Goal: Transaction & Acquisition: Book appointment/travel/reservation

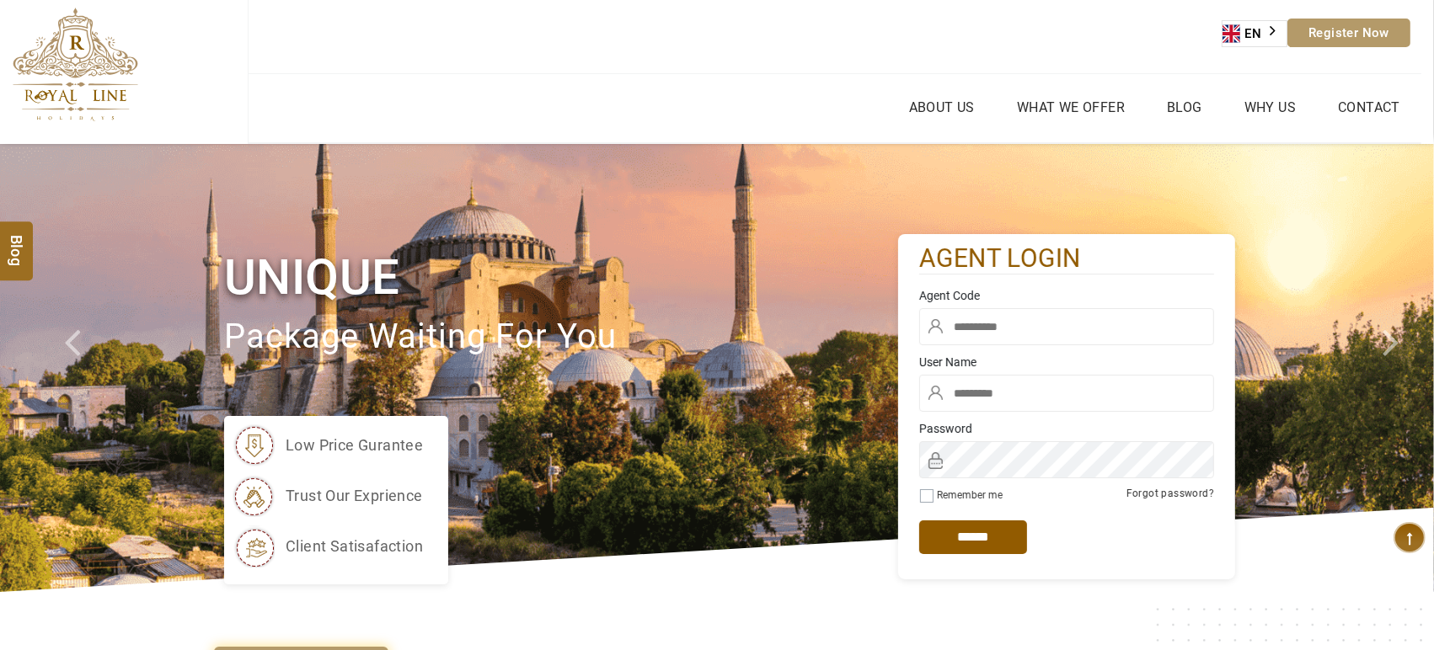
type input "*****"
click at [996, 309] on input "text" at bounding box center [1066, 326] width 295 height 37
type input "****"
click input "******" at bounding box center [0, 0] width 0 height 0
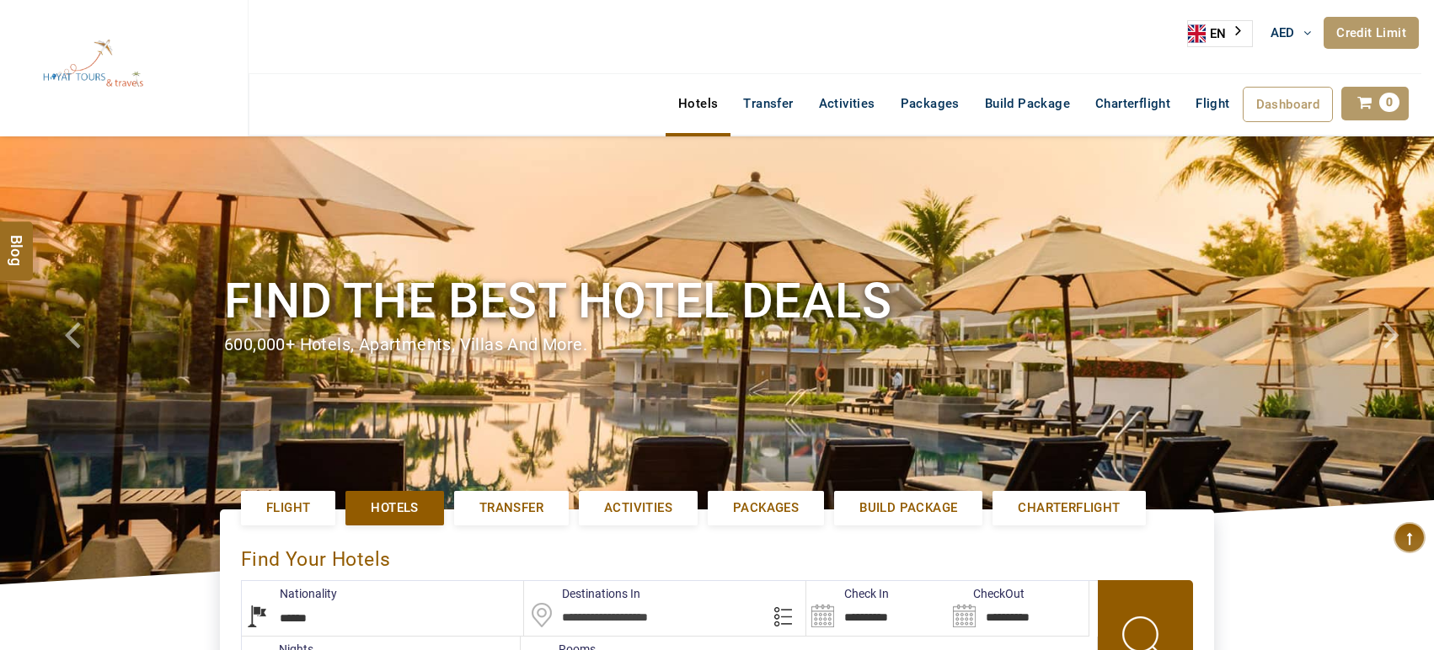
select select "******"
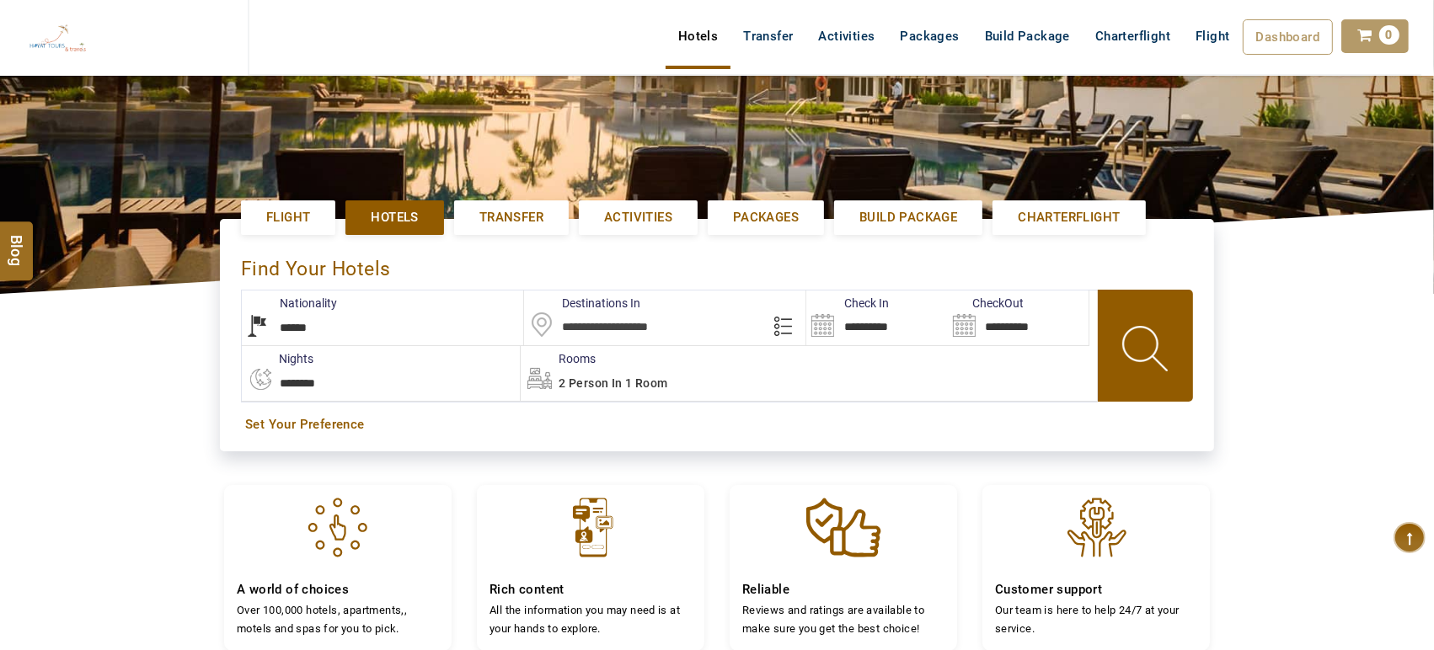
scroll to position [291, 0]
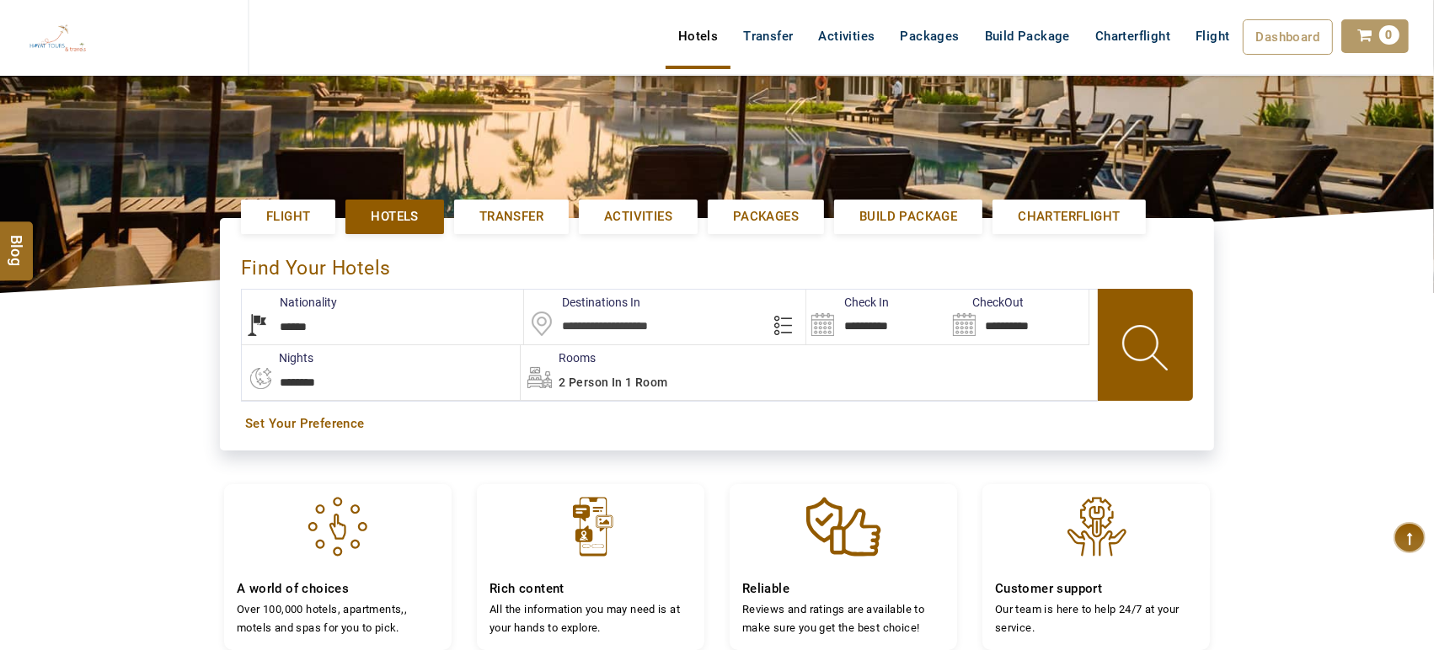
click at [655, 322] on input "text" at bounding box center [665, 317] width 282 height 55
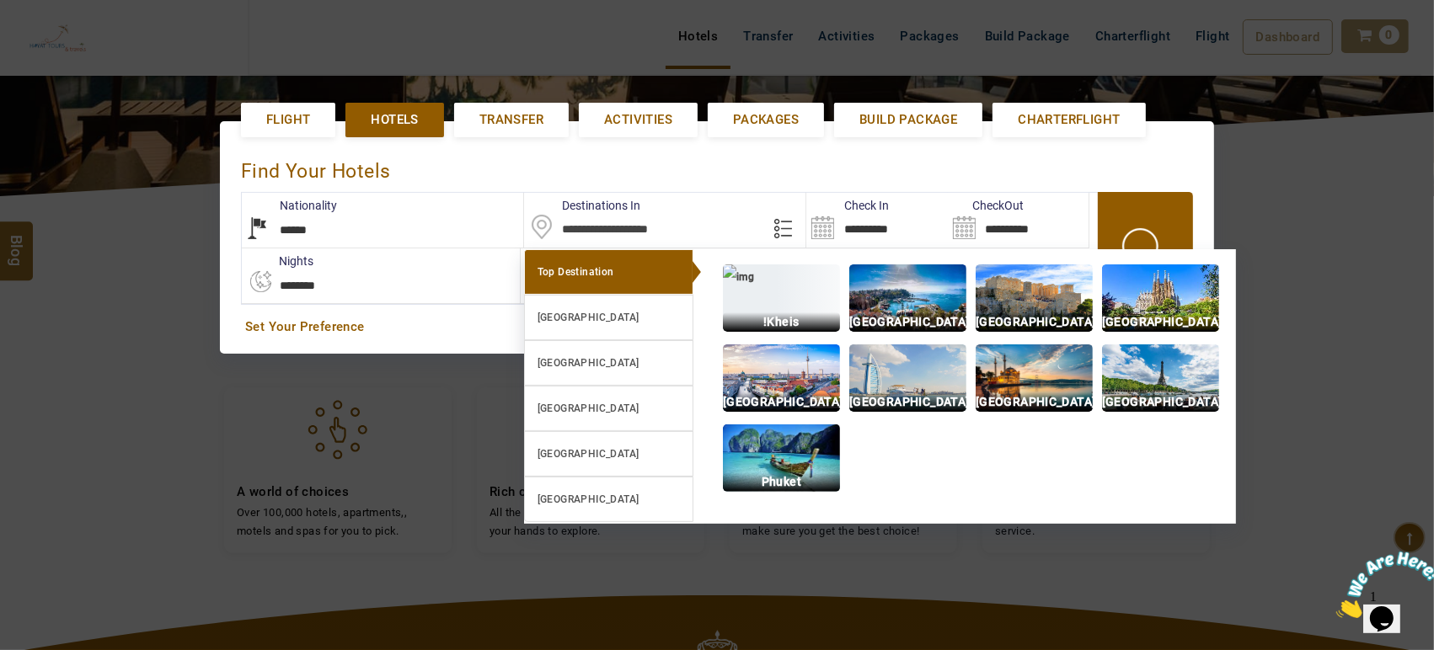
scroll to position [0, 0]
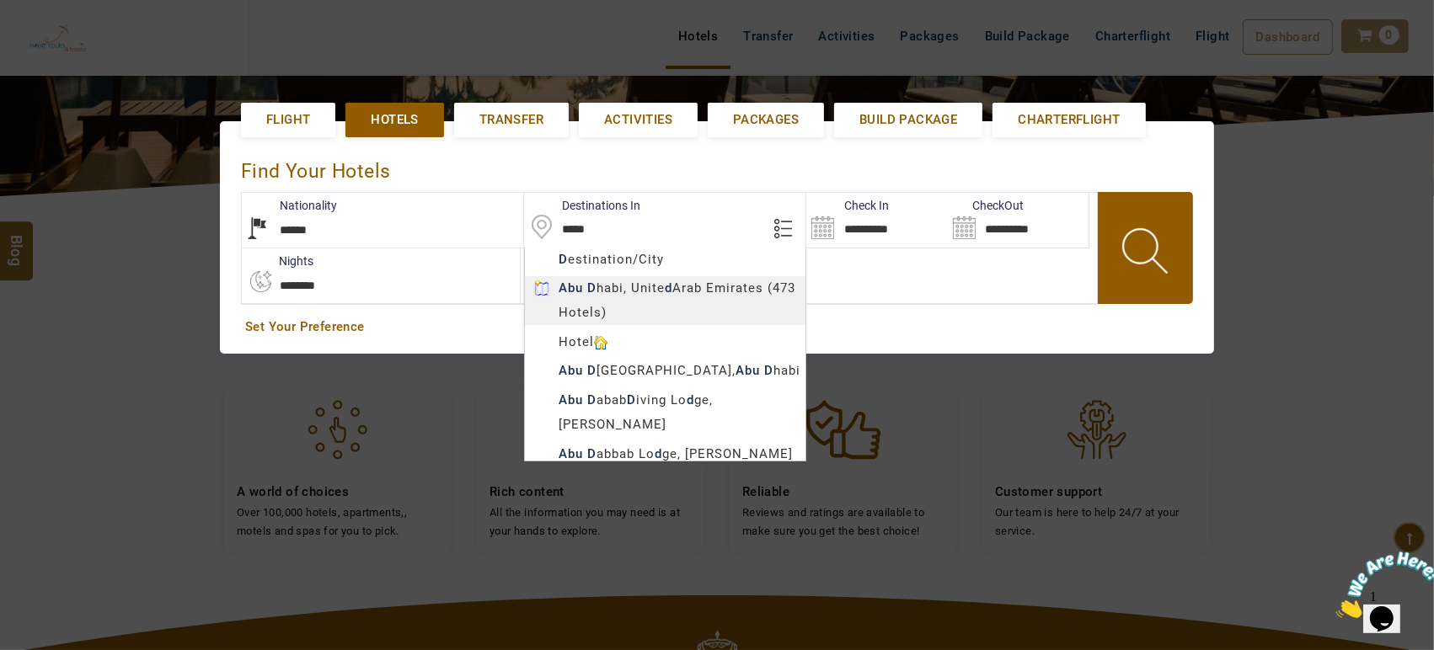
type input "*********"
click at [694, 304] on body "HAYAYT TOURS AED AED AED EUR € USD $ INR ₹ THB ฿ IDR Rp BHD BHD TRY ₺ Credit Li…" at bounding box center [717, 324] width 1434 height 1425
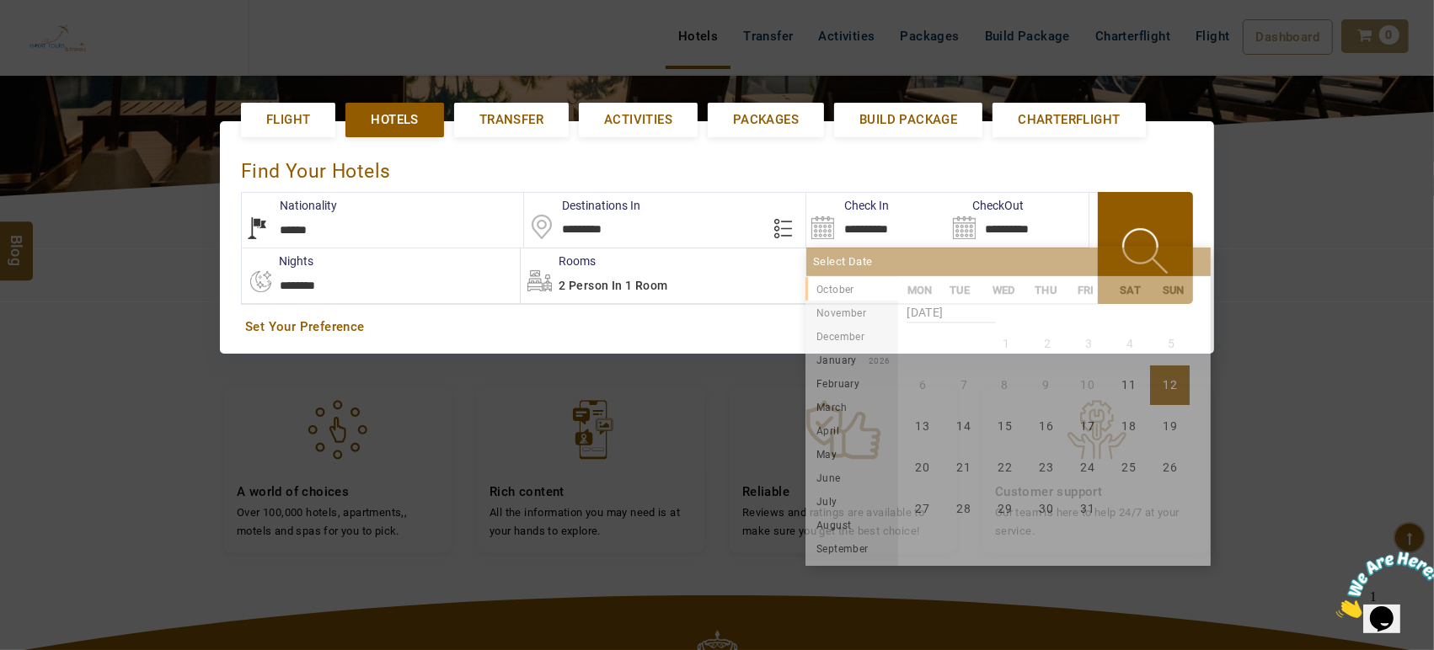
click at [881, 217] on input "**********" at bounding box center [876, 220] width 141 height 55
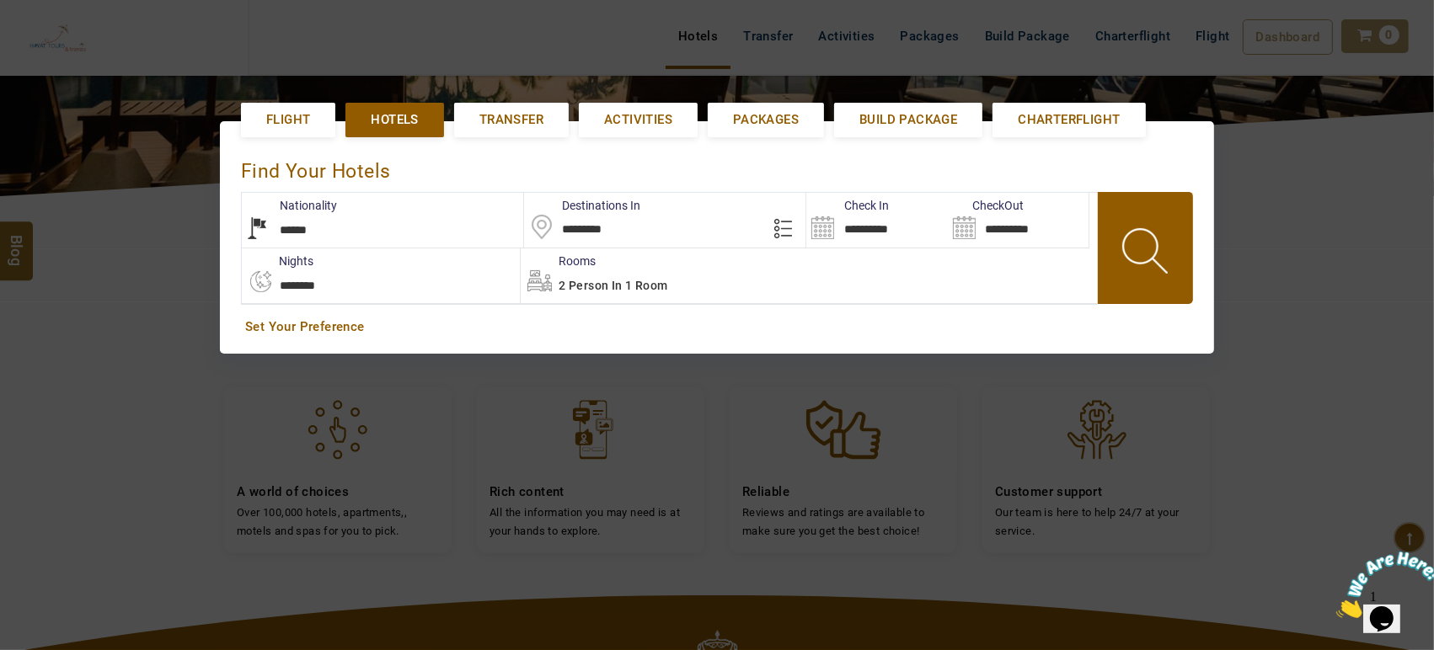
drag, startPoint x: 1056, startPoint y: 430, endPoint x: 1142, endPoint y: 403, distance: 90.1
click at [1142, 403] on div at bounding box center [717, 325] width 1434 height 650
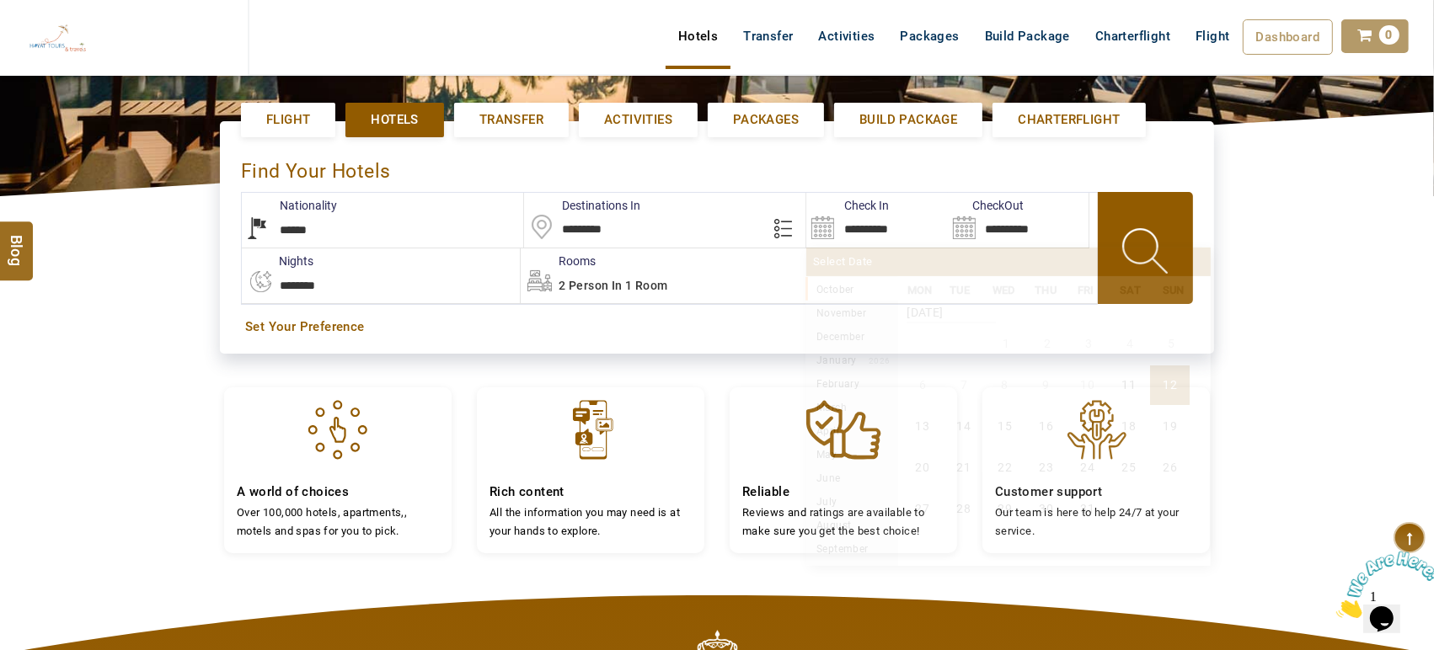
click at [924, 227] on input "**********" at bounding box center [876, 220] width 141 height 55
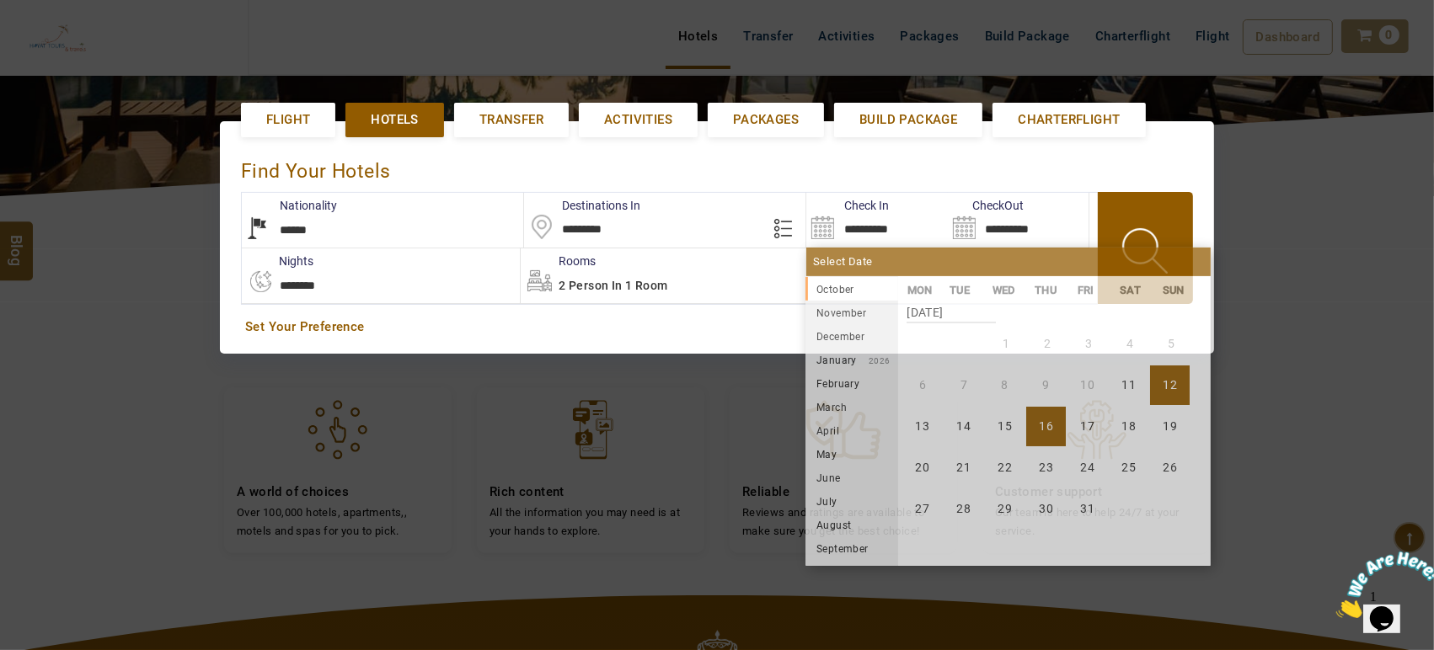
click at [1045, 436] on li "16" at bounding box center [1046, 427] width 40 height 40
type input "**********"
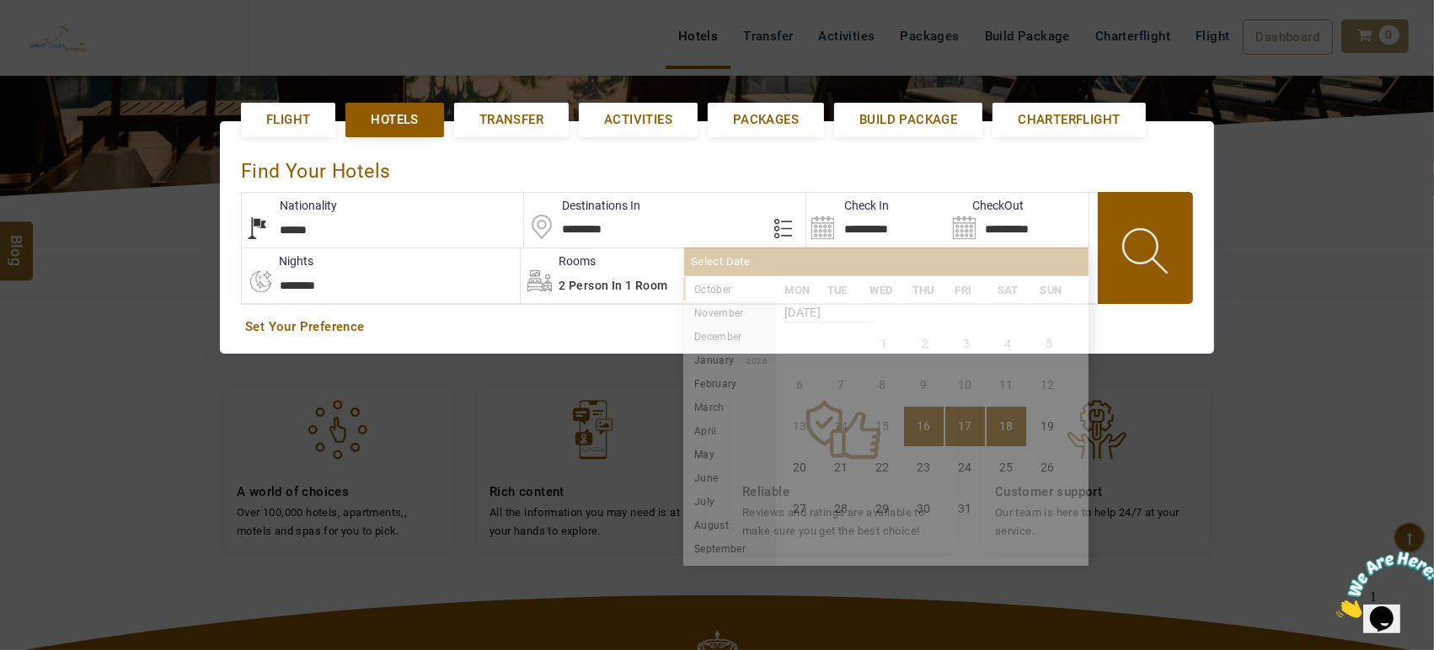
click at [1019, 388] on div "**********" at bounding box center [717, 237] width 1434 height 301
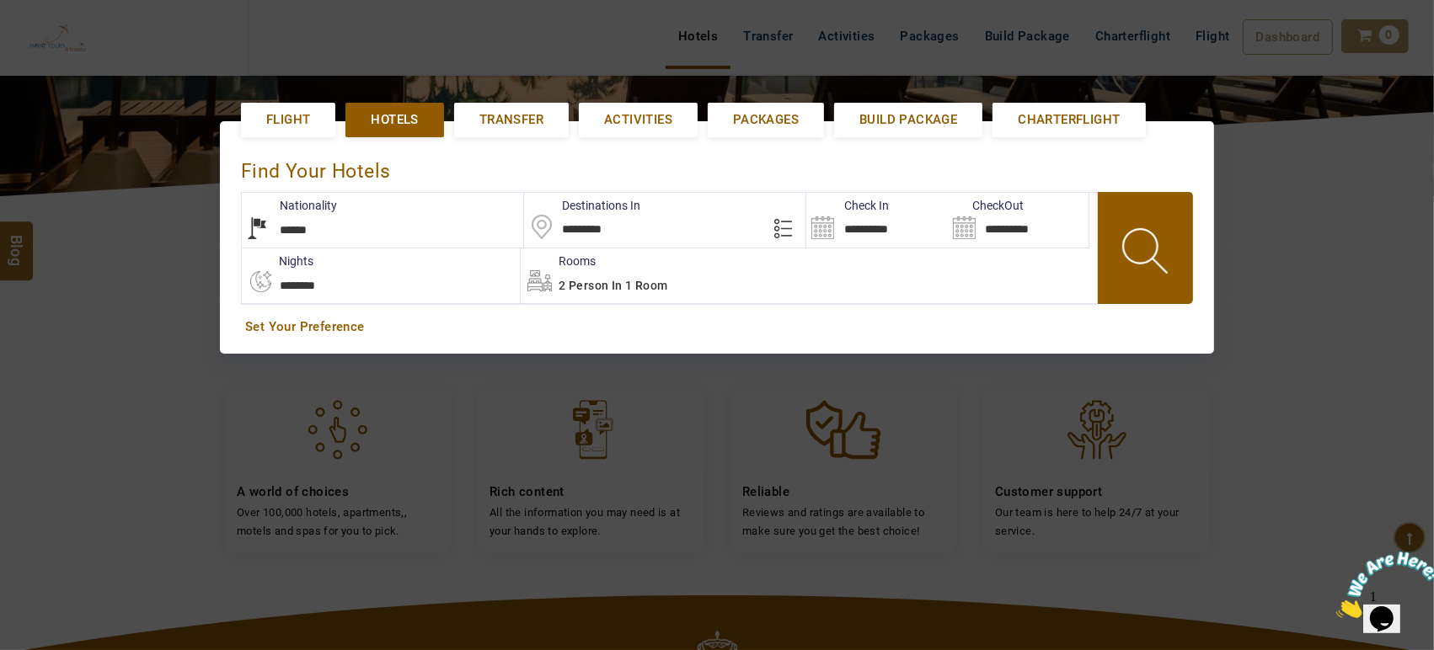
click at [310, 286] on select "**********" at bounding box center [381, 276] width 278 height 55
select select "*"
click at [242, 249] on select "**********" at bounding box center [381, 276] width 278 height 55
type input "**********"
click at [1158, 275] on span at bounding box center [1147, 253] width 76 height 83
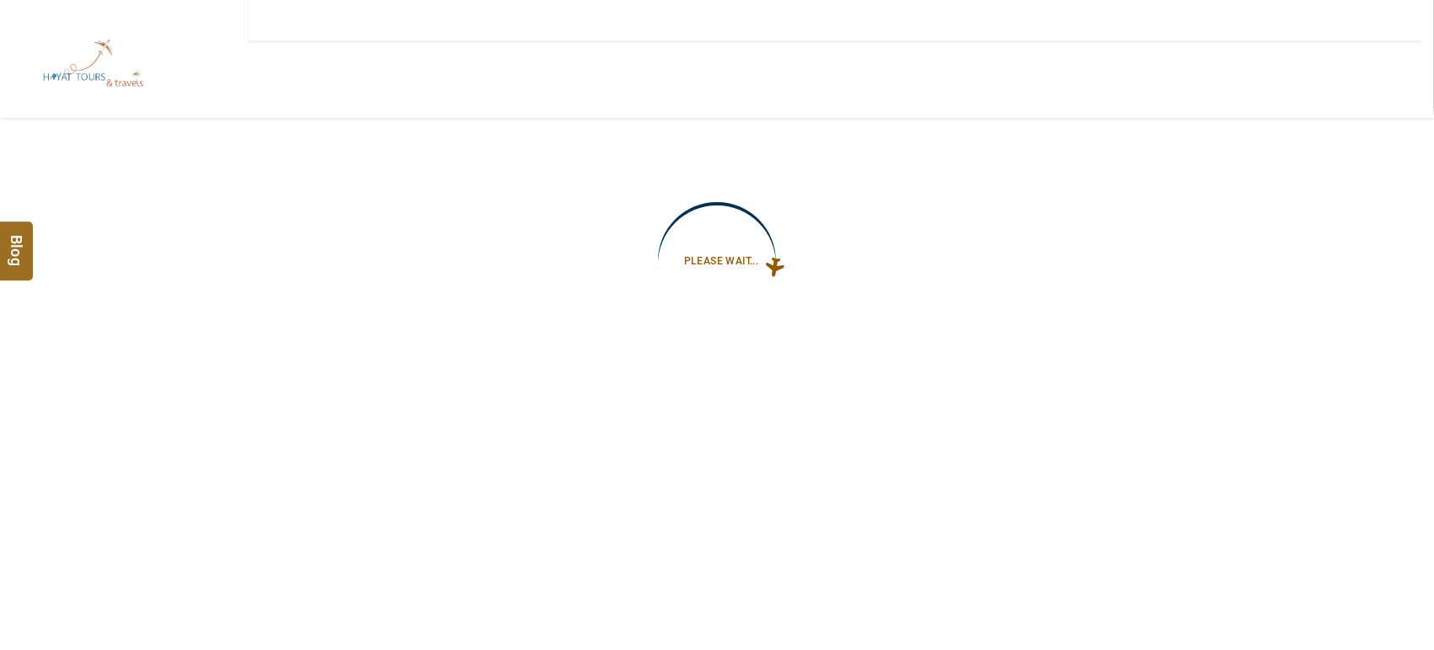
type input "**********"
select select "*"
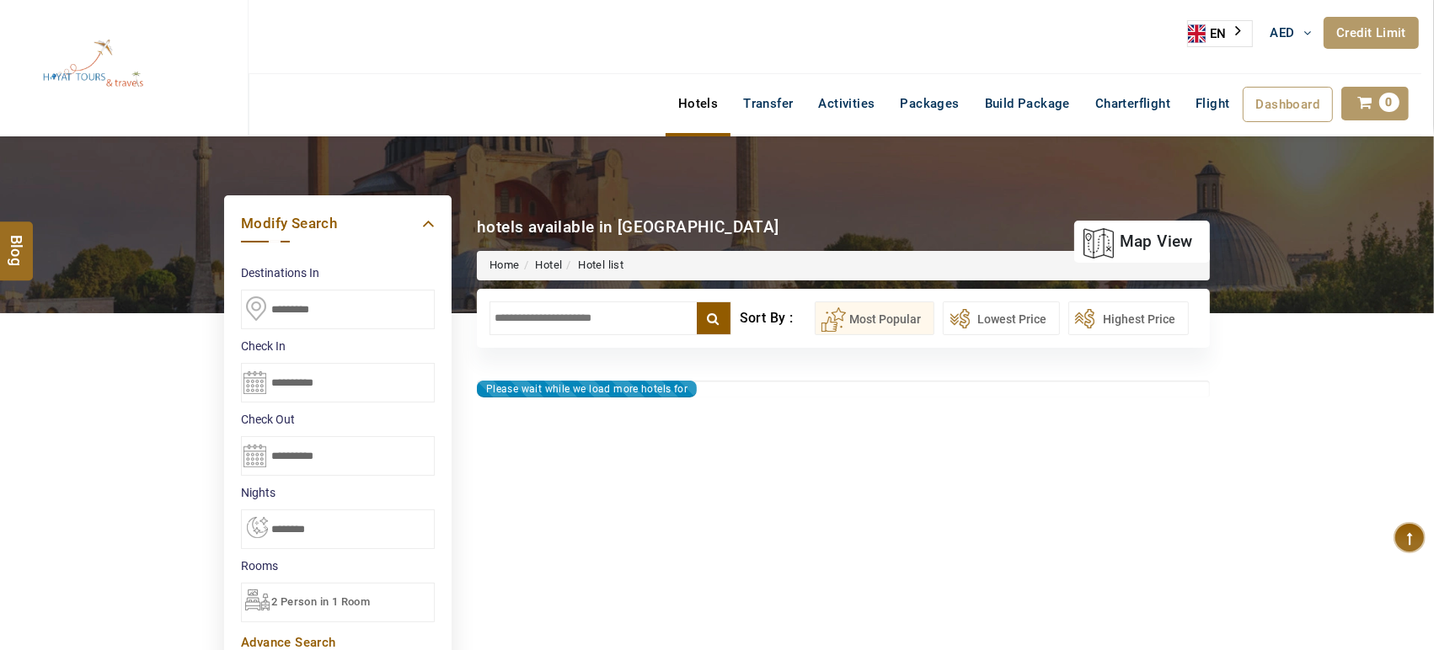
type input "**********"
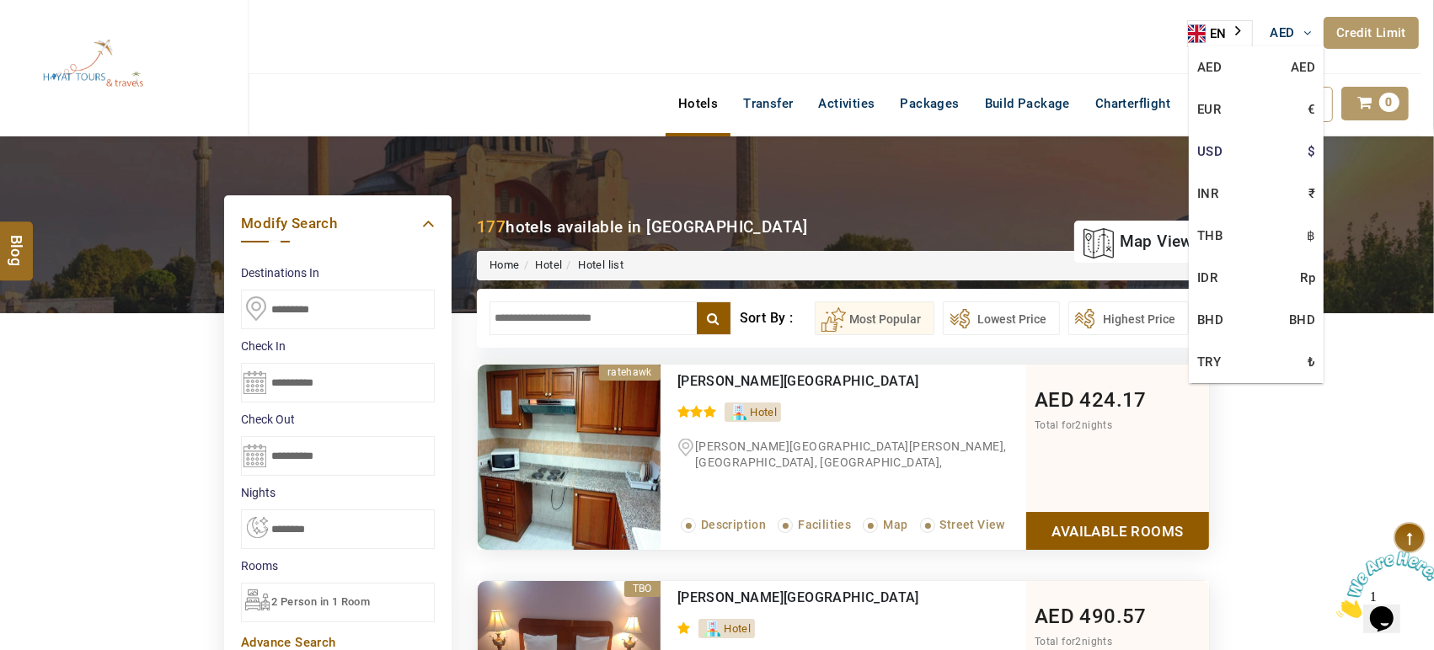
click at [1206, 154] on link "USD $" at bounding box center [1256, 152] width 135 height 42
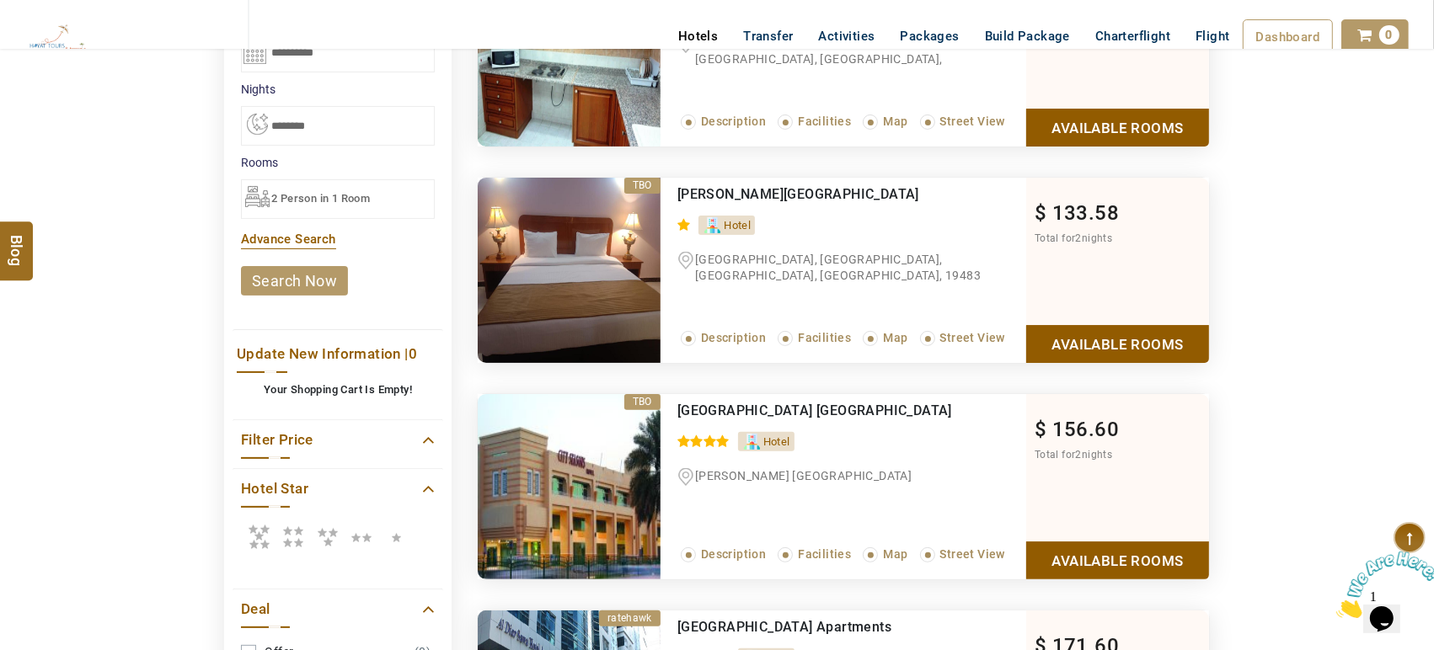
scroll to position [486, 0]
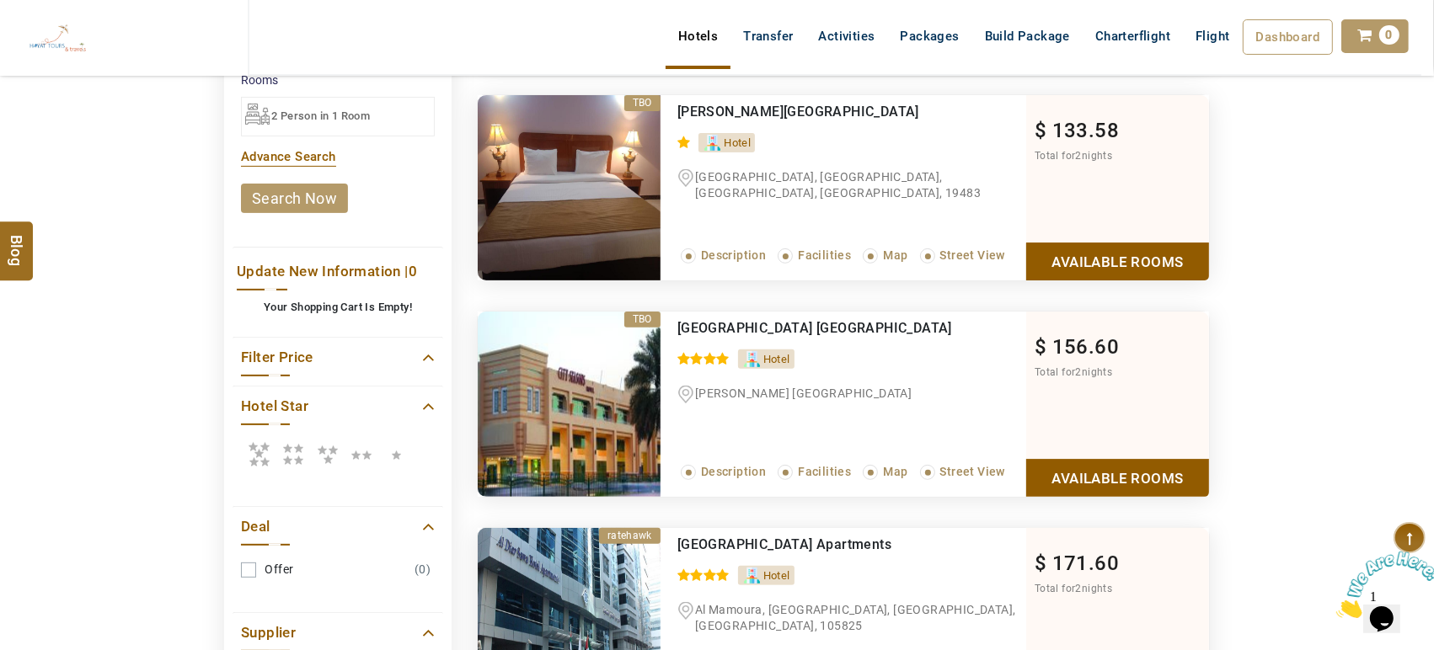
click at [254, 462] on icon at bounding box center [259, 454] width 34 height 34
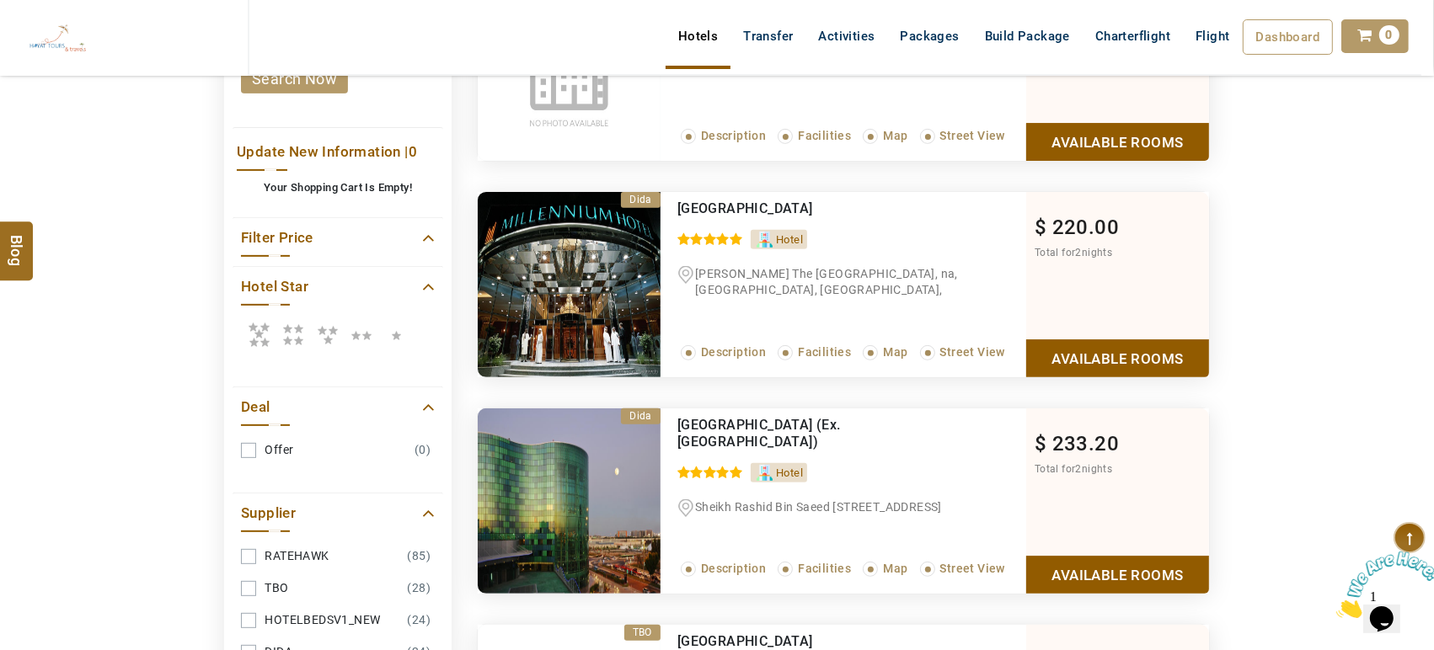
scroll to position [607, 0]
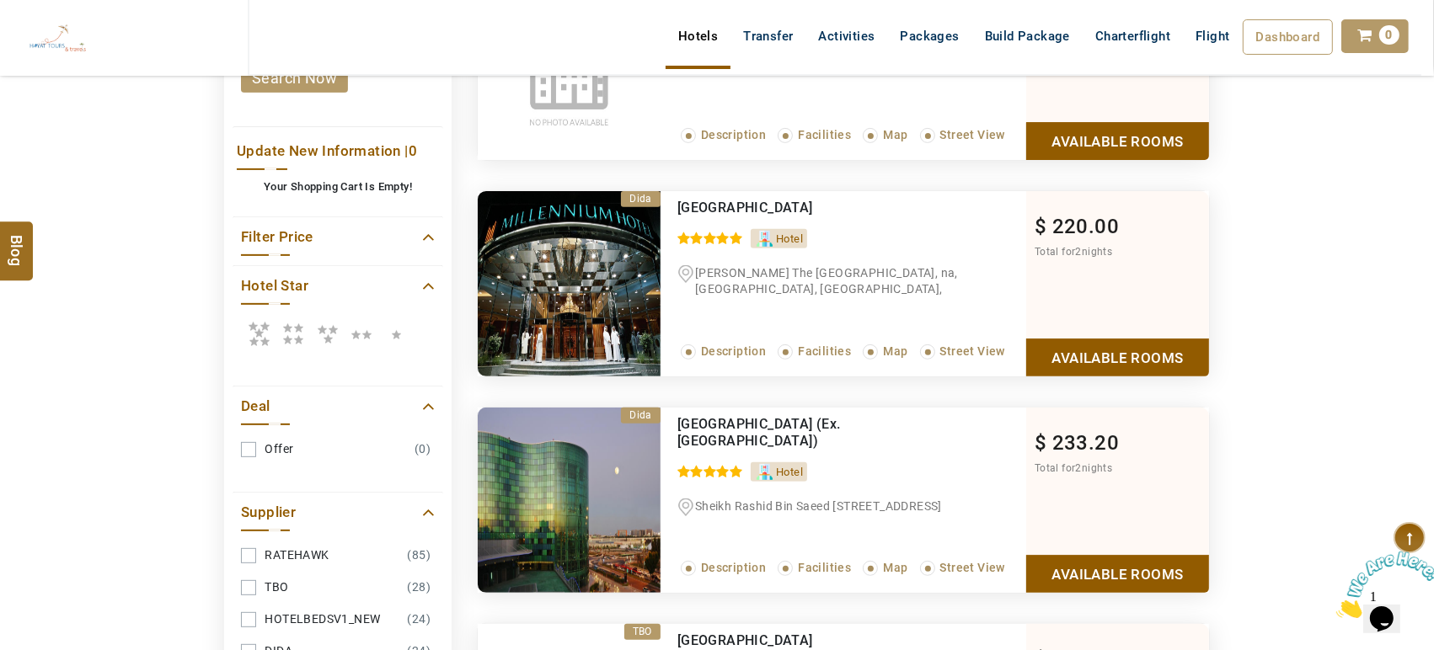
click at [1049, 571] on link "Available Rooms" at bounding box center [1117, 574] width 183 height 38
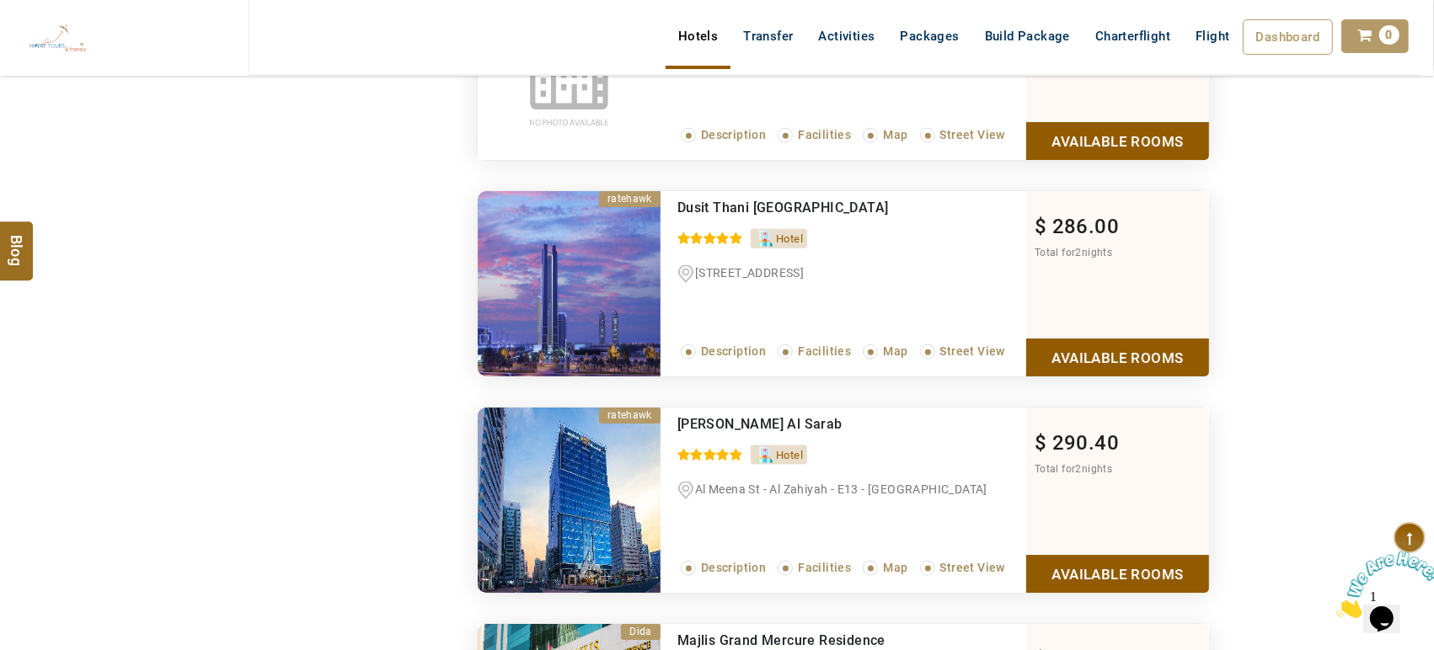
scroll to position [2006, 0]
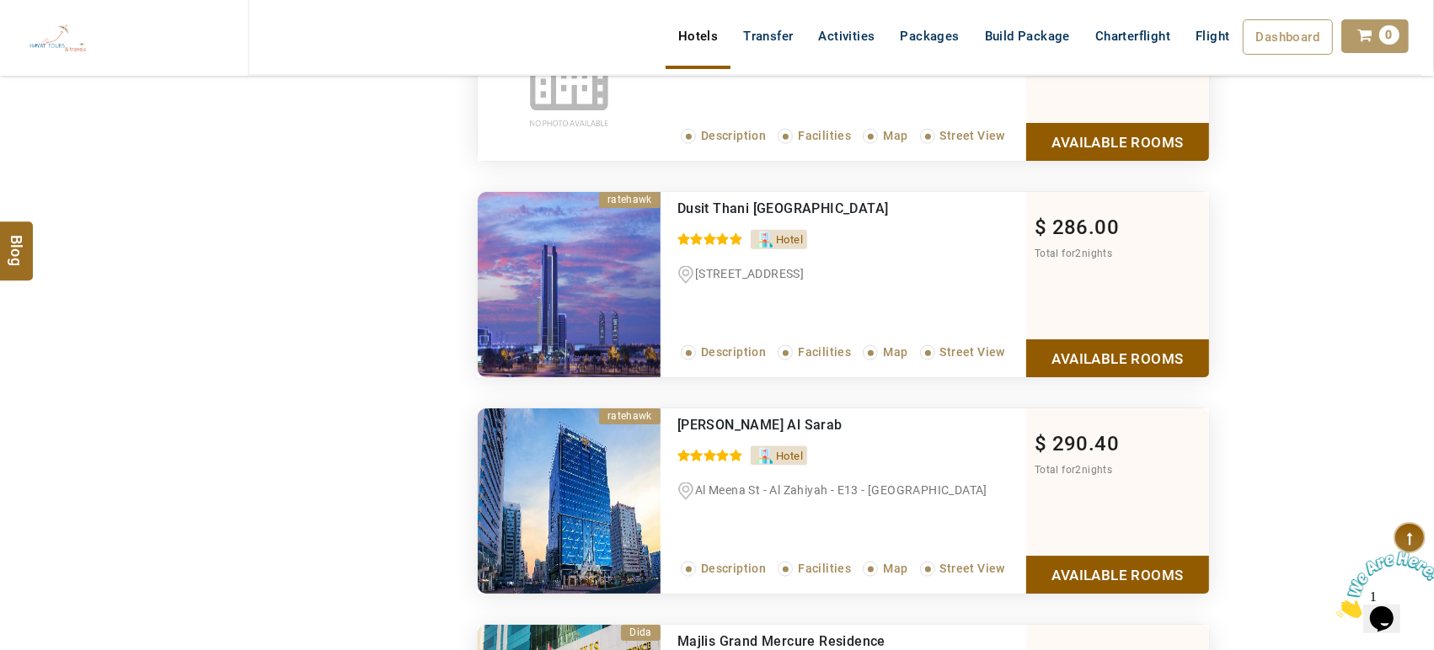
click at [1065, 350] on link "Available Rooms" at bounding box center [1117, 358] width 183 height 38
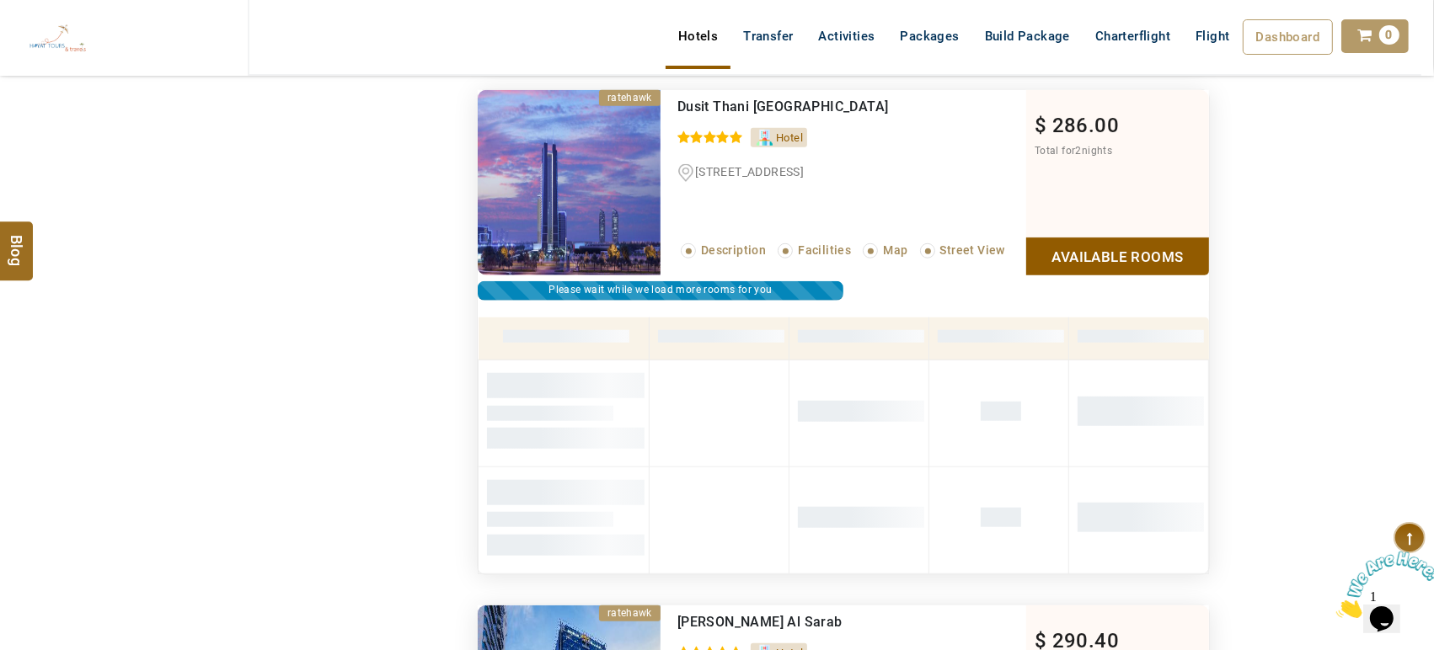
scroll to position [1355, 0]
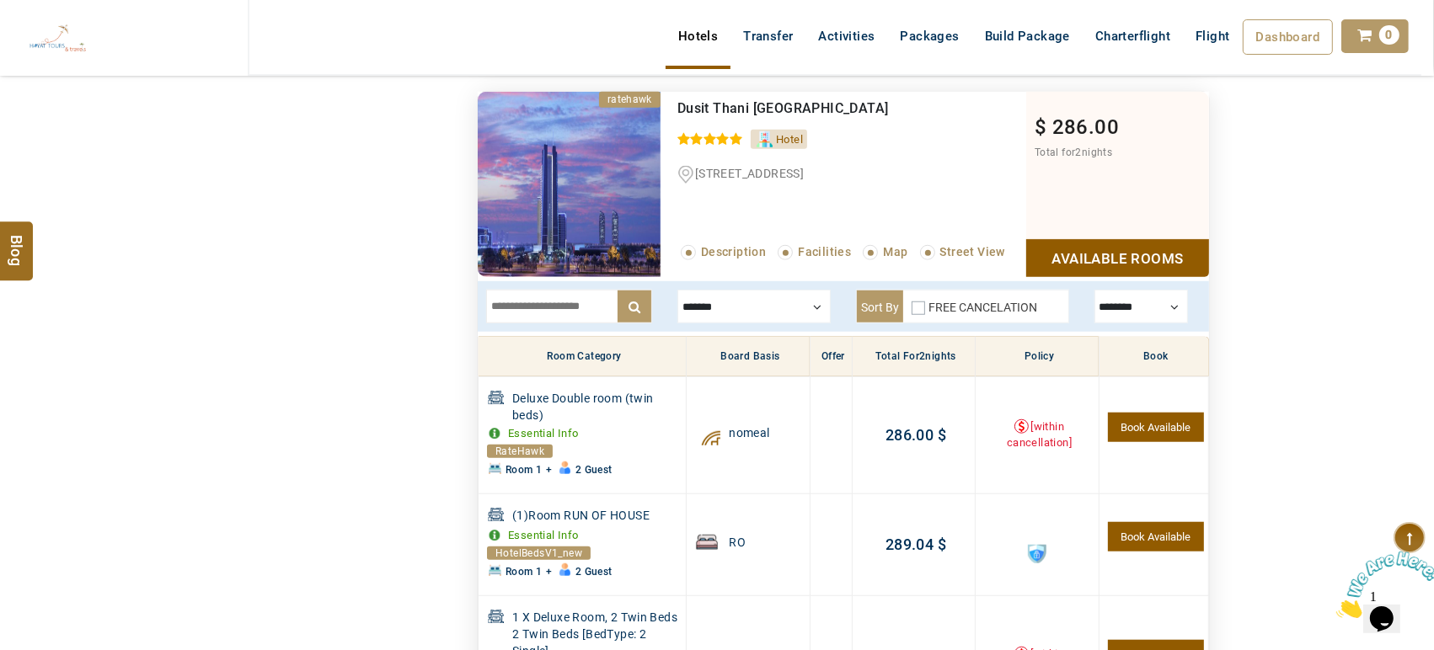
click at [774, 304] on div at bounding box center [753, 307] width 153 height 34
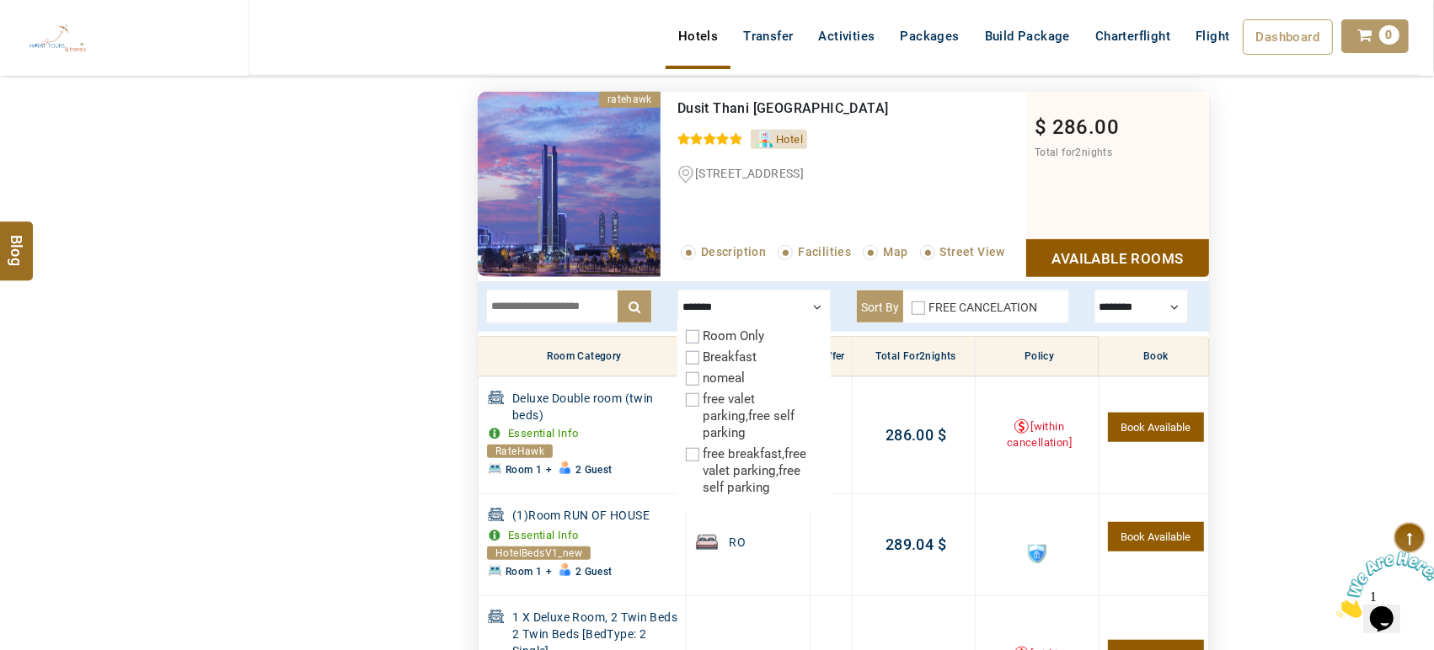
click at [728, 356] on div "Breakfast" at bounding box center [754, 357] width 136 height 17
click at [728, 356] on label "Breakfast" at bounding box center [730, 357] width 54 height 15
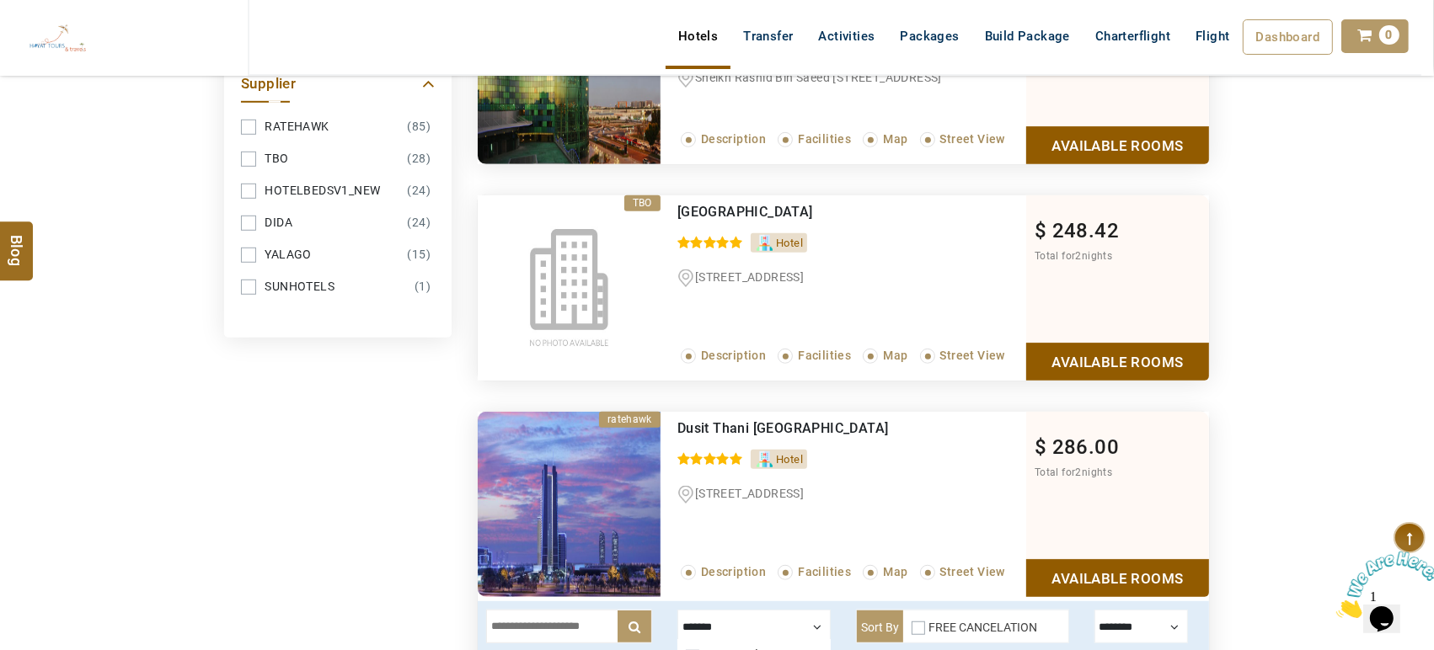
scroll to position [1037, 0]
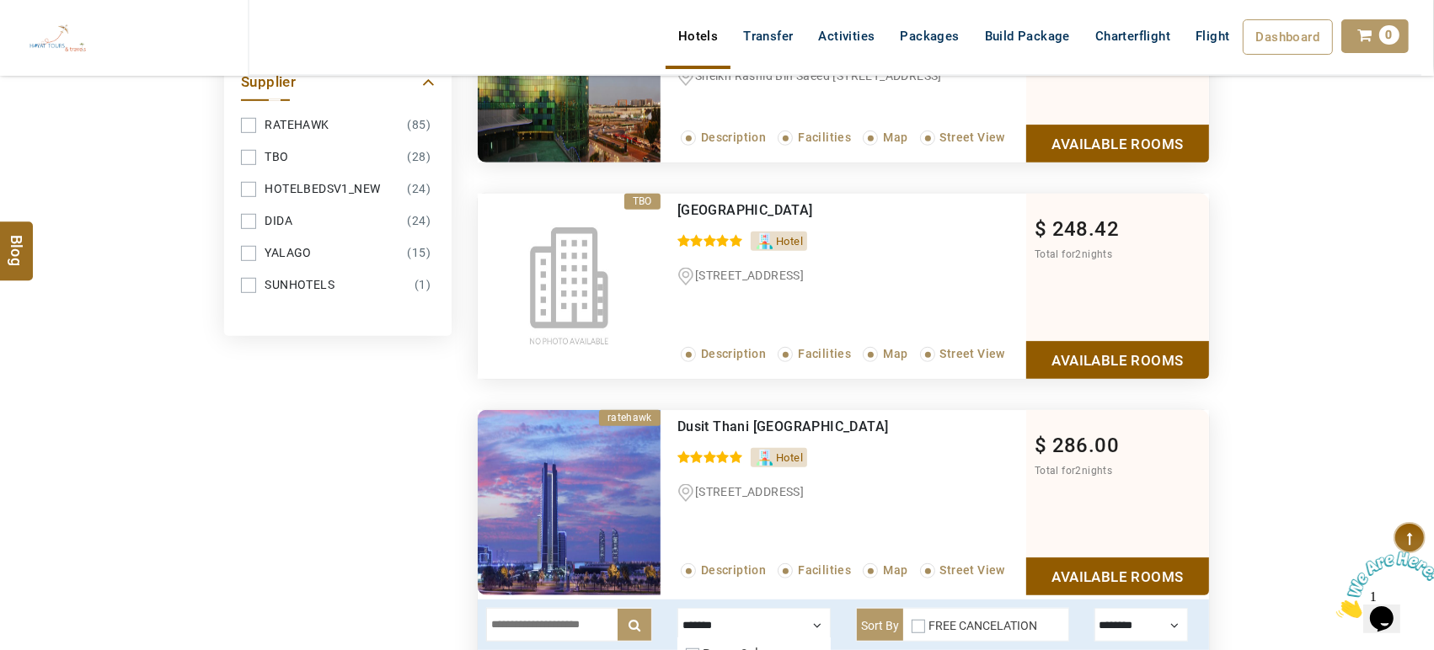
click at [1137, 344] on link "Available Rooms" at bounding box center [1117, 360] width 183 height 38
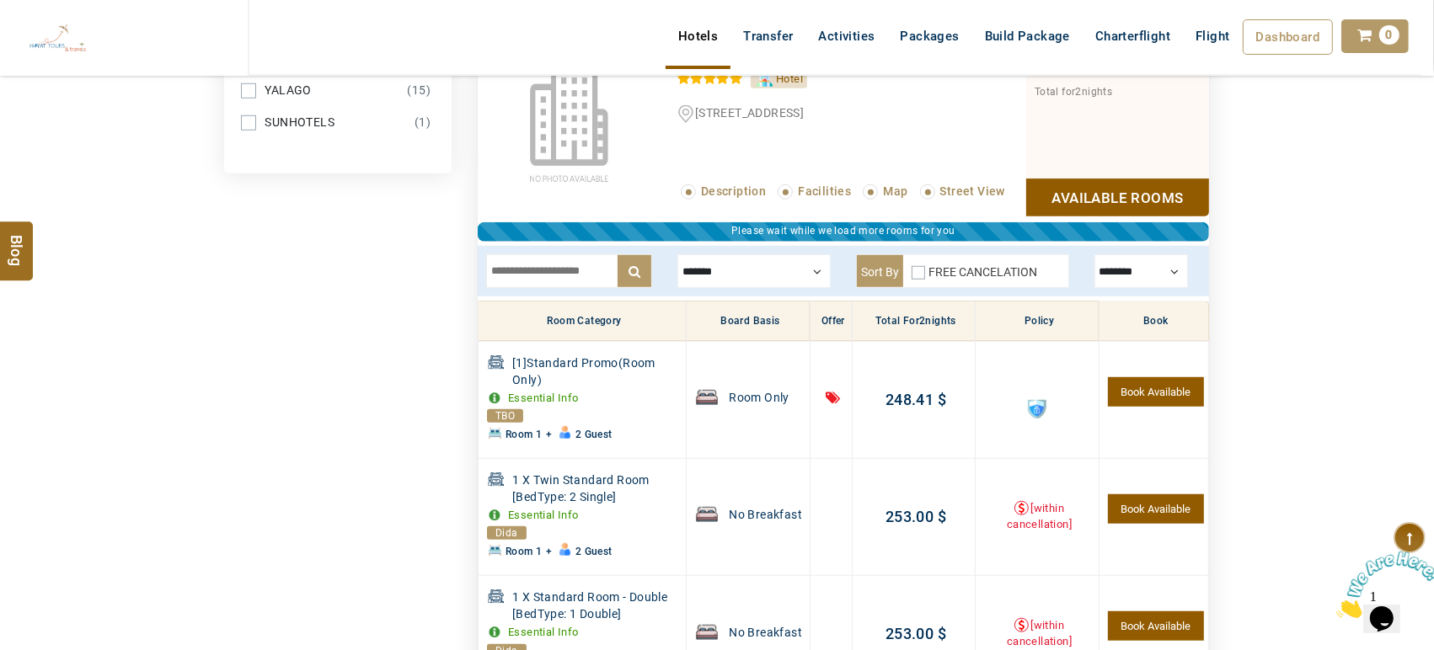
scroll to position [1199, 0]
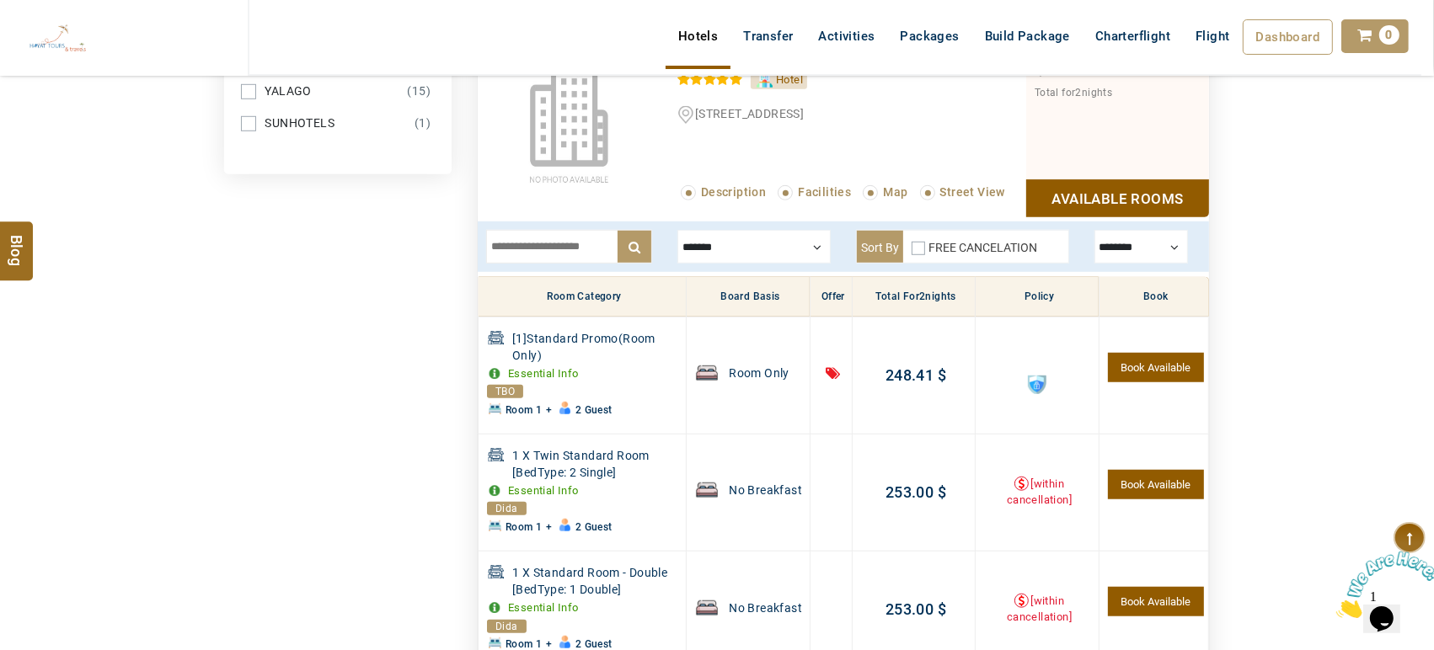
click at [769, 251] on div at bounding box center [753, 247] width 153 height 34
click at [735, 242] on div at bounding box center [753, 247] width 153 height 34
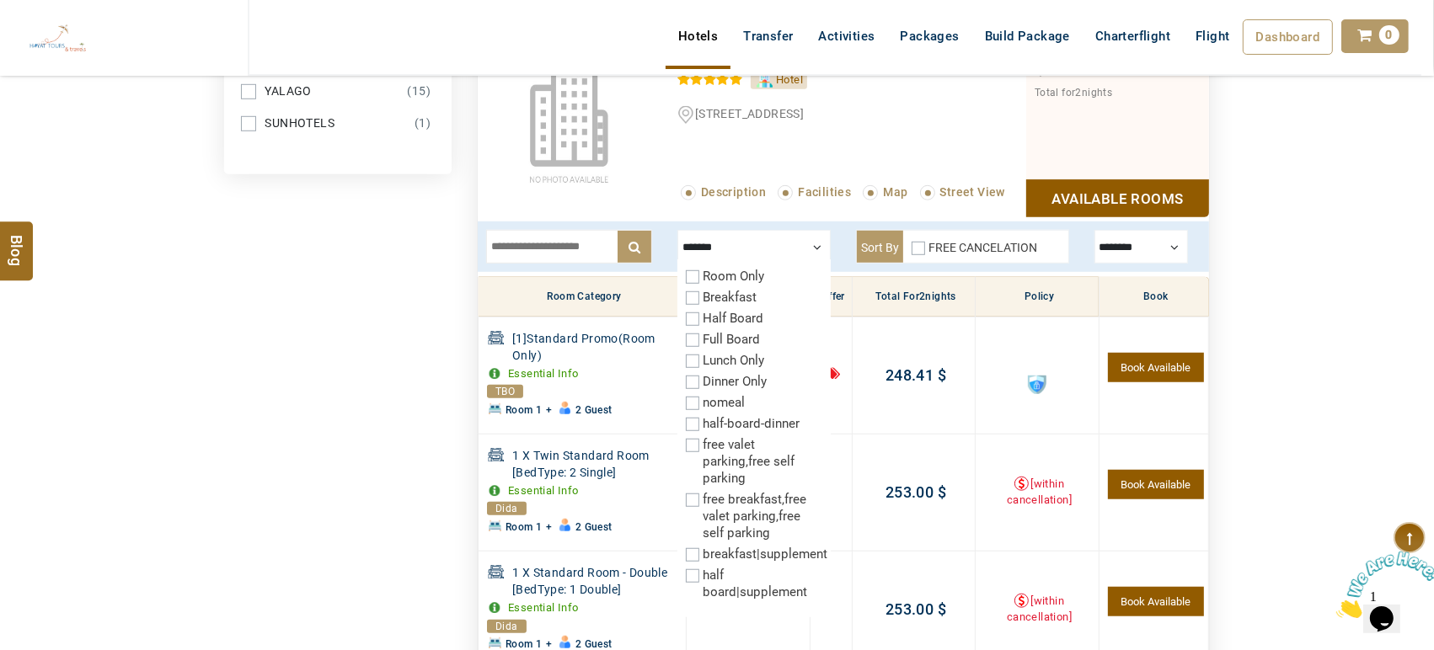
click at [734, 294] on label "Breakfast" at bounding box center [730, 297] width 54 height 15
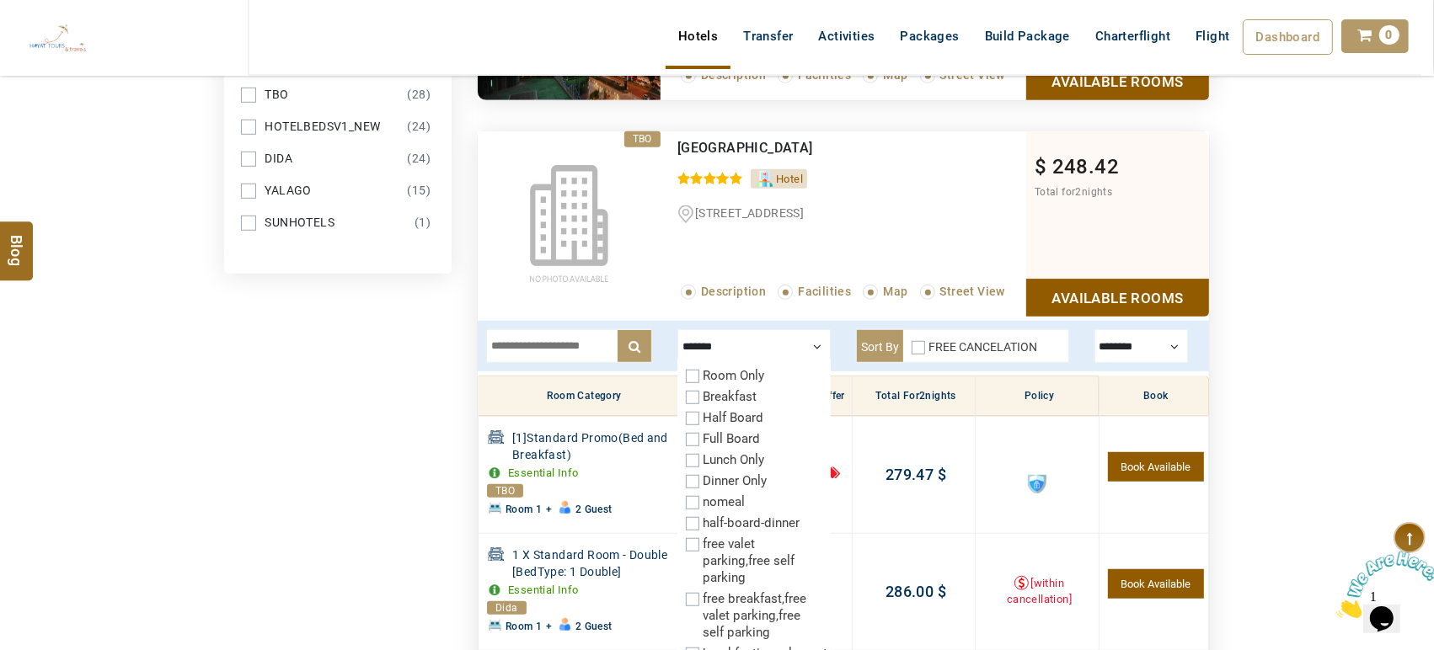
scroll to position [1096, 0]
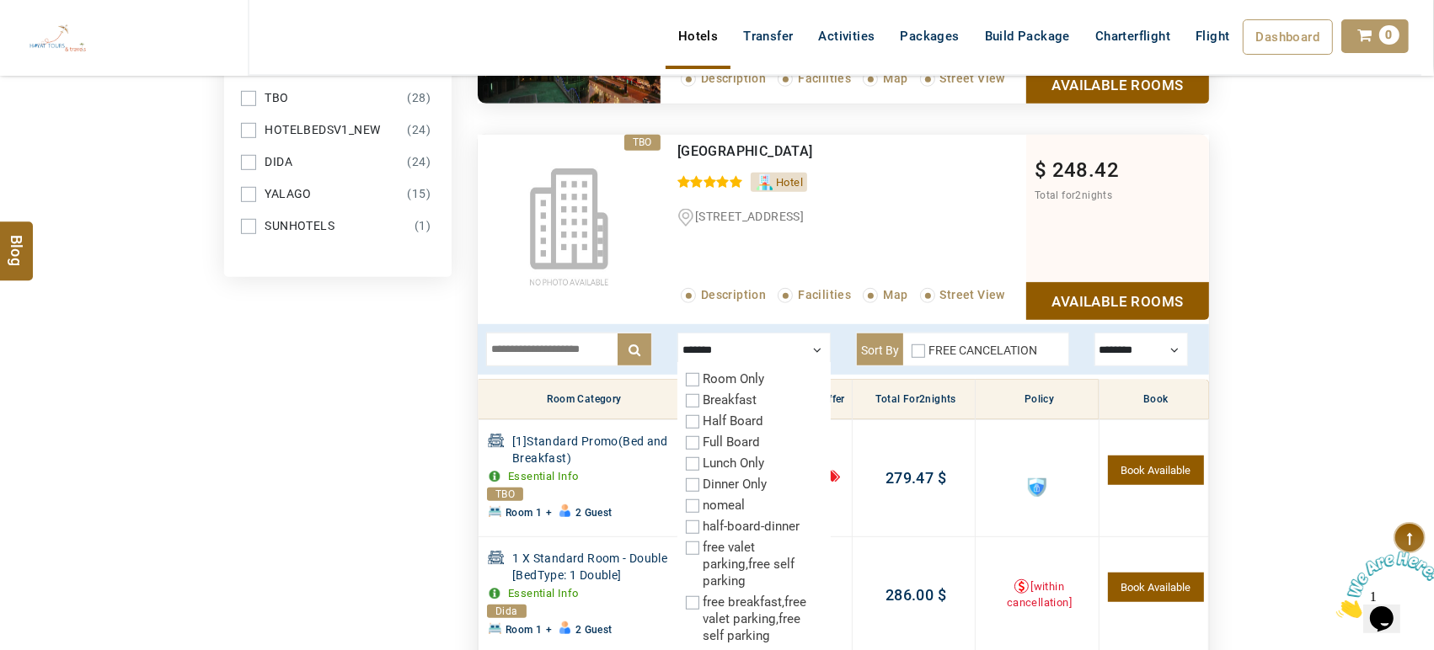
drag, startPoint x: 848, startPoint y: 146, endPoint x: 727, endPoint y: 142, distance: 121.4
drag, startPoint x: 727, startPoint y: 142, endPoint x: 835, endPoint y: 153, distance: 108.4
click at [835, 153] on div "Millennium Downtown" at bounding box center [816, 151] width 279 height 17
drag, startPoint x: 835, startPoint y: 153, endPoint x: 769, endPoint y: 142, distance: 66.6
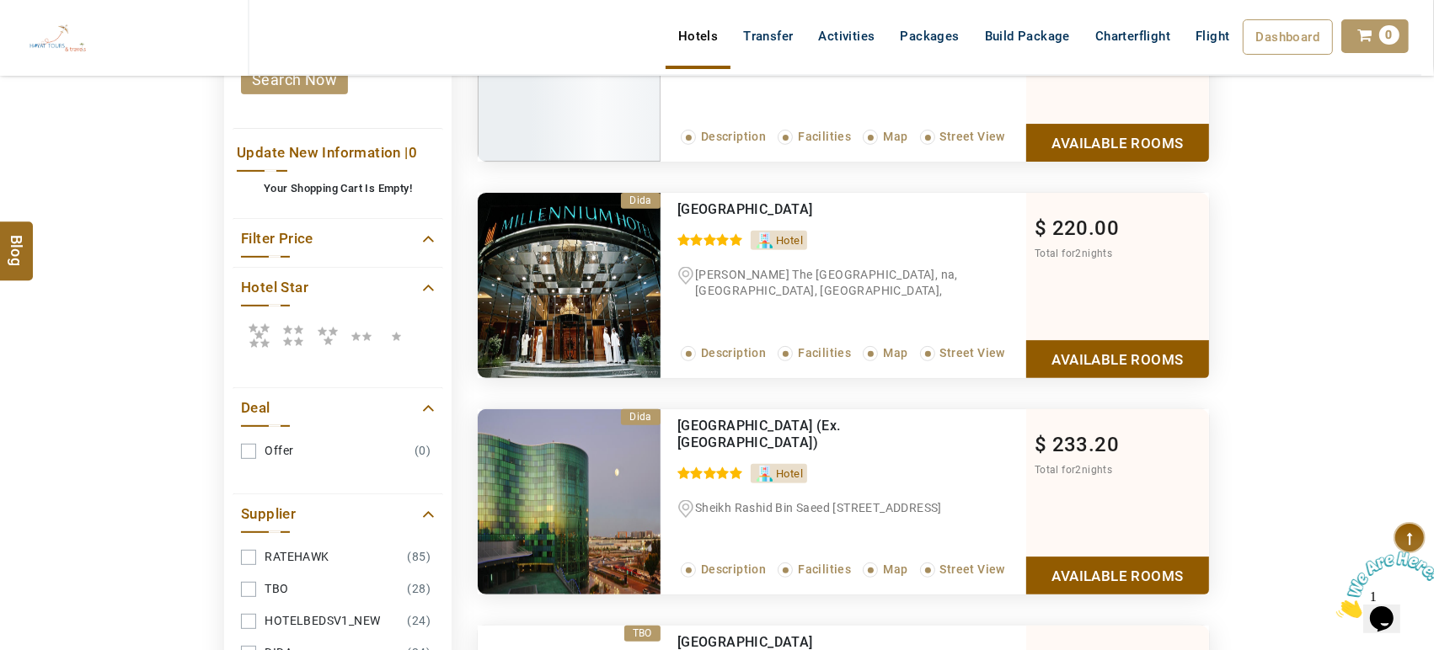
scroll to position [559, 0]
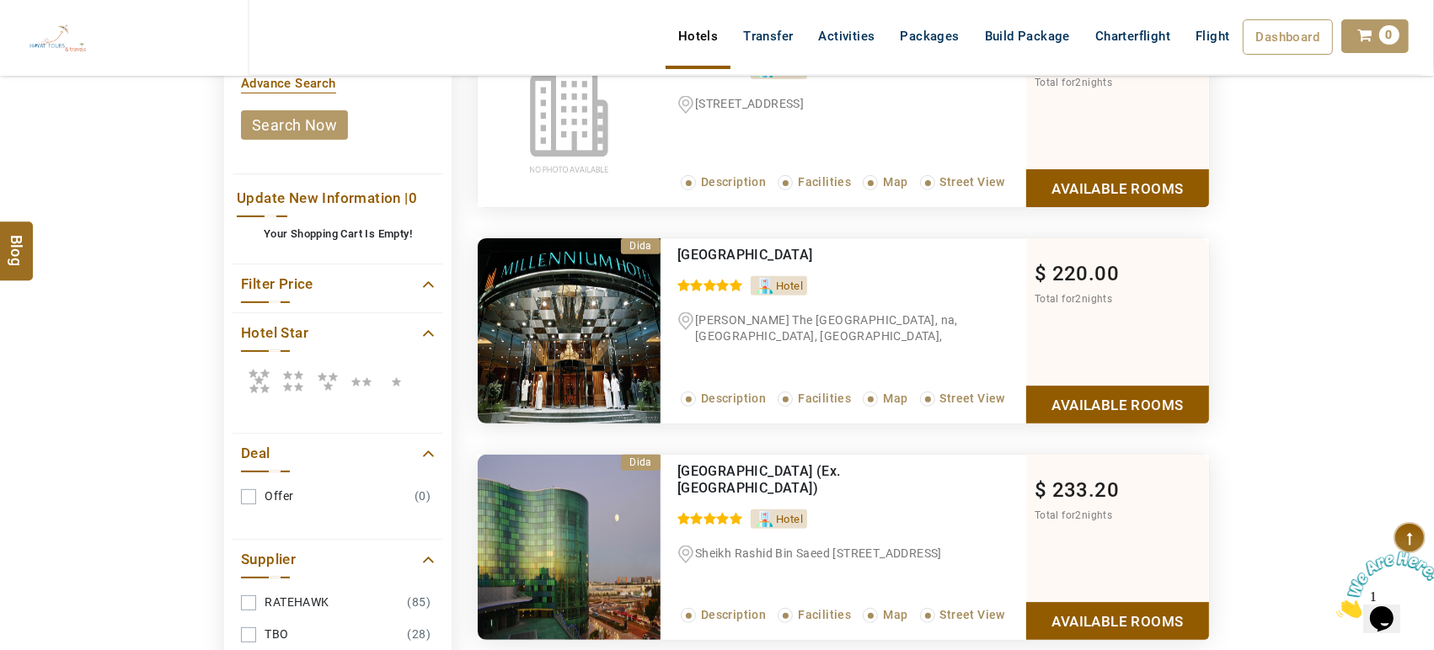
drag, startPoint x: 865, startPoint y: 248, endPoint x: 719, endPoint y: 242, distance: 145.9
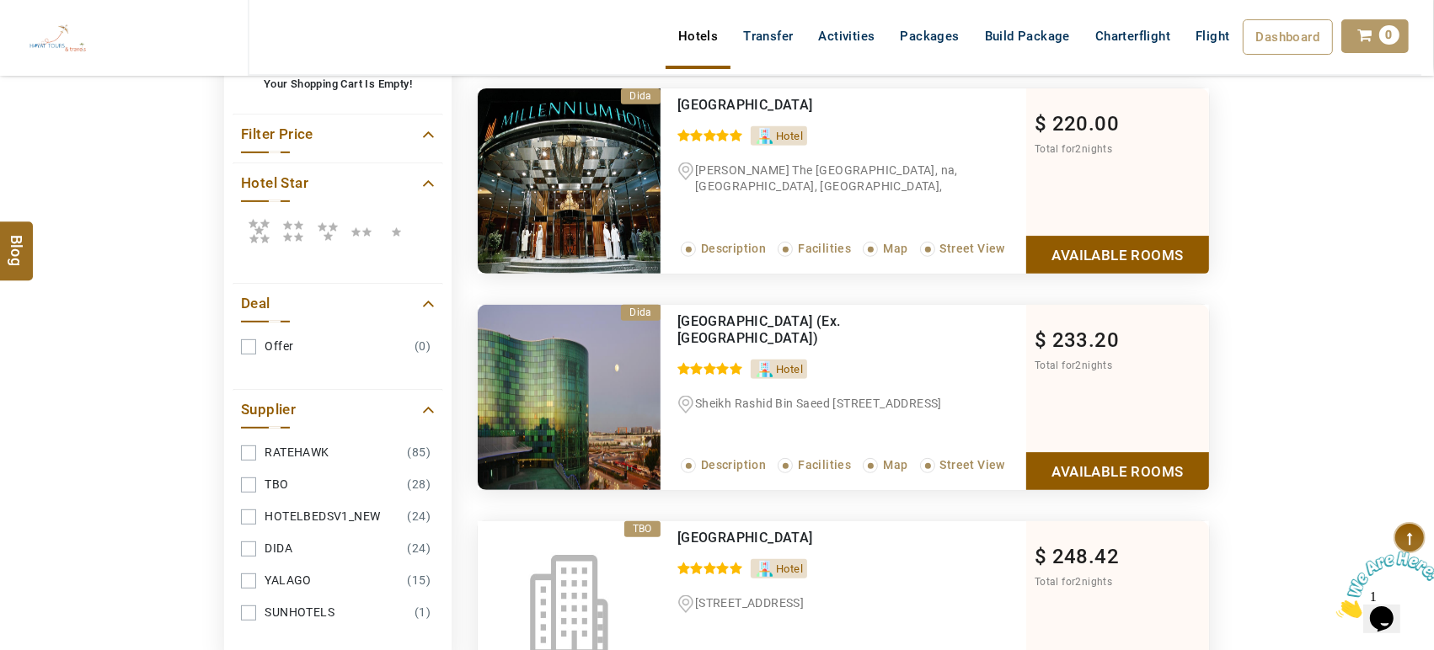
scroll to position [714, 0]
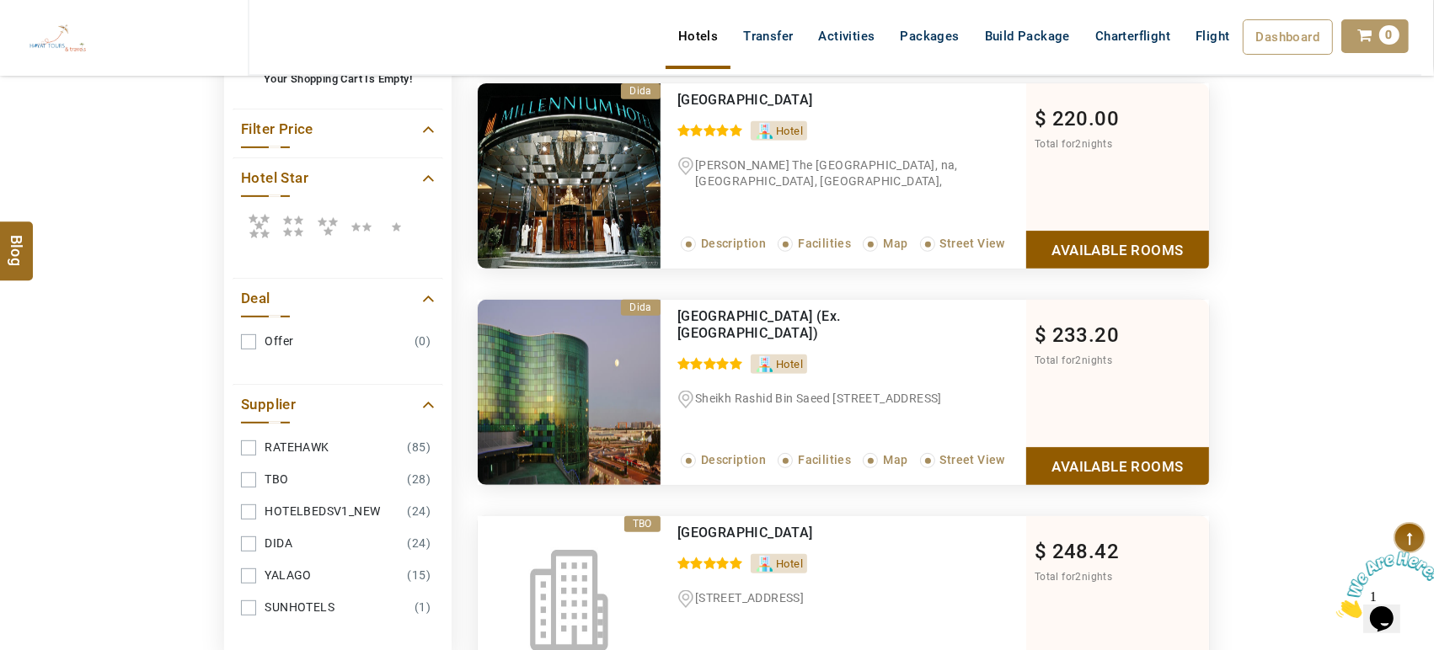
click at [1125, 231] on link "Available Rooms" at bounding box center [1117, 250] width 183 height 38
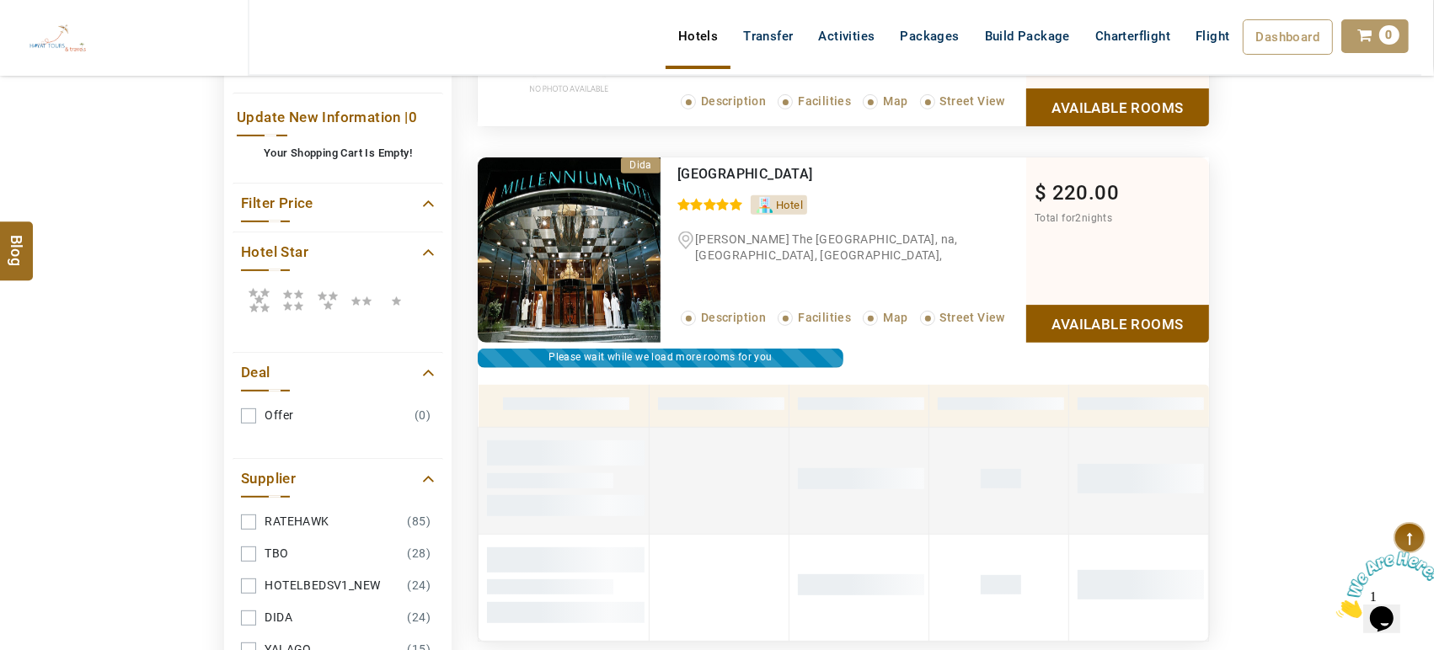
scroll to position [641, 0]
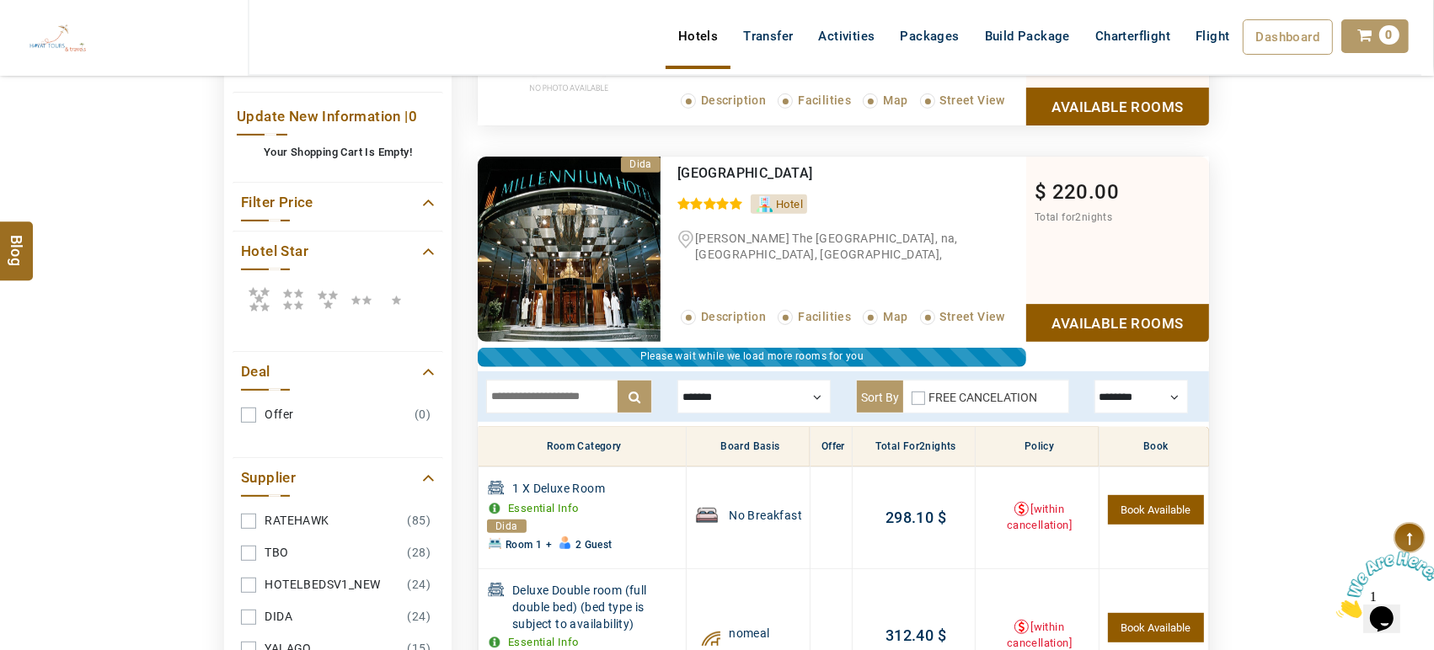
click at [734, 401] on div at bounding box center [753, 397] width 153 height 34
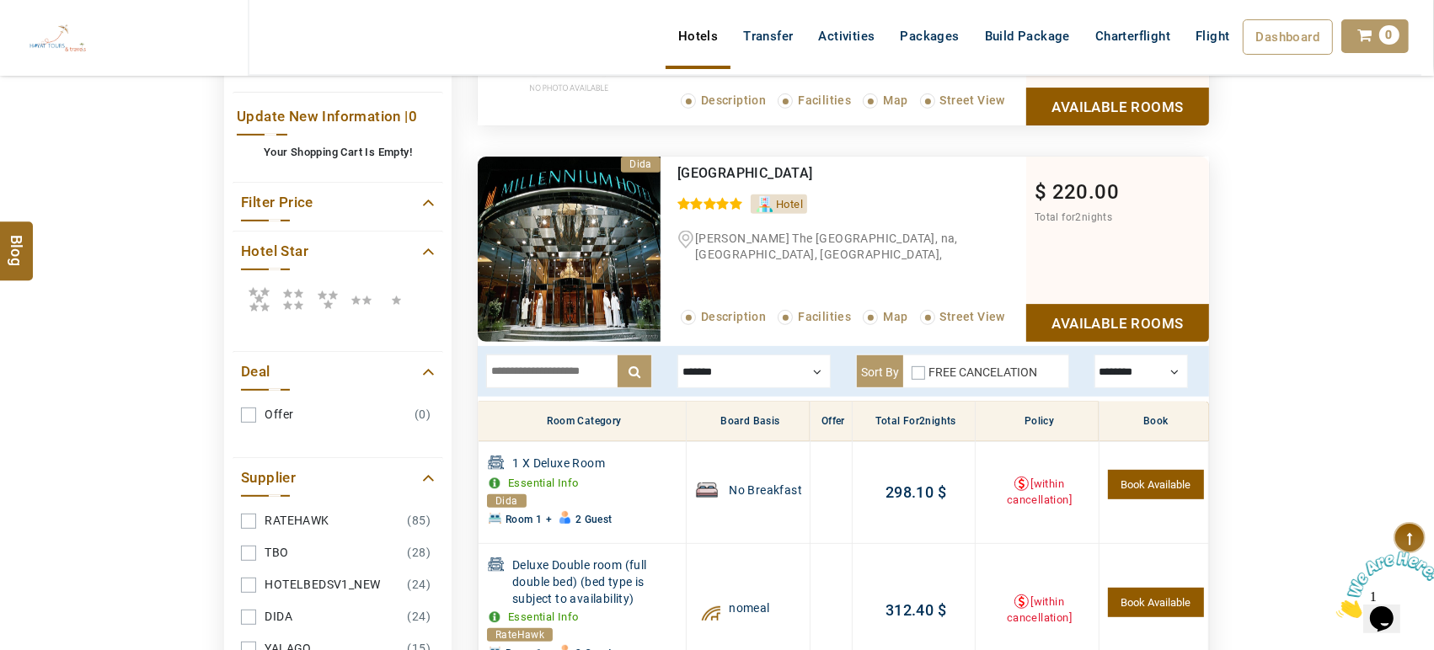
click at [730, 402] on th "Board Basis" at bounding box center [748, 422] width 123 height 40
click at [713, 361] on div at bounding box center [753, 372] width 153 height 34
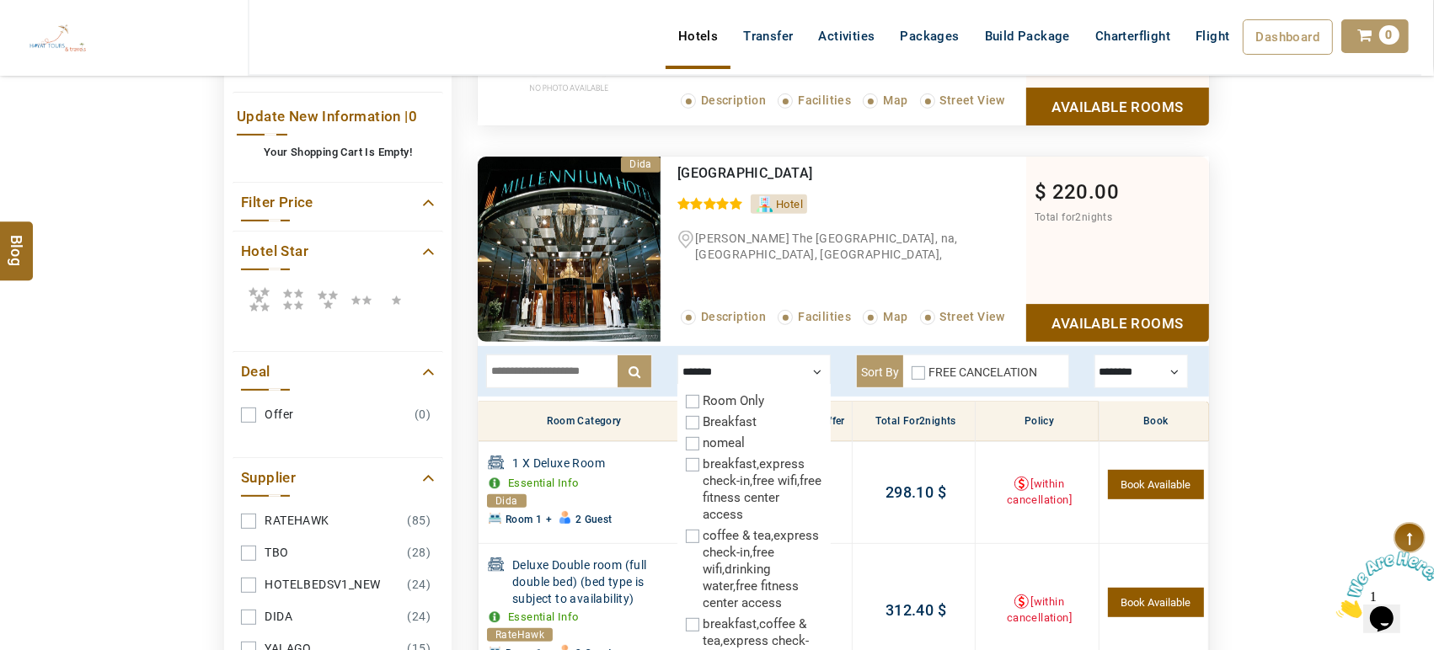
click at [703, 427] on label "Breakfast" at bounding box center [730, 421] width 54 height 15
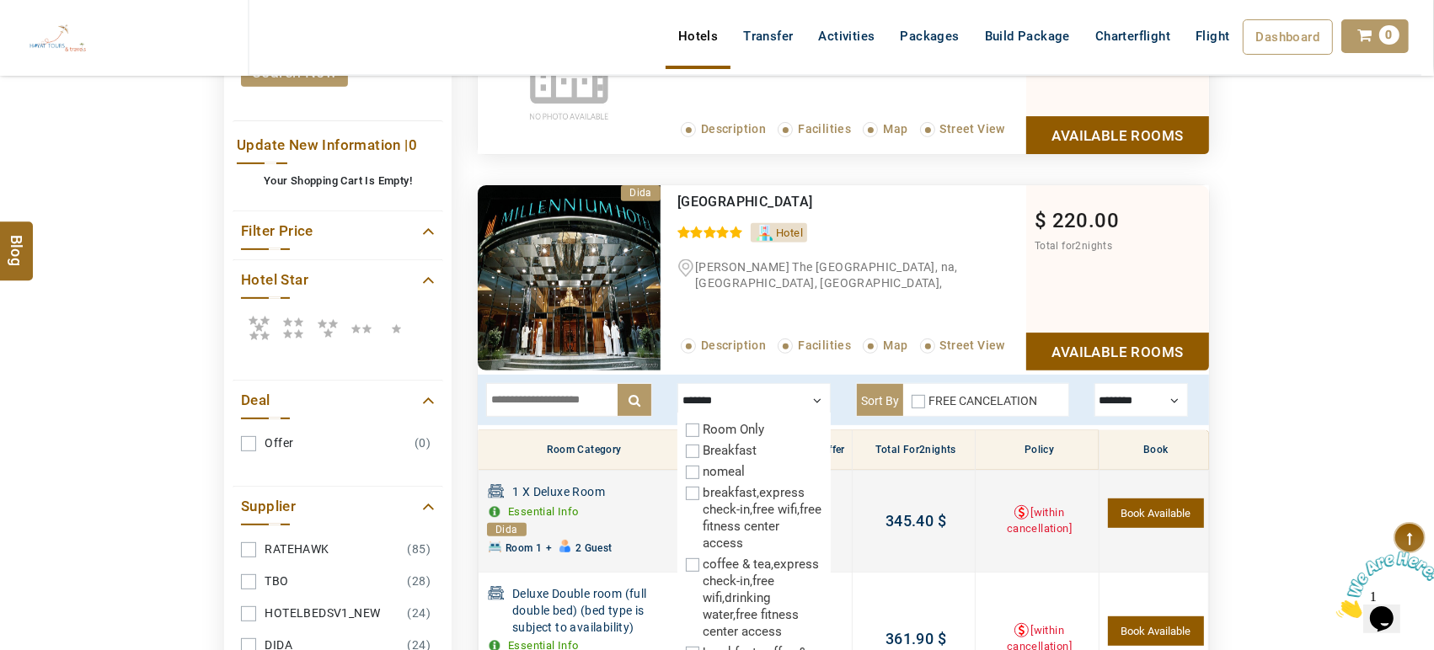
scroll to position [612, 0]
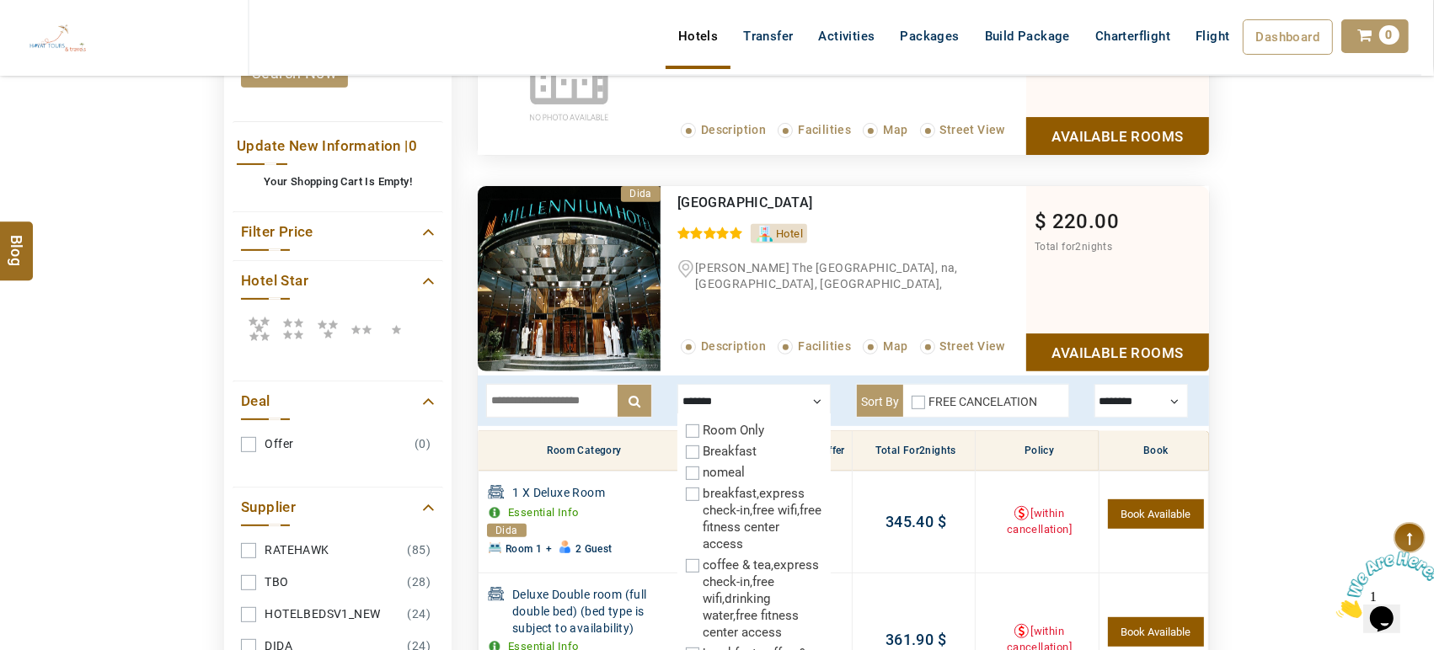
drag, startPoint x: 849, startPoint y: 200, endPoint x: 666, endPoint y: 194, distance: 182.9
click at [666, 194] on div "Corniche Hotel Abu Dhabi 0 / 5 Hotel Khalifa Bin Zayed The First Street, na, Ab…" at bounding box center [843, 278] width 366 height 185
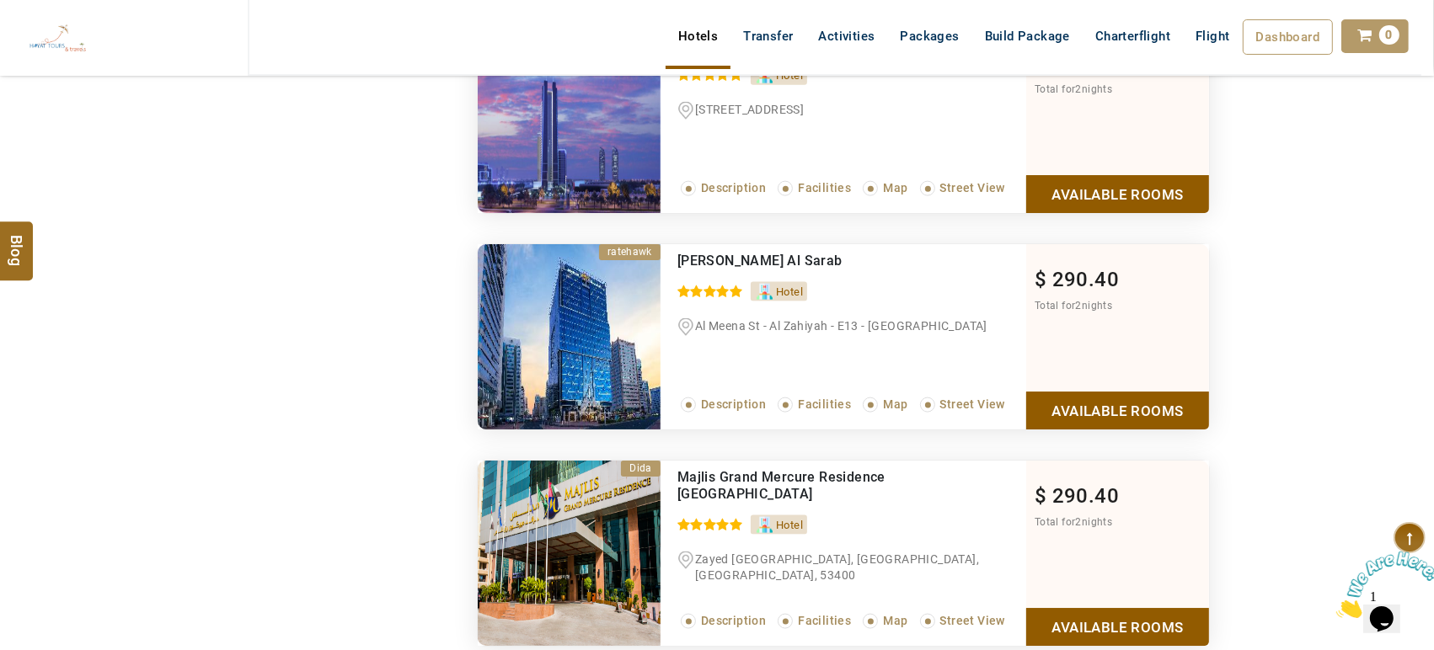
scroll to position [2136, 0]
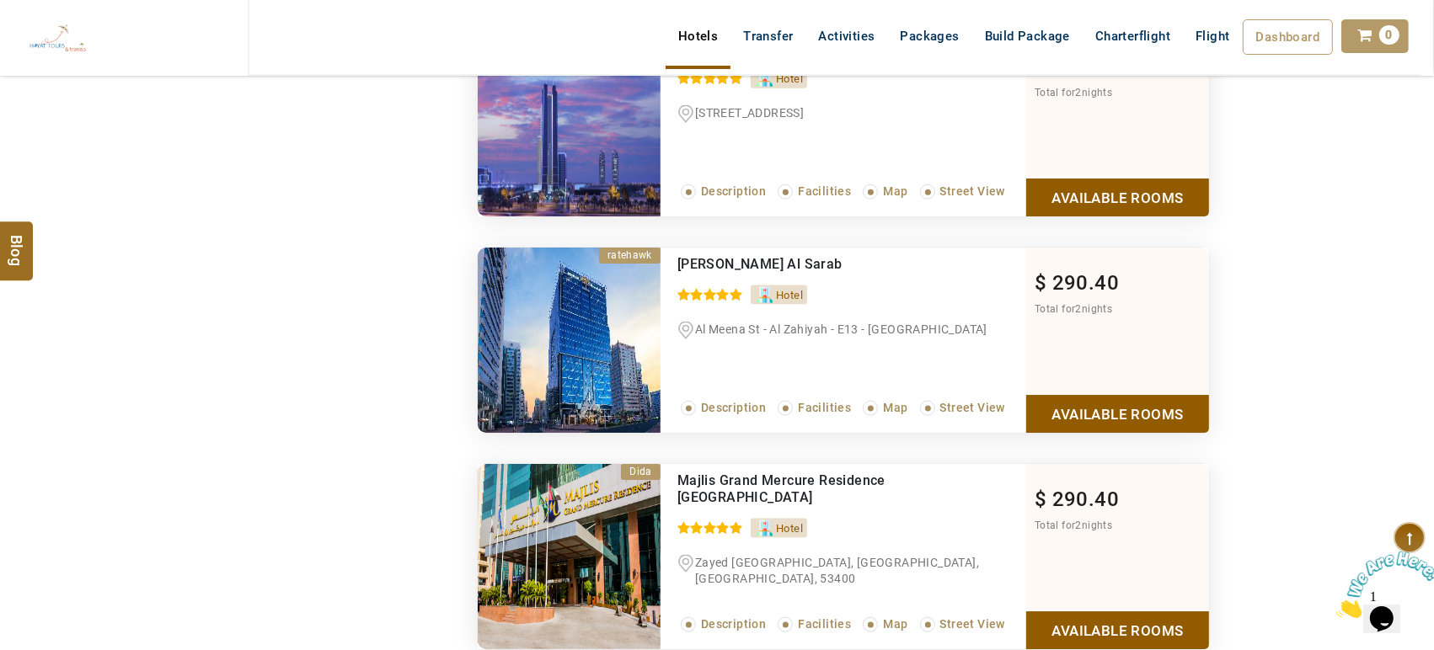
click at [1159, 191] on link "Available Rooms" at bounding box center [1117, 198] width 183 height 38
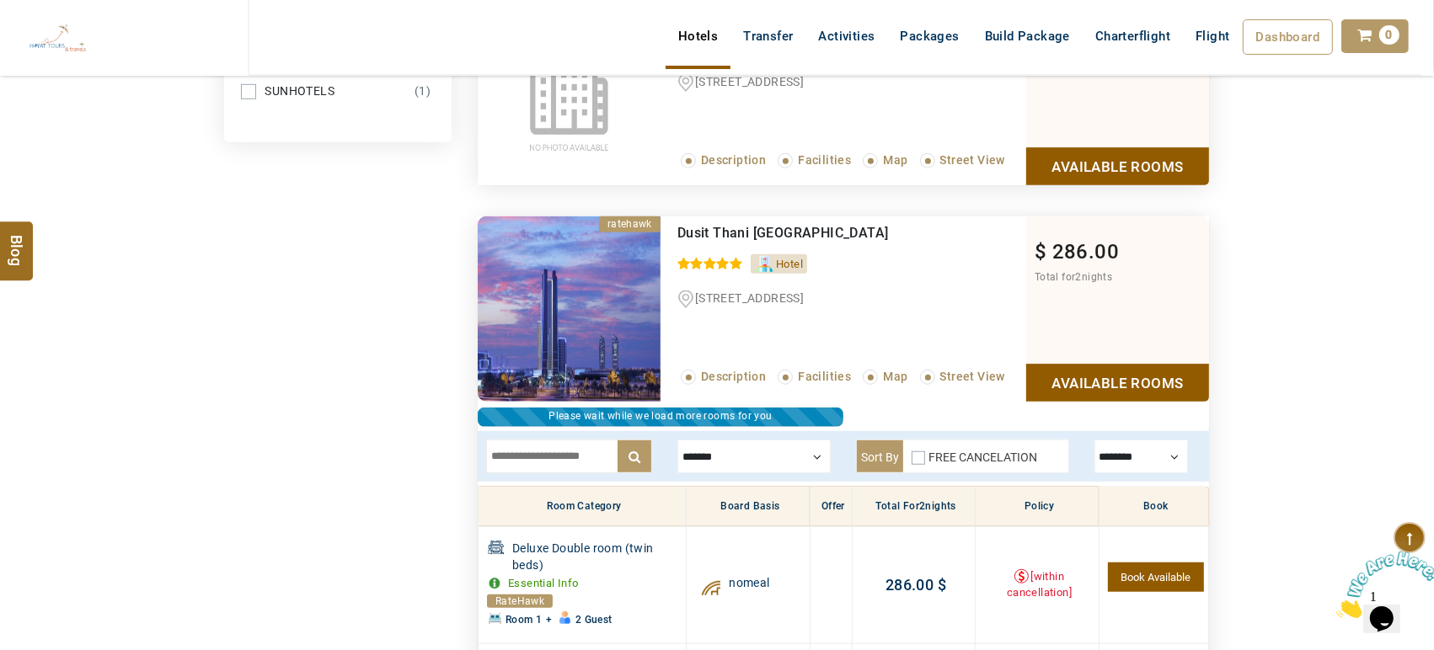
scroll to position [1483, 0]
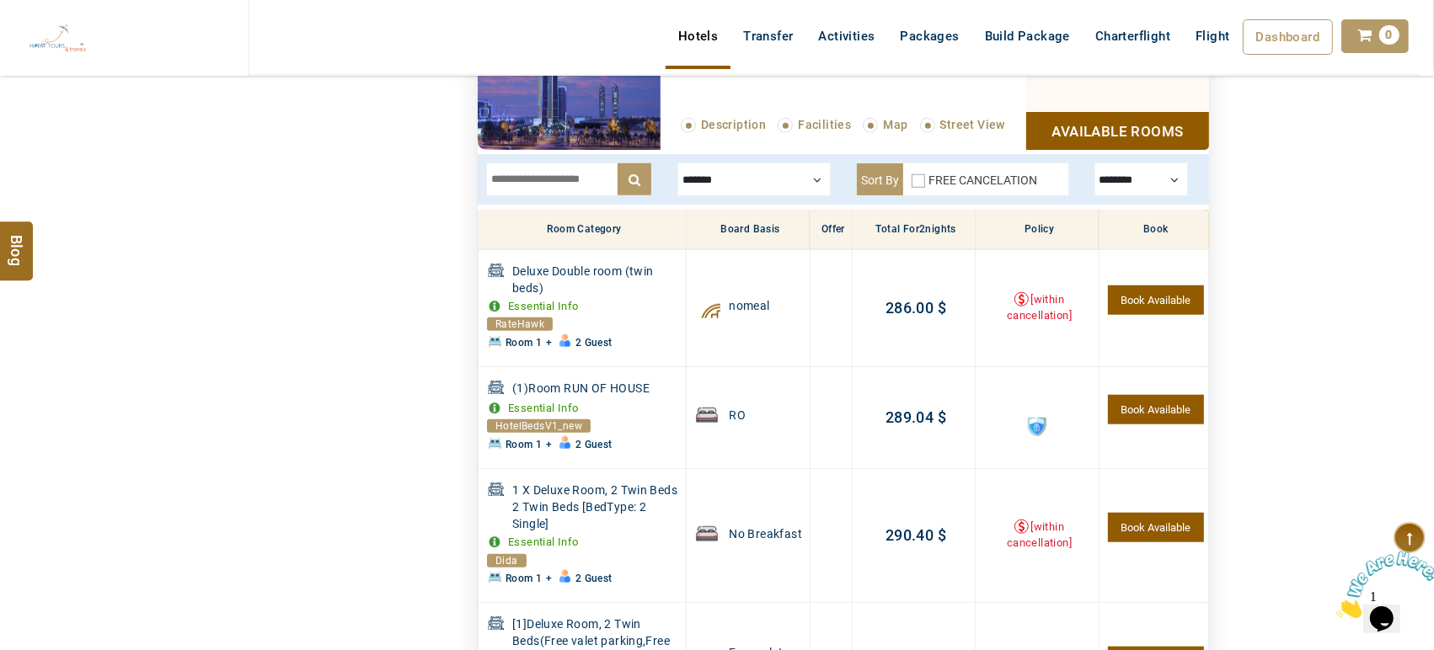
click at [714, 195] on div "x ******* Room Only Breakfast Free valet parking,Free self parking Free breakfa…" at bounding box center [843, 179] width 731 height 51
click at [715, 172] on div at bounding box center [753, 180] width 153 height 34
click at [733, 172] on div at bounding box center [753, 180] width 153 height 34
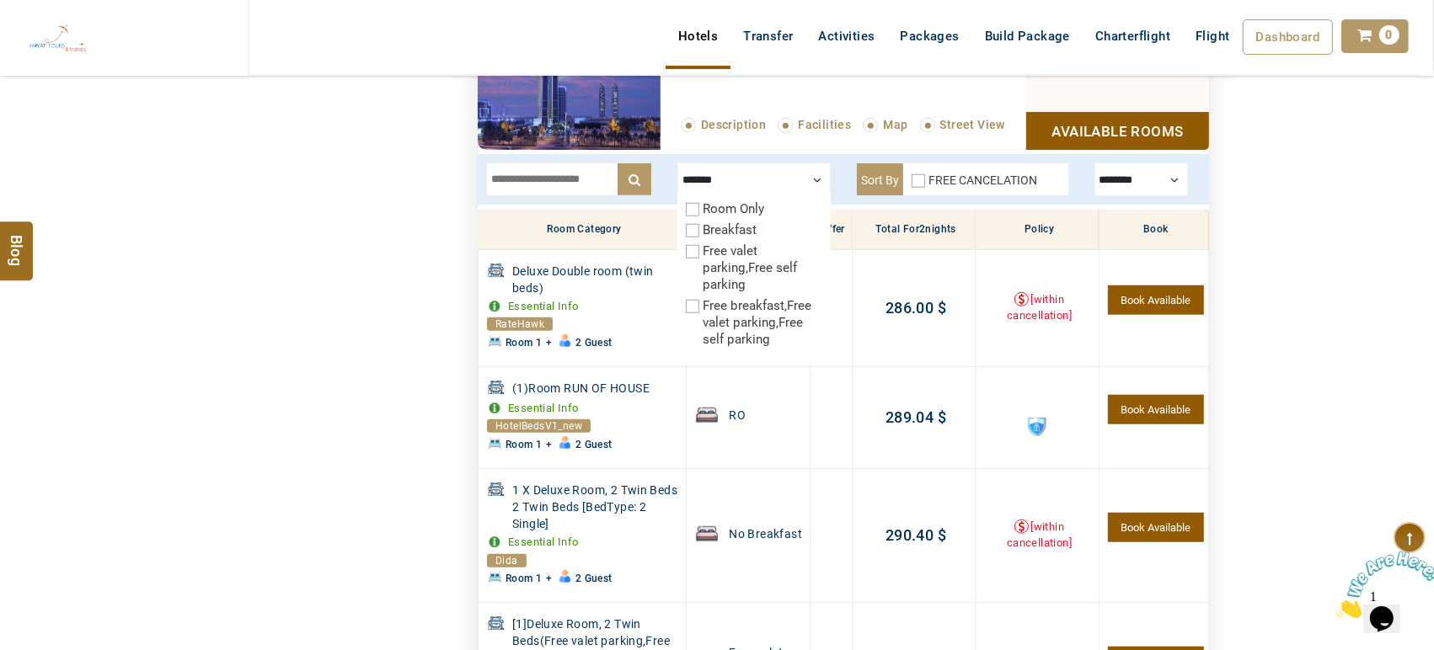
click at [716, 233] on label "Breakfast" at bounding box center [730, 229] width 54 height 15
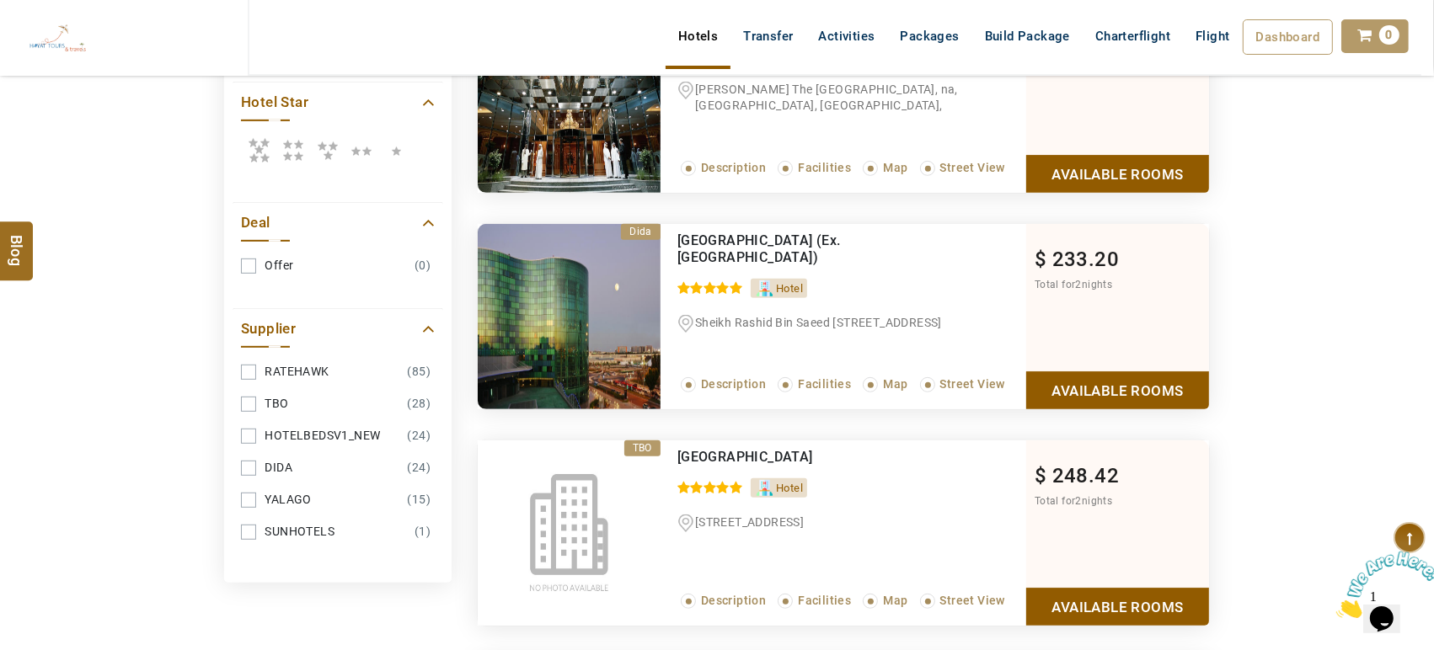
scroll to position [785, 0]
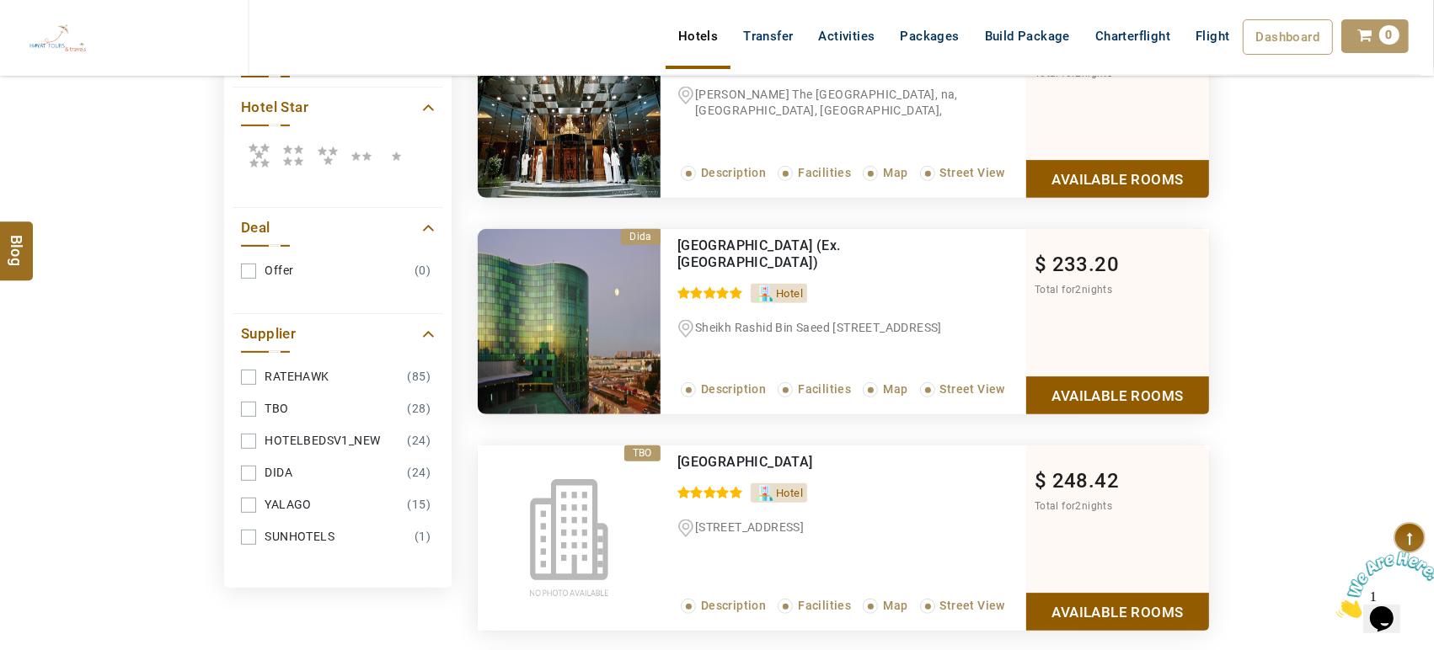
click at [1113, 163] on link "Available Rooms" at bounding box center [1117, 179] width 183 height 38
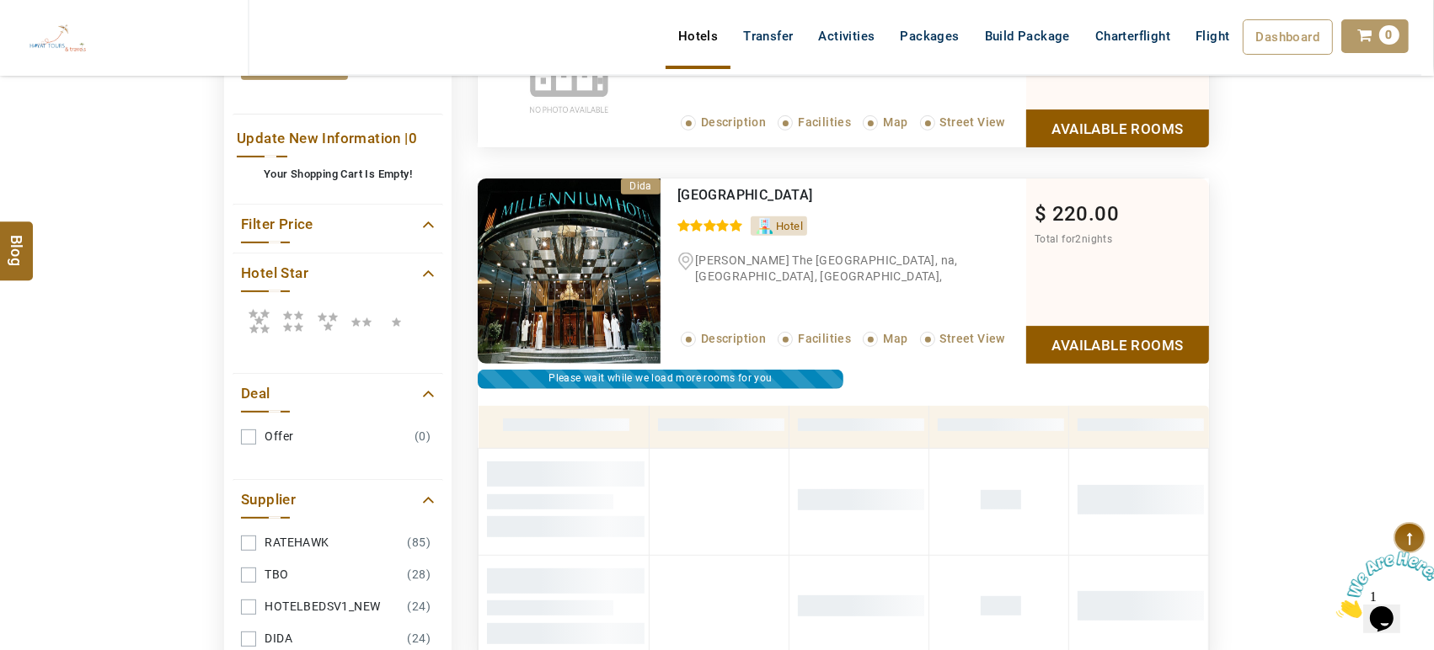
scroll to position [617, 0]
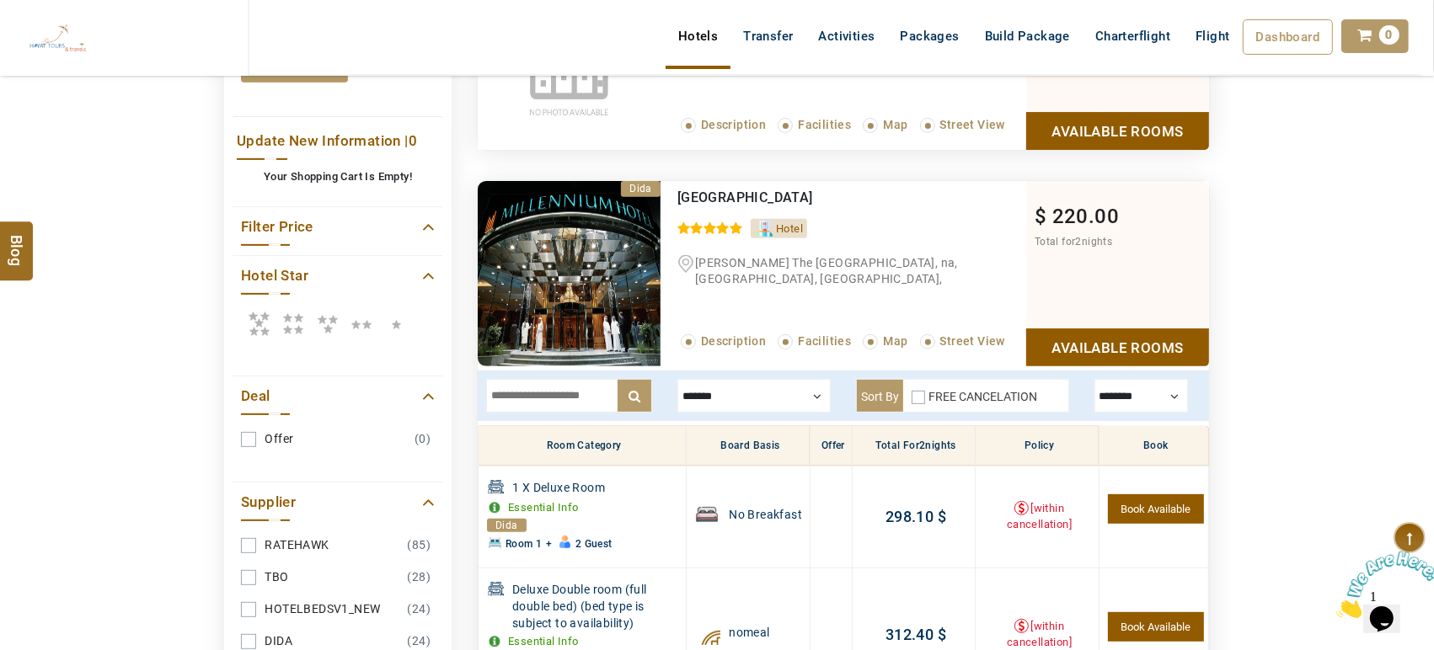
click at [740, 398] on div at bounding box center [753, 396] width 153 height 34
click at [735, 398] on div at bounding box center [753, 396] width 153 height 34
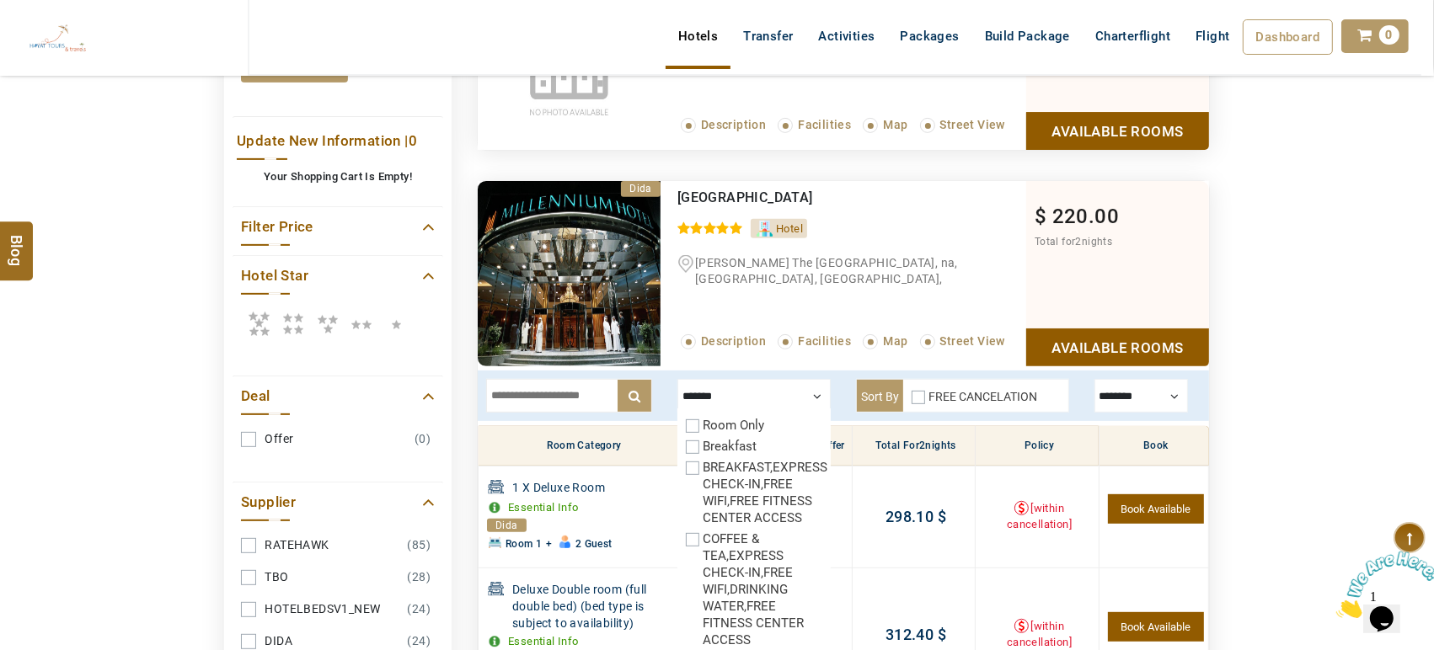
click at [719, 439] on label "Breakfast" at bounding box center [730, 446] width 54 height 15
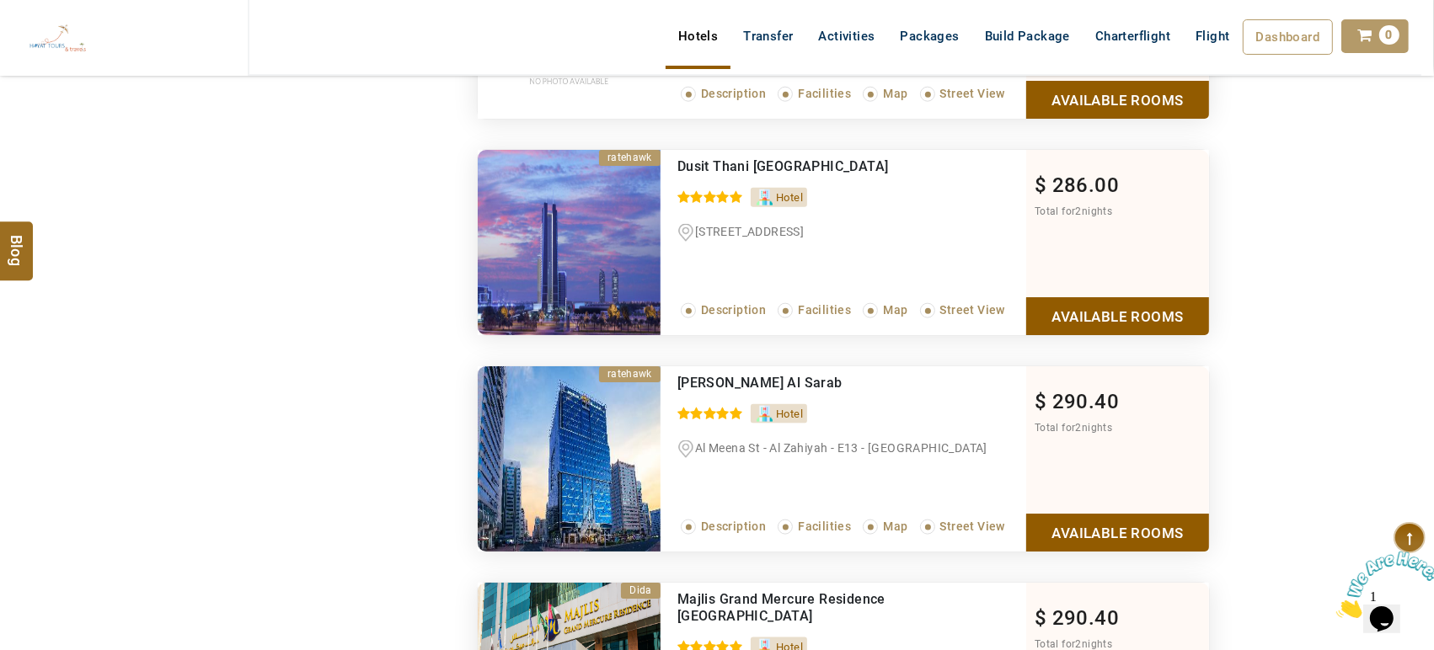
scroll to position [1999, 0]
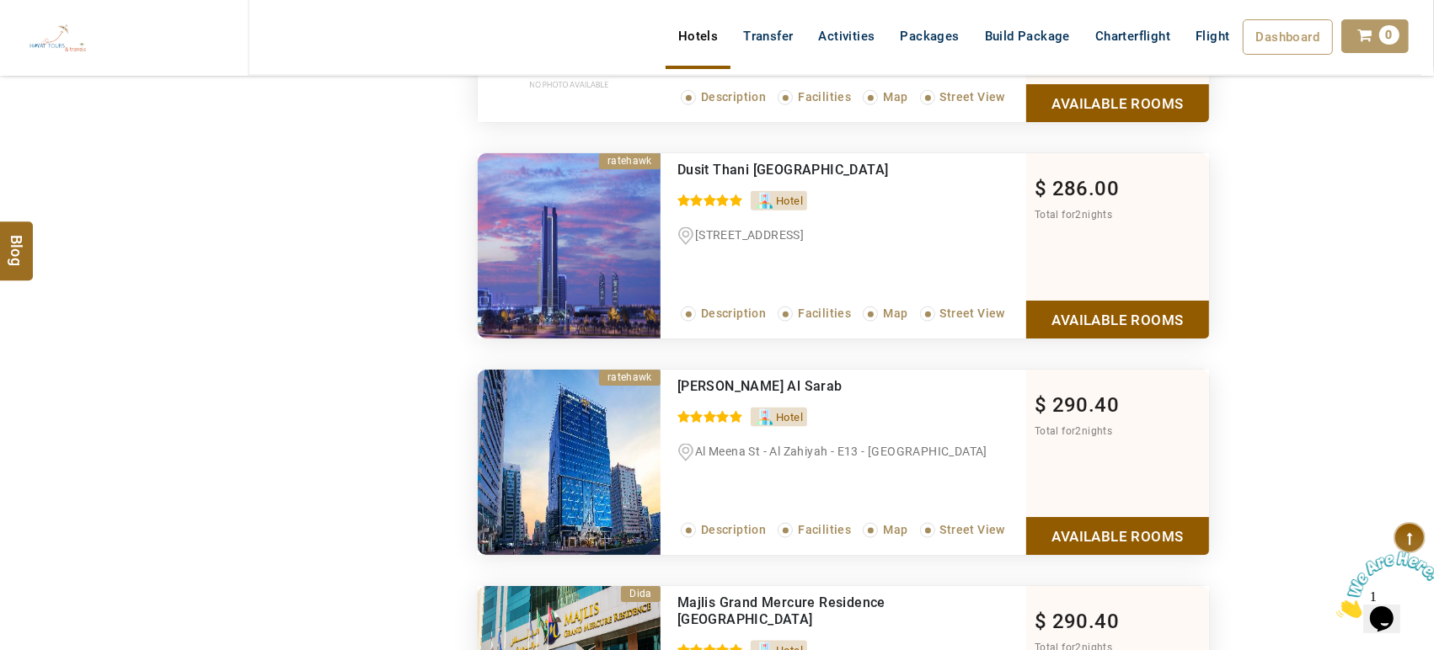
click at [1161, 302] on link "Available Rooms" at bounding box center [1117, 320] width 183 height 38
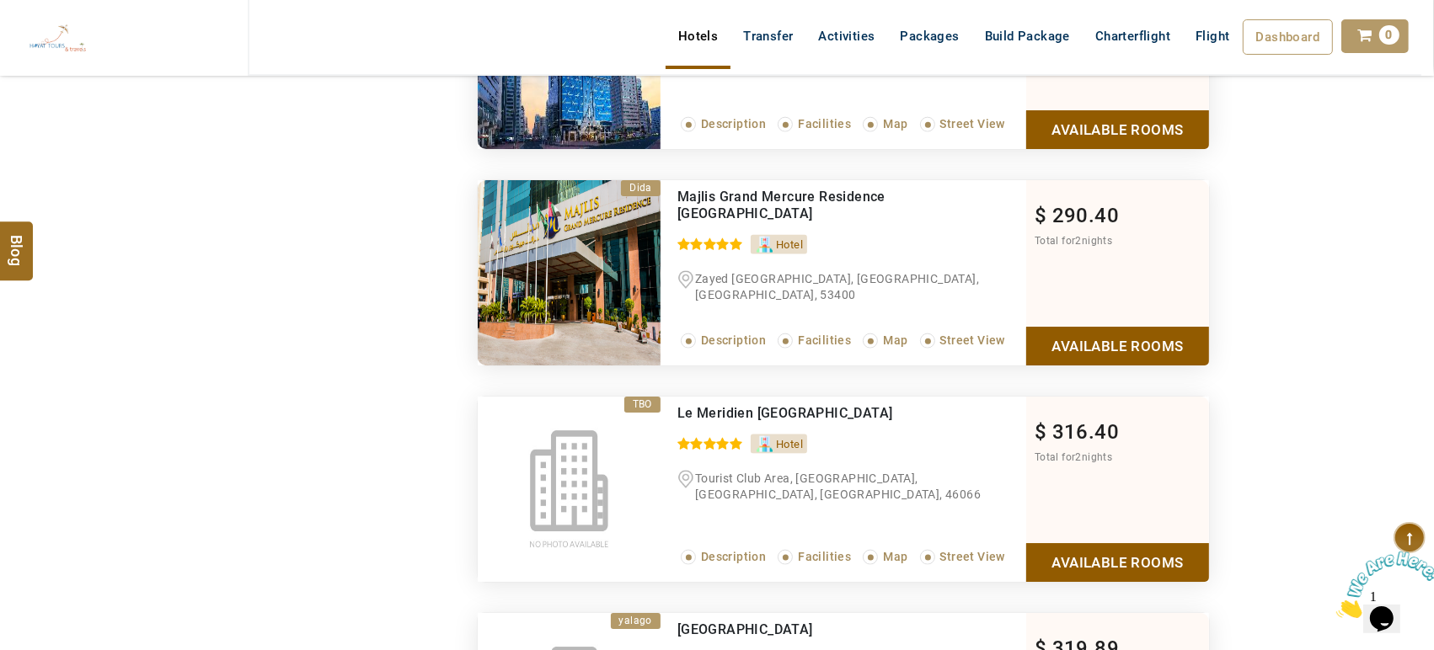
scroll to position [1403, 0]
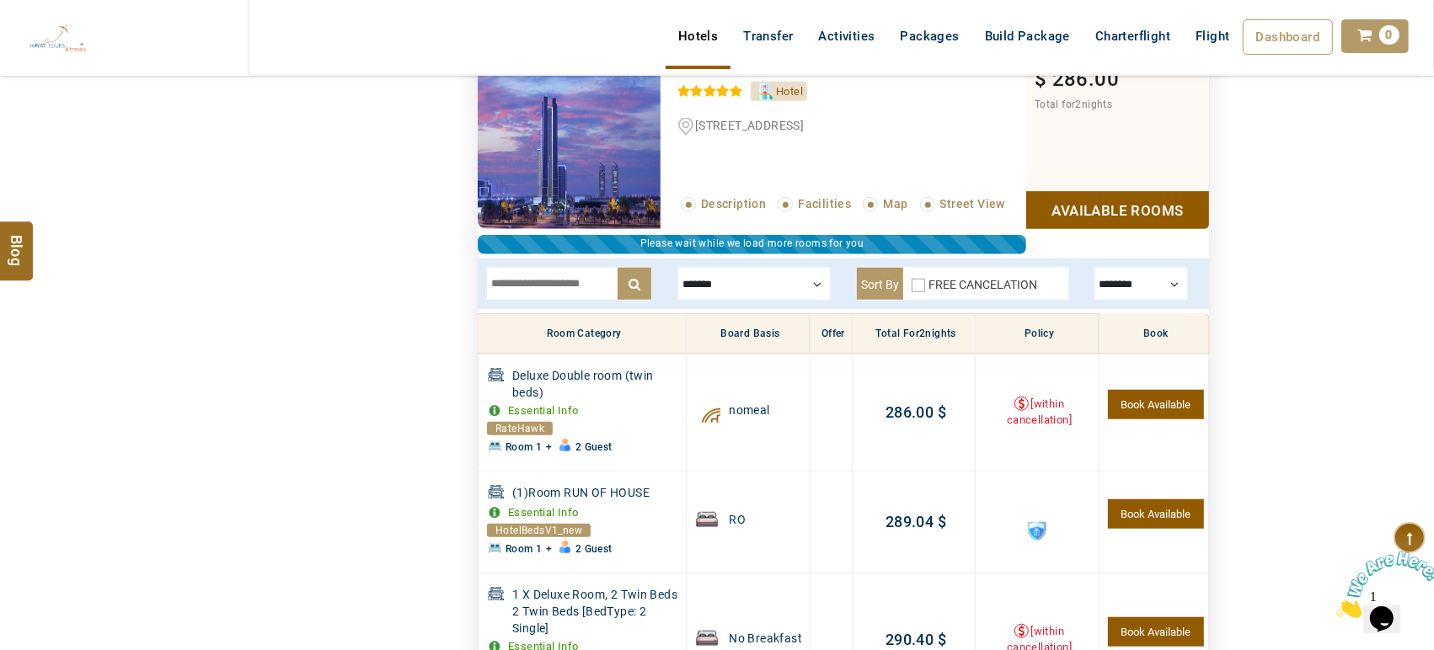
click at [709, 295] on div at bounding box center [753, 284] width 153 height 34
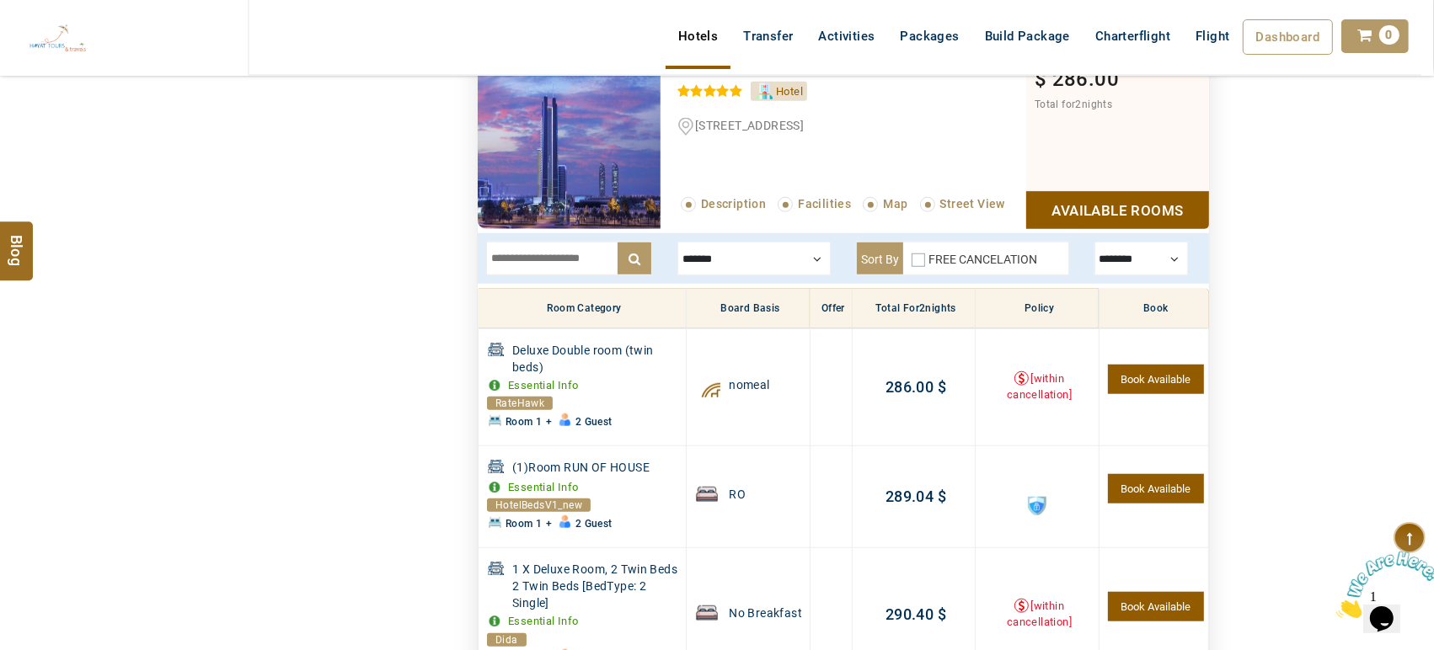
click at [710, 289] on th "Board Basis" at bounding box center [748, 309] width 123 height 40
click at [717, 268] on div at bounding box center [753, 259] width 153 height 34
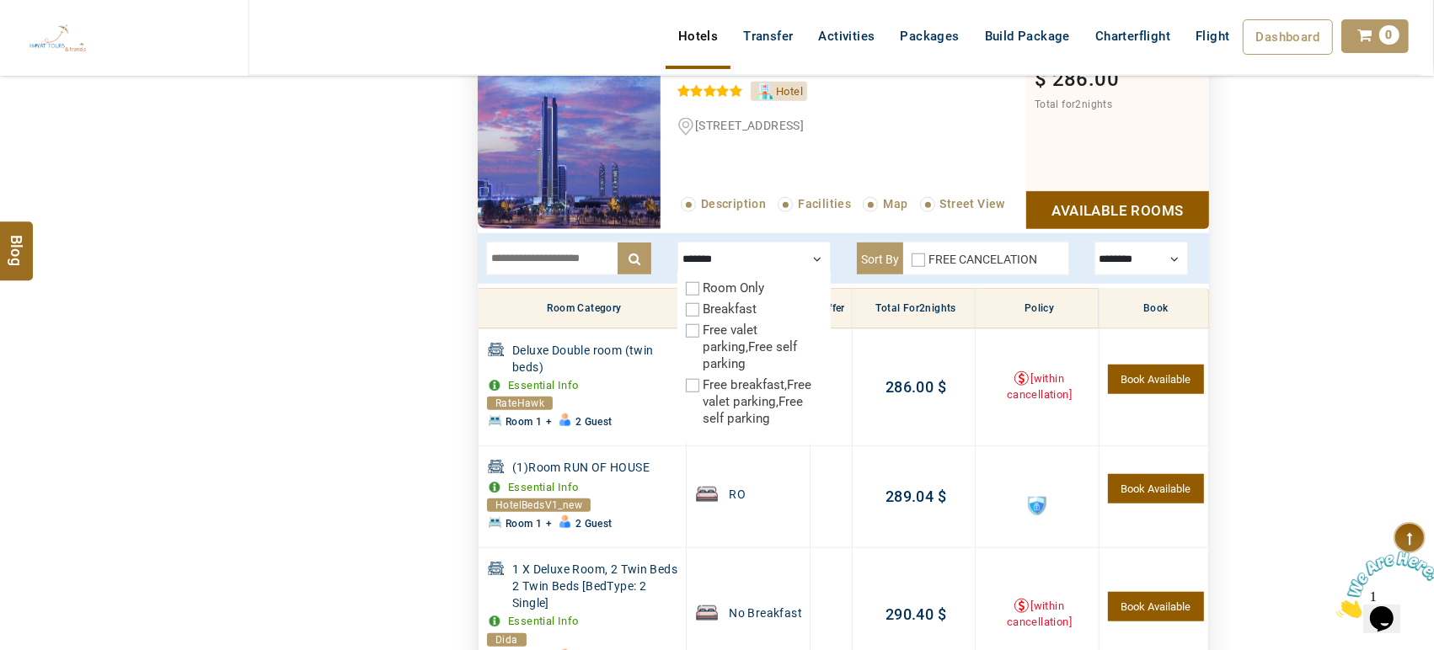
click at [711, 307] on label "Breakfast" at bounding box center [730, 309] width 54 height 15
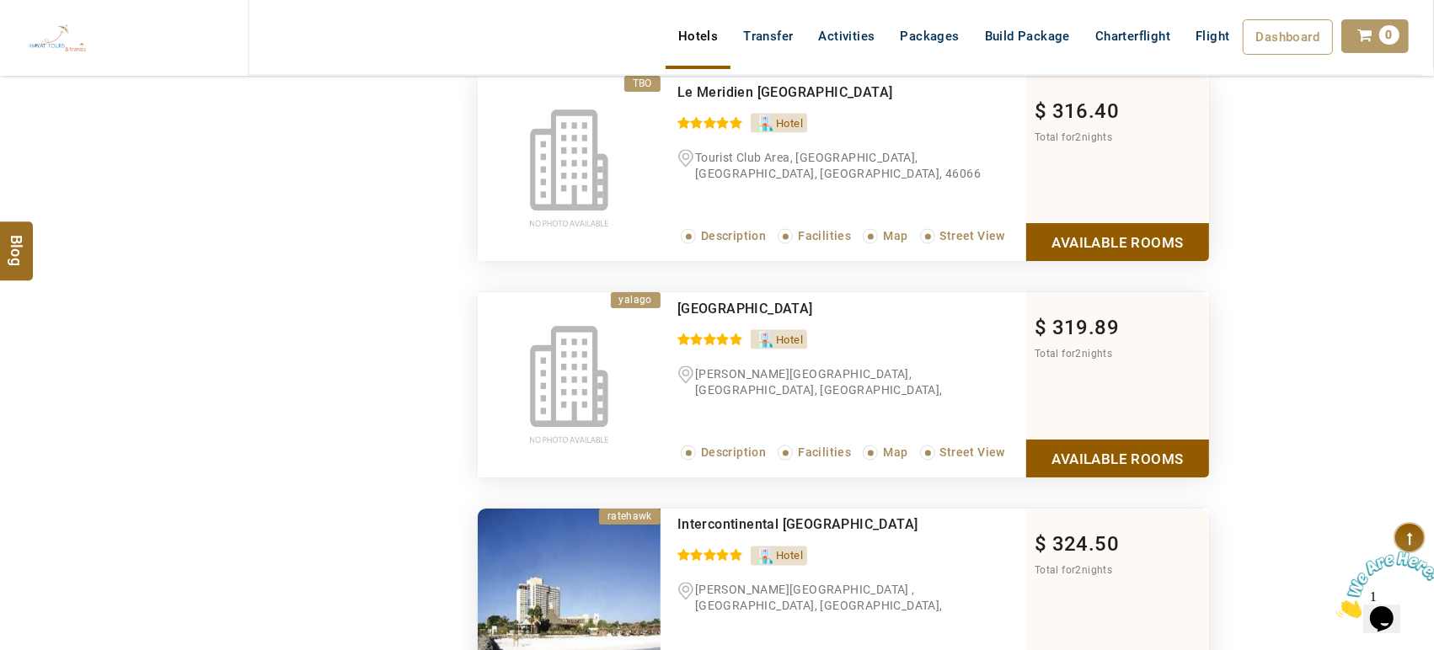
scroll to position [2756, 0]
click at [1092, 250] on link "Available Rooms" at bounding box center [1117, 243] width 183 height 38
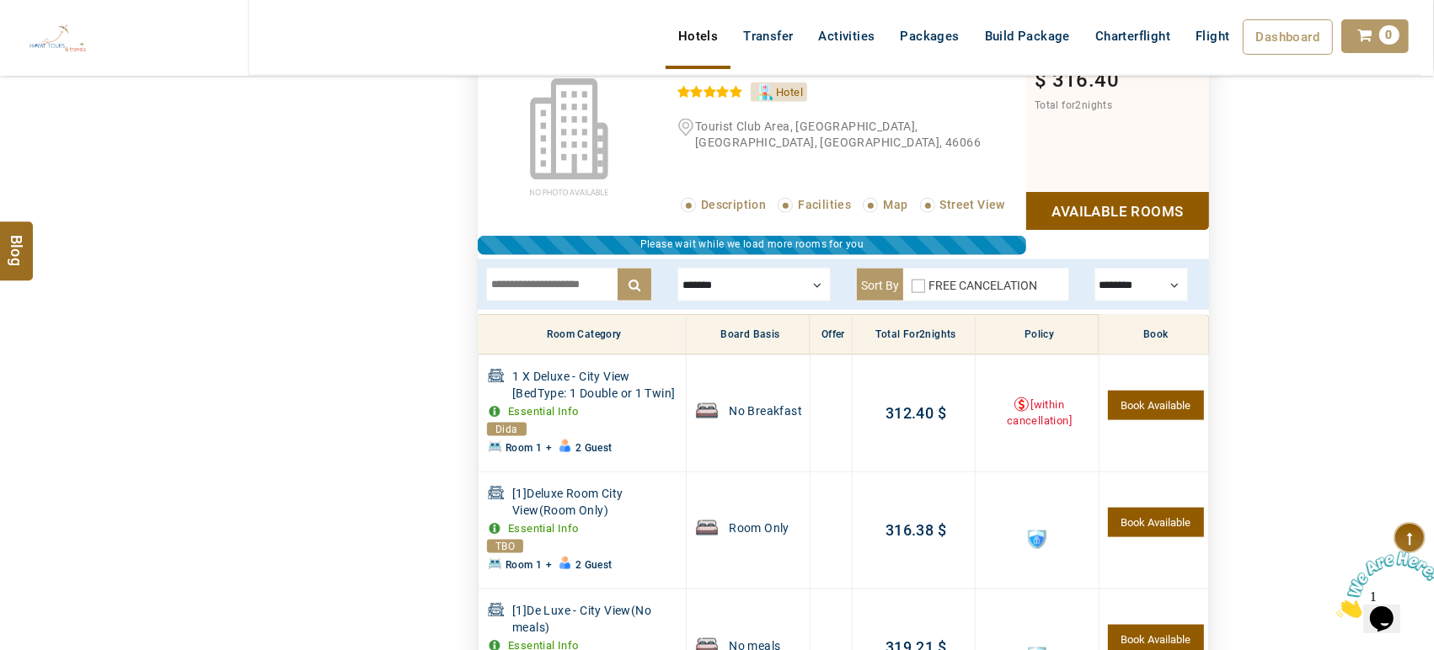
click at [738, 295] on div at bounding box center [753, 285] width 153 height 34
click at [742, 290] on div at bounding box center [753, 285] width 153 height 34
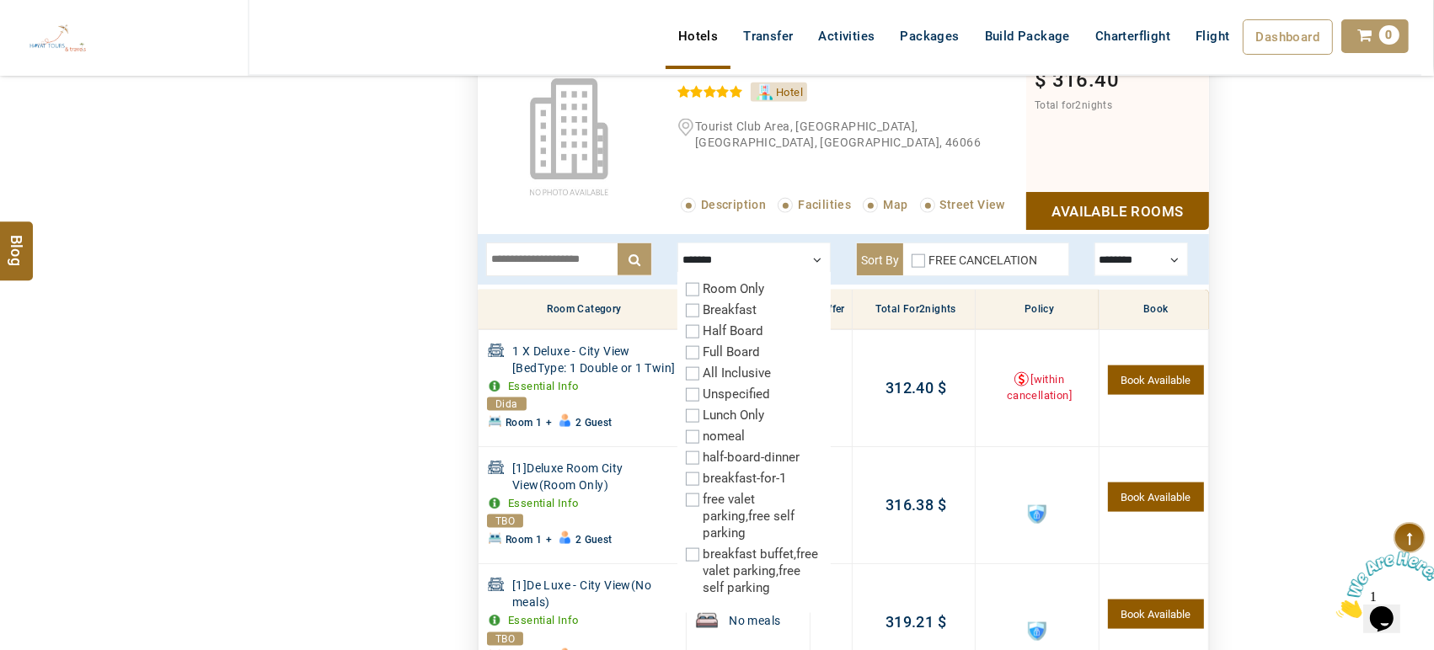
click at [720, 306] on label "Breakfast" at bounding box center [730, 309] width 54 height 15
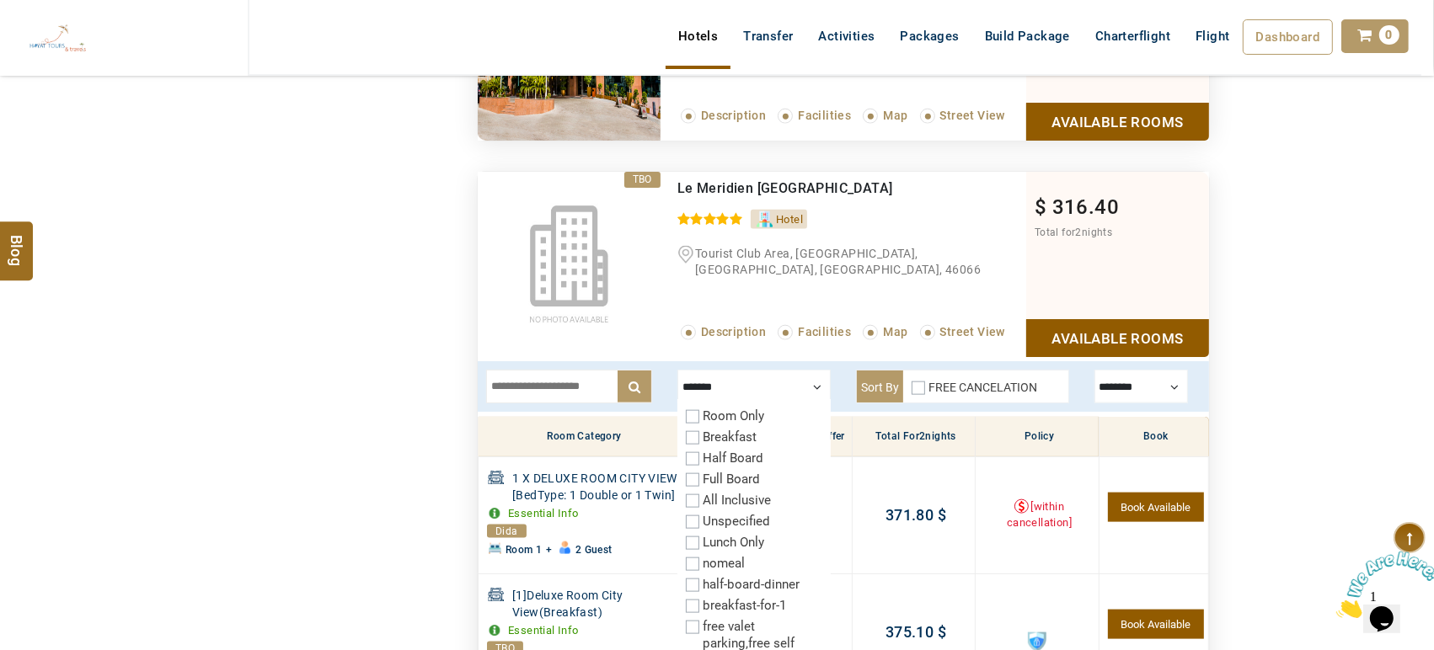
scroll to position [1921, 0]
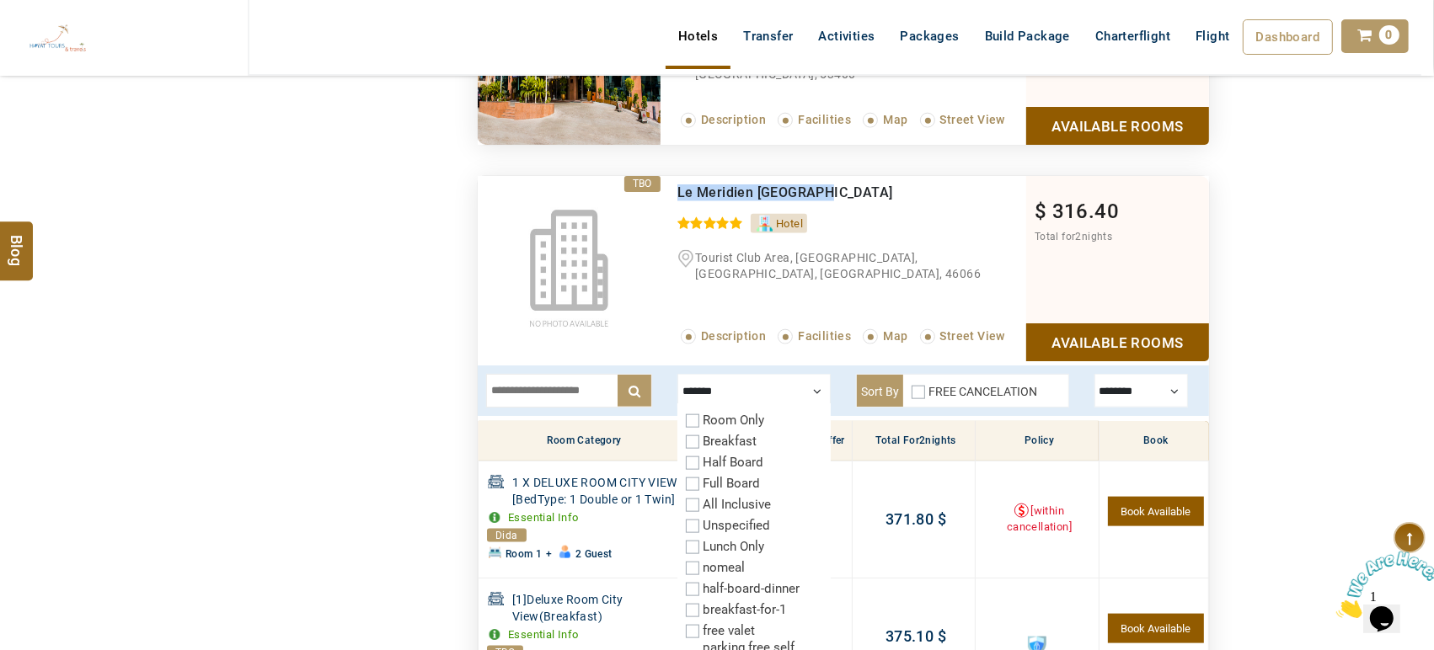
drag, startPoint x: 834, startPoint y: 191, endPoint x: 681, endPoint y: 180, distance: 153.7
click at [681, 180] on ul "Le Meridien Abu Dhabi 0 / 5" at bounding box center [851, 188] width 349 height 25
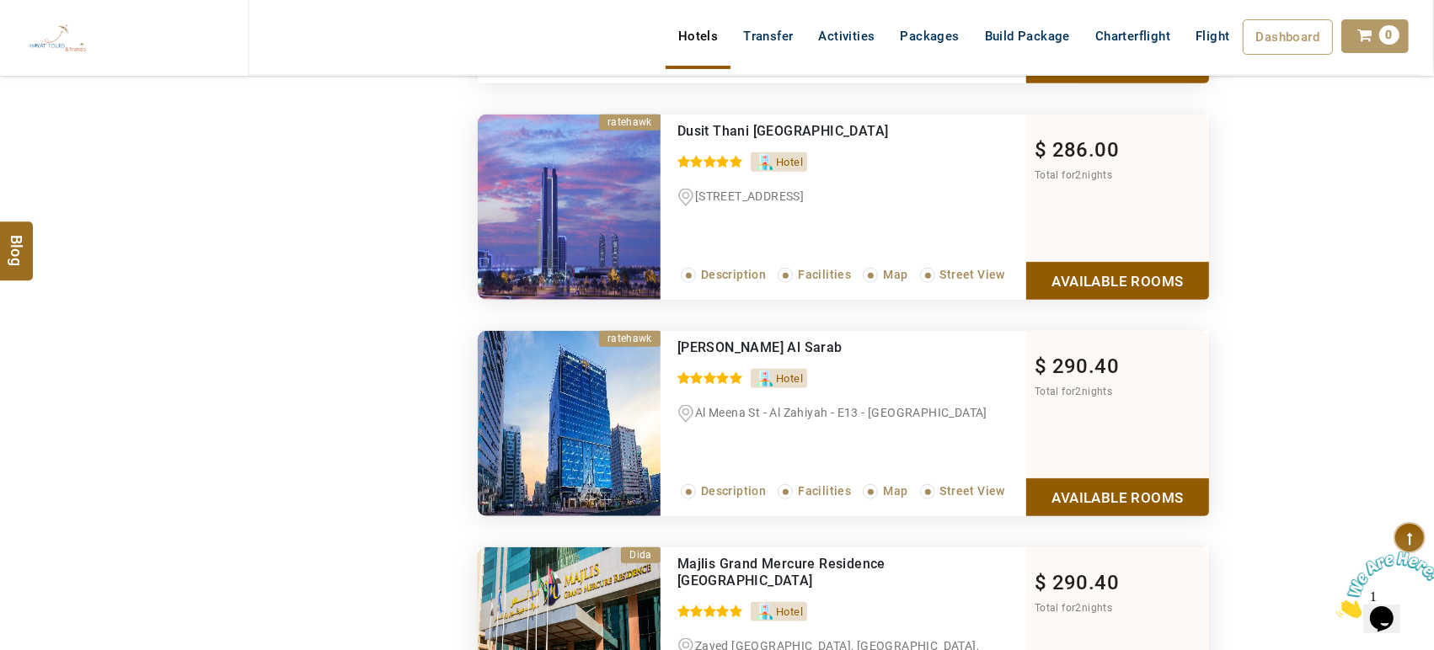
scroll to position [1332, 0]
click at [1049, 253] on div "$ 286.00 Total for 2 nights Available Rooms" at bounding box center [1117, 207] width 183 height 185
click at [1051, 278] on link "Available Rooms" at bounding box center [1117, 282] width 183 height 38
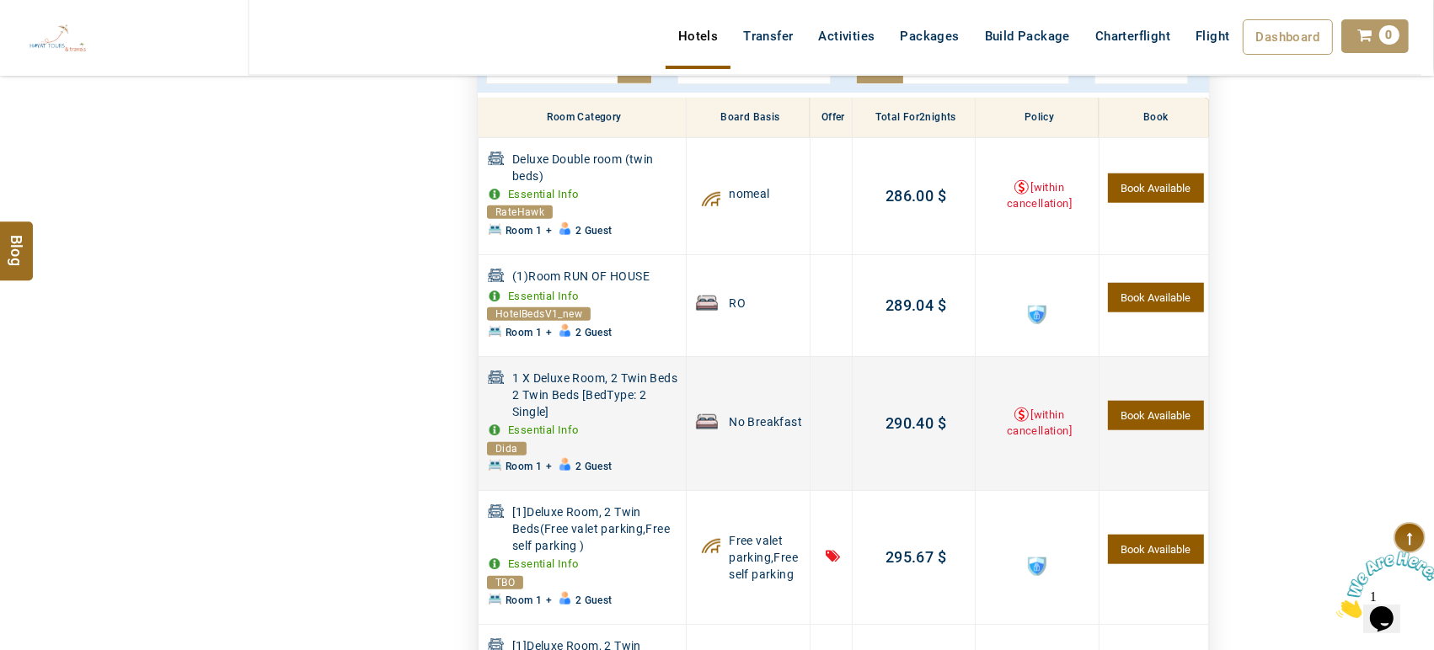
scroll to position [1434, 0]
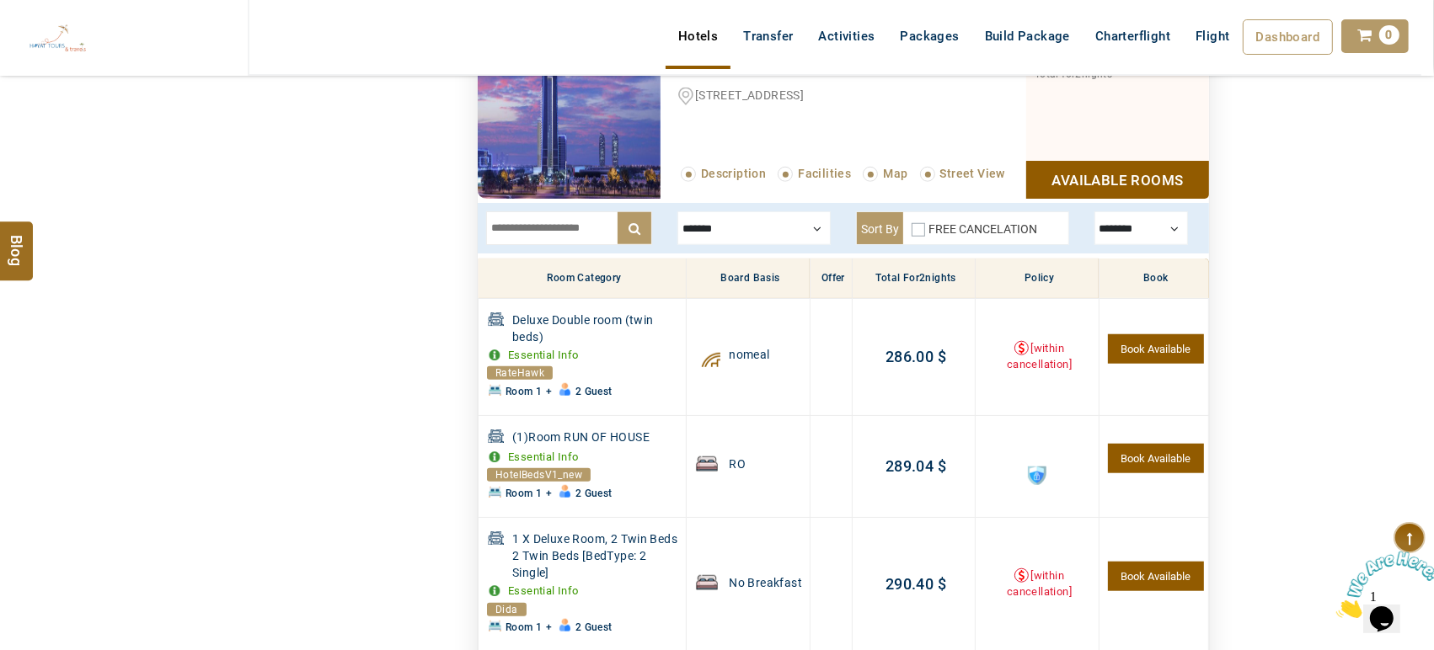
click at [572, 234] on input "text" at bounding box center [569, 228] width 166 height 34
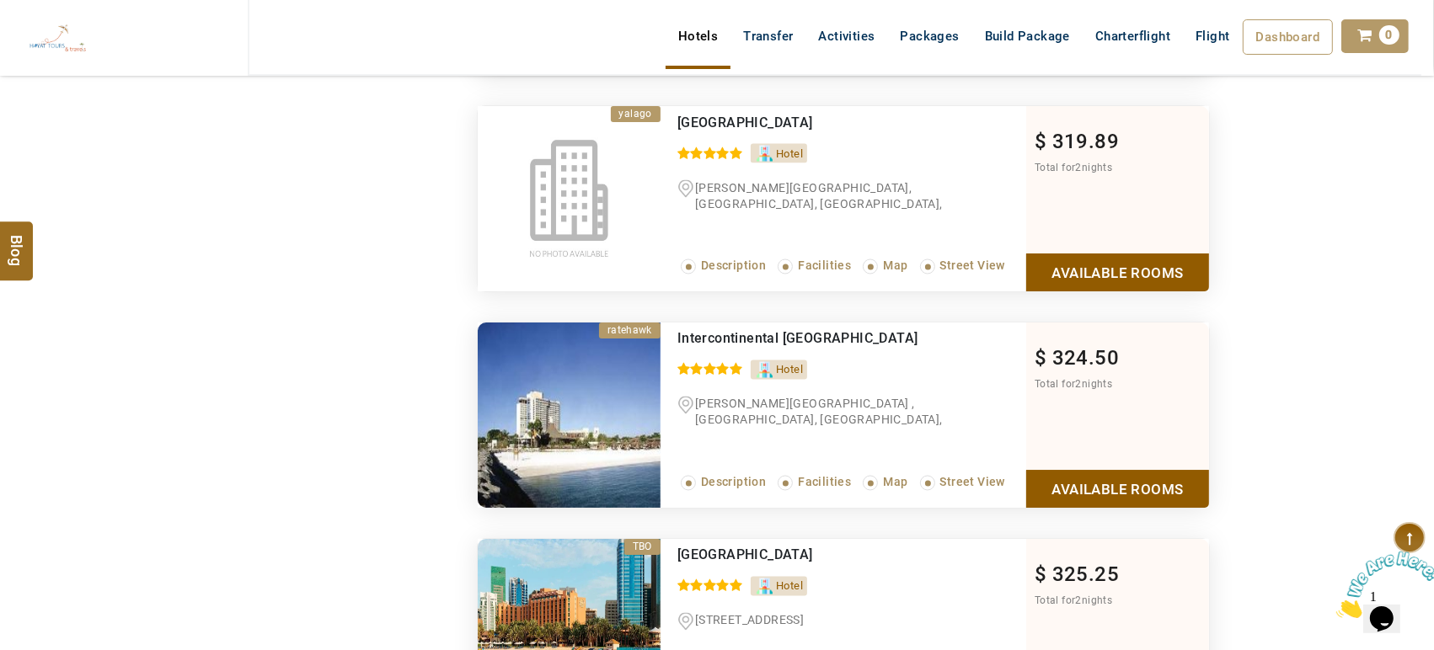
scroll to position [3000, 0]
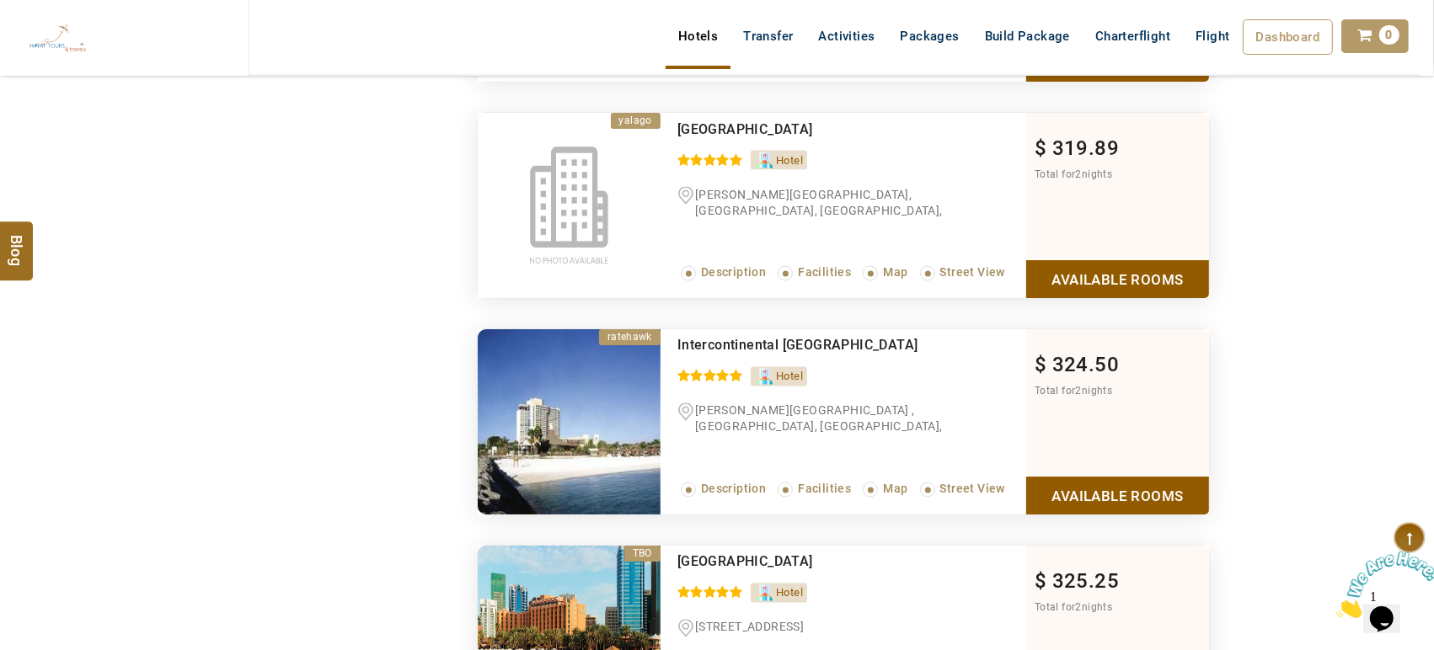
type input "*"
click at [1093, 271] on link "Available Rooms" at bounding box center [1117, 279] width 183 height 38
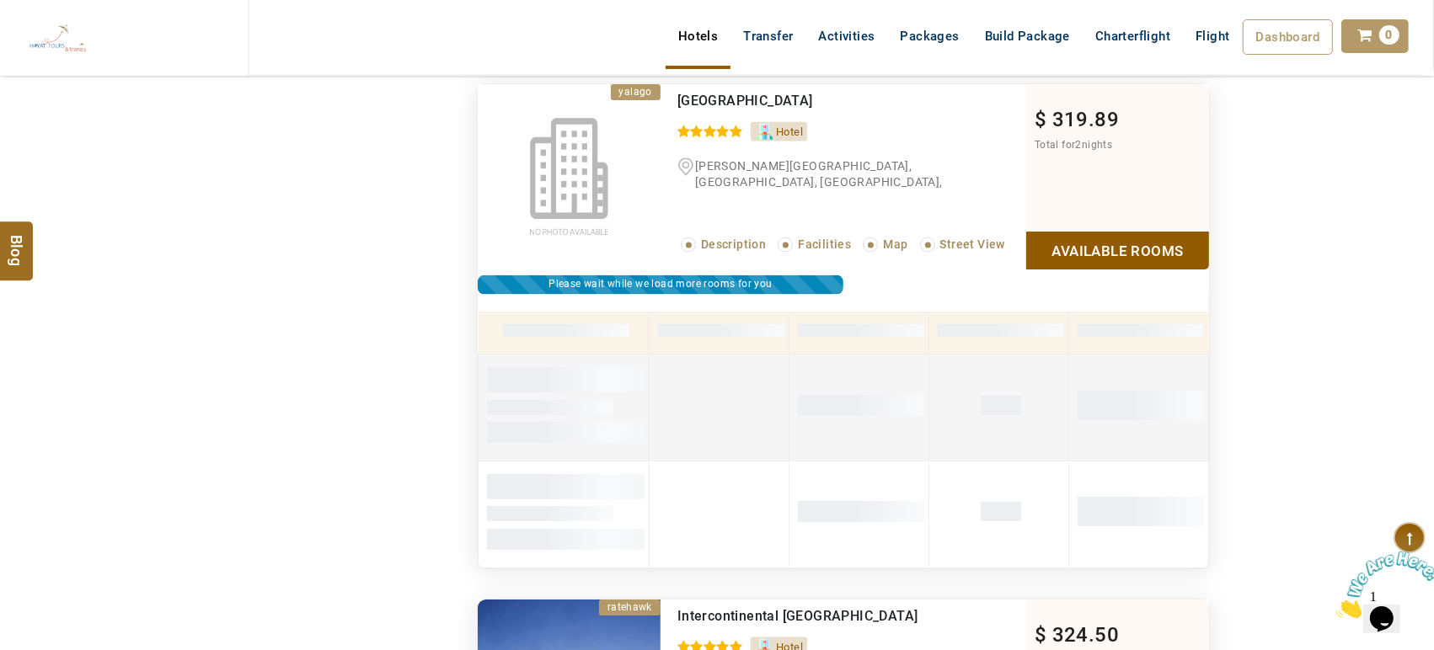
scroll to position [2227, 0]
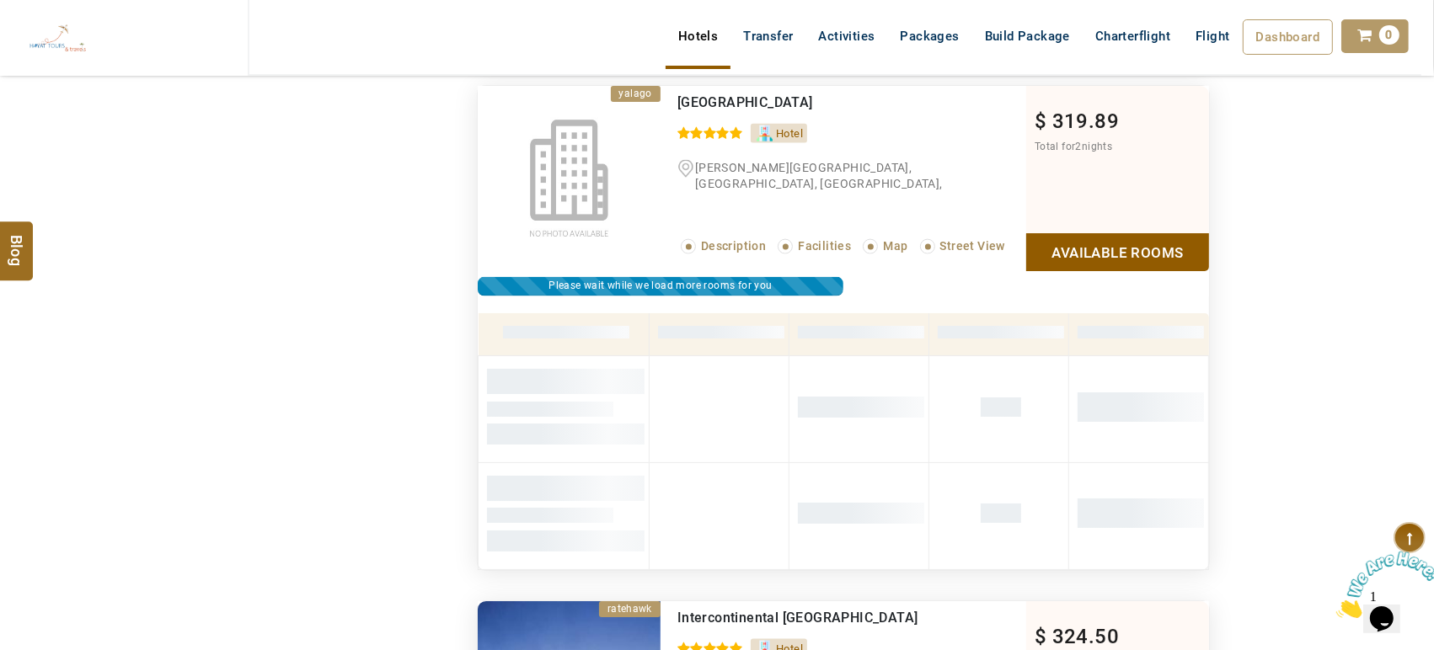
drag, startPoint x: 839, startPoint y: 96, endPoint x: 658, endPoint y: 76, distance: 182.2
click at [658, 76] on header "HAYAYT TOURS AED AED AED EUR € USD $ INR ₹ THB ฿ IDR Rp BHD BHD TRY ₺ Credit Li…" at bounding box center [717, 59] width 1434 height 118
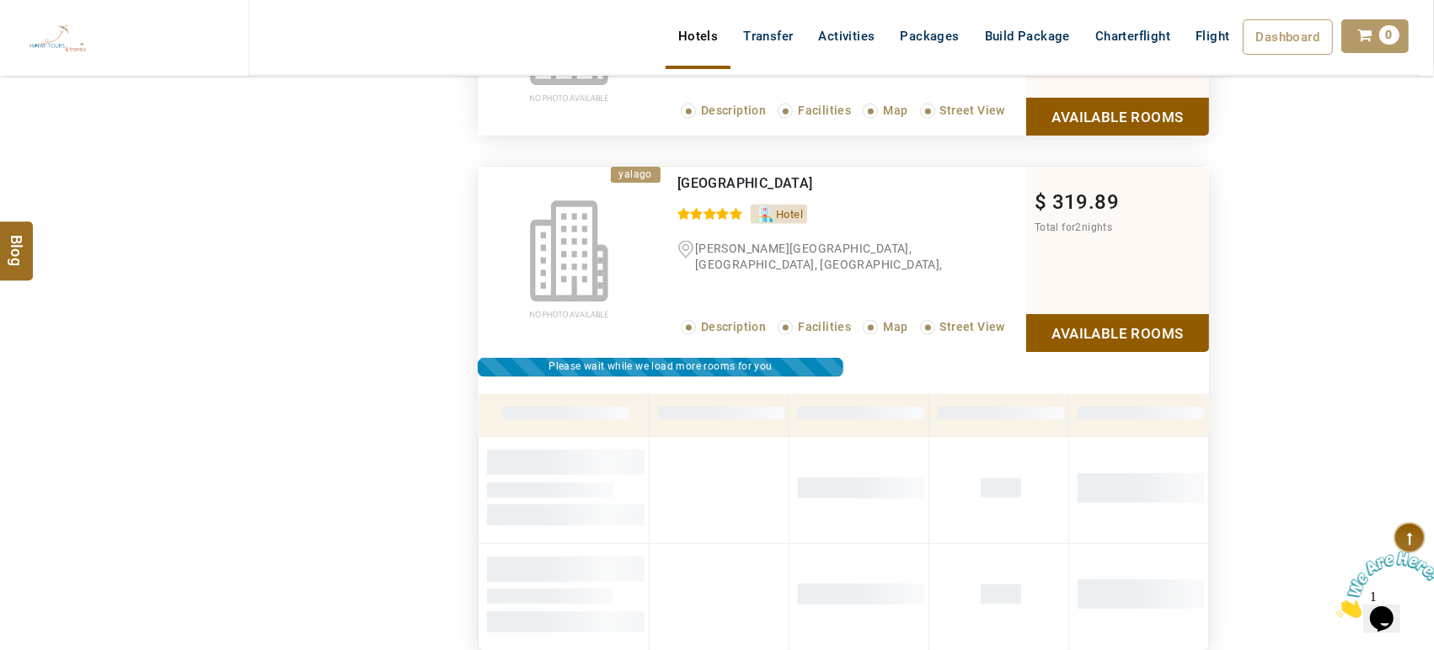
scroll to position [2145, 0]
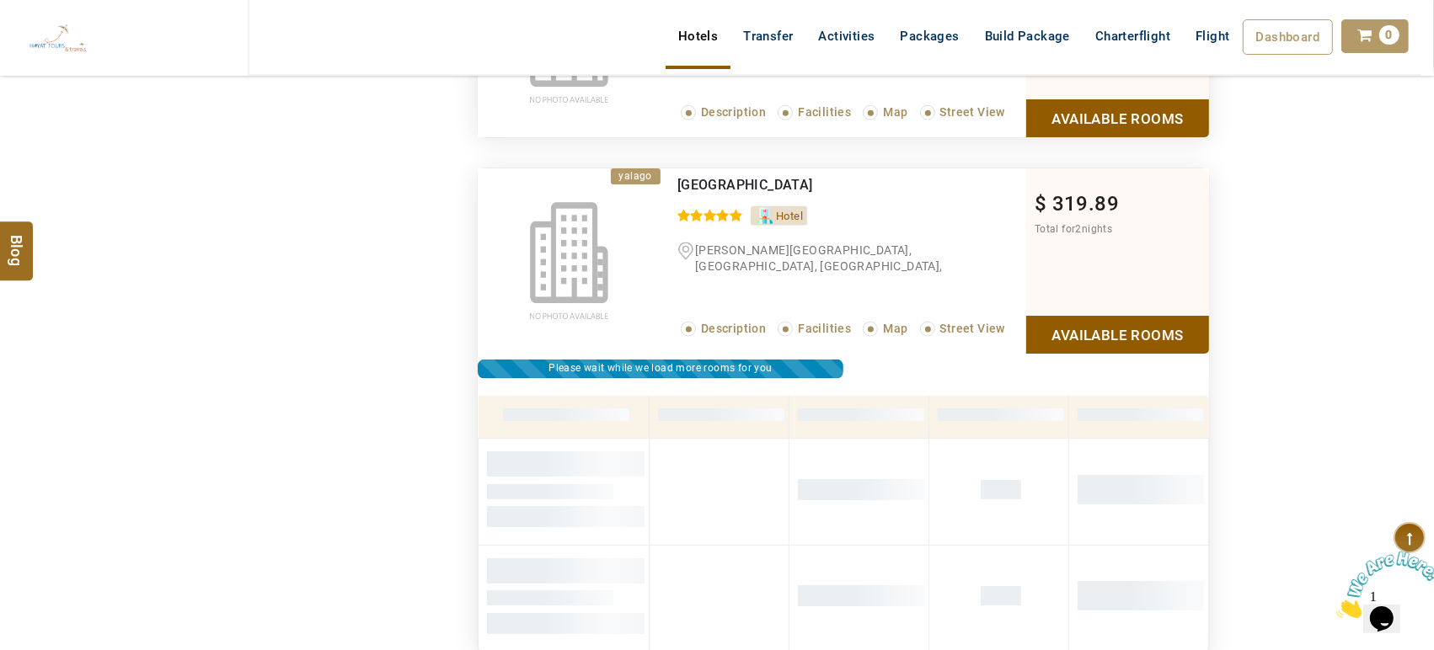
drag, startPoint x: 844, startPoint y: 181, endPoint x: 667, endPoint y: 180, distance: 176.9
click at [667, 180] on div "Marriott Hotel Downtown 0 / 5 Hotel Sheikh Rashid Bin Saeed Street, Abu Dhabi, …" at bounding box center [843, 260] width 366 height 185
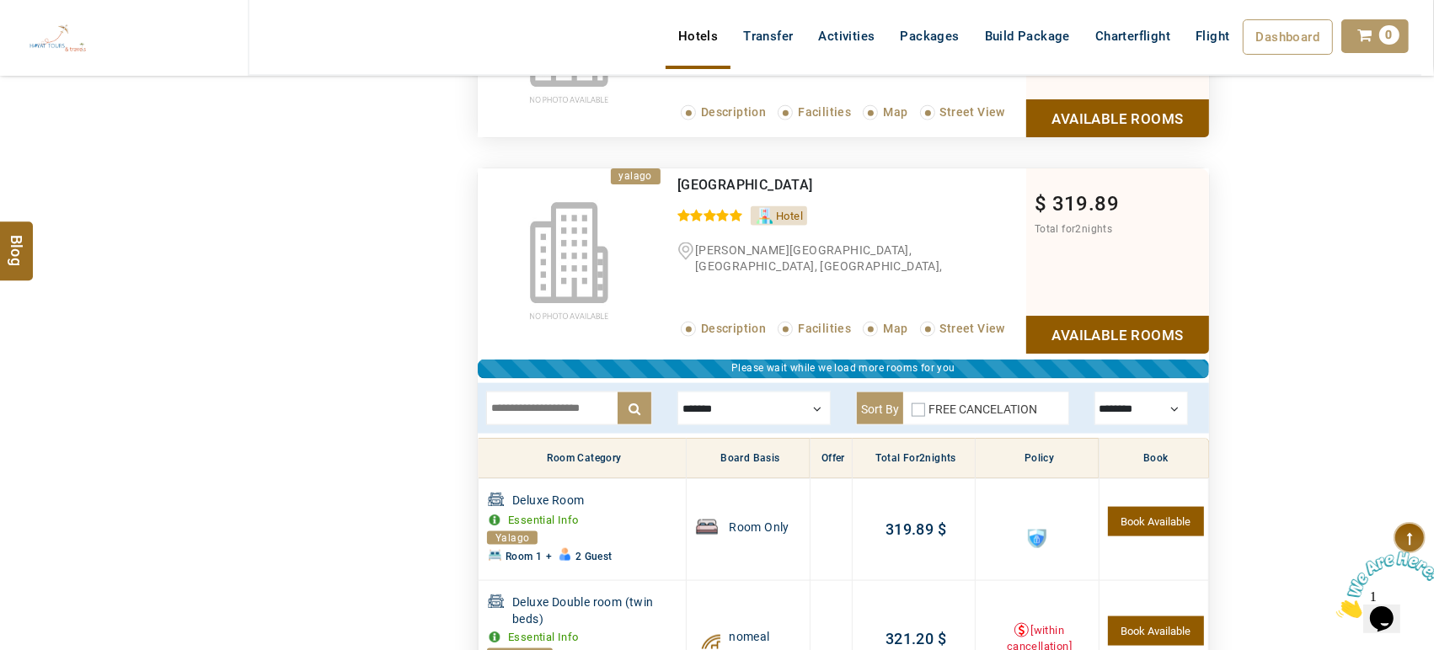
click at [739, 406] on div at bounding box center [753, 409] width 153 height 34
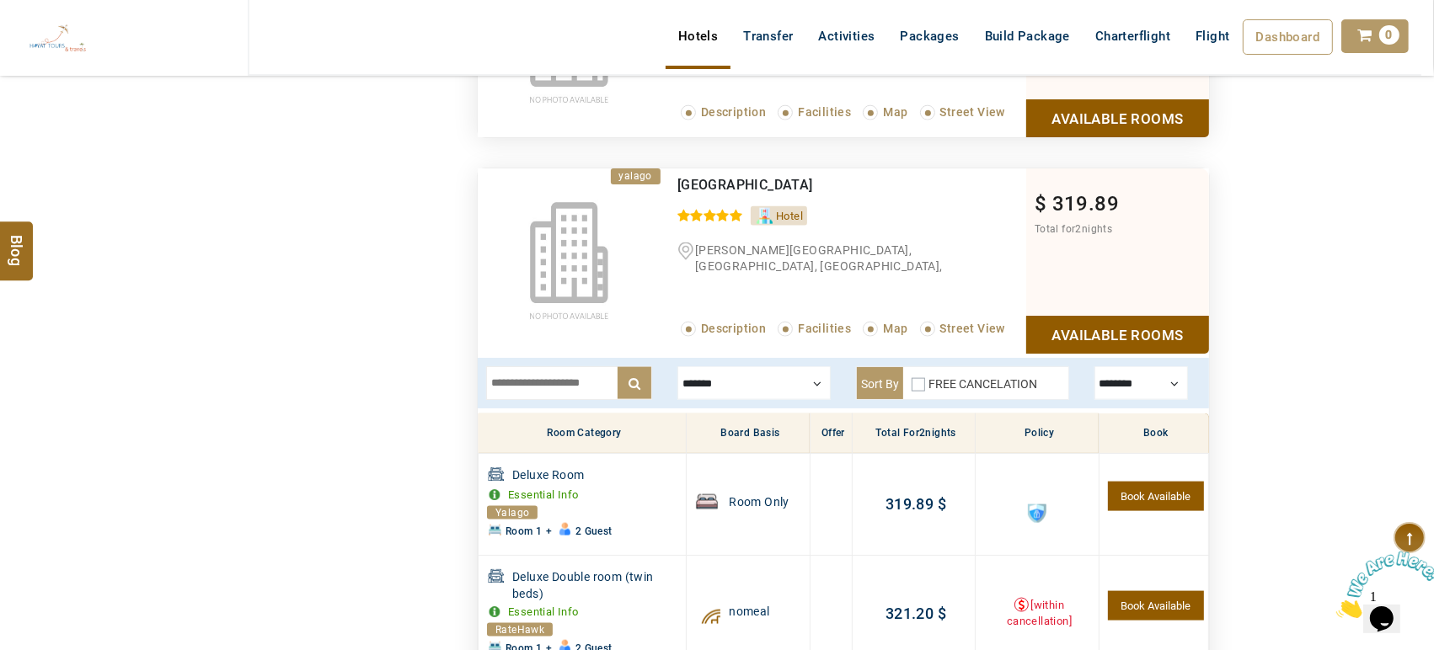
click at [721, 378] on div at bounding box center [753, 383] width 153 height 34
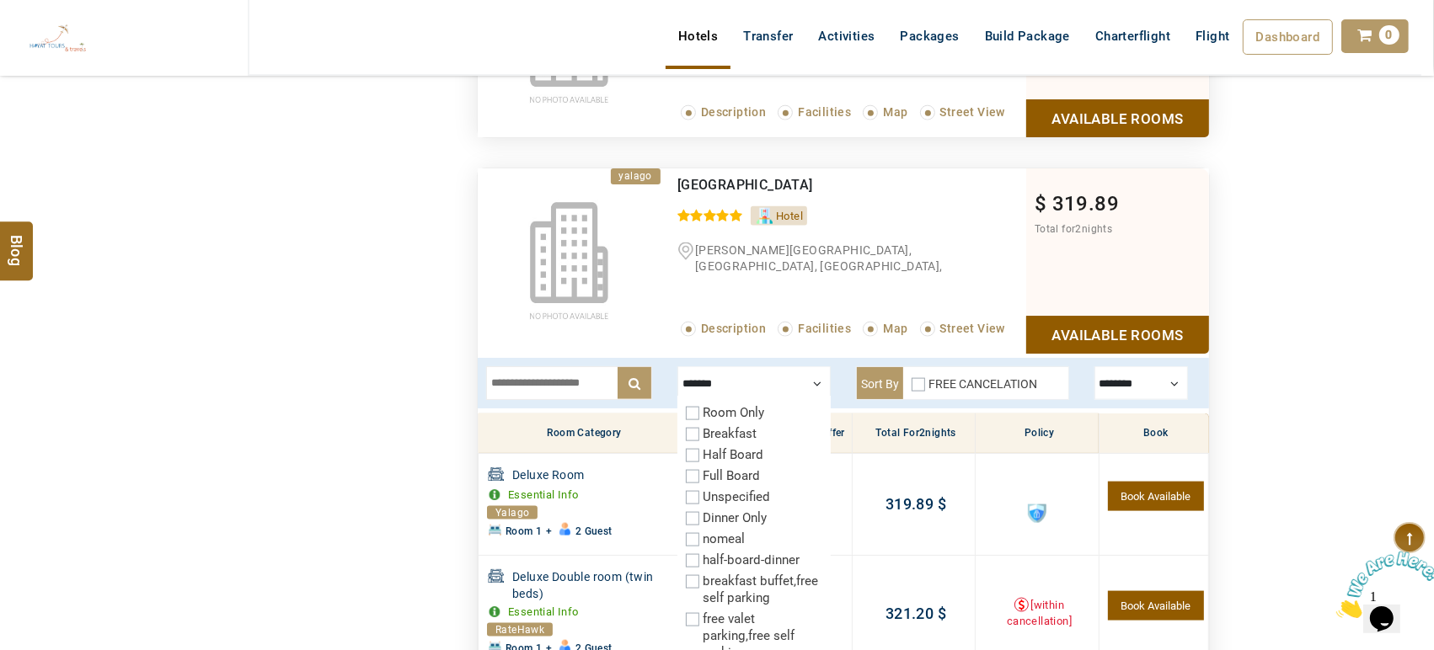
click at [707, 426] on label "Breakfast" at bounding box center [730, 433] width 54 height 15
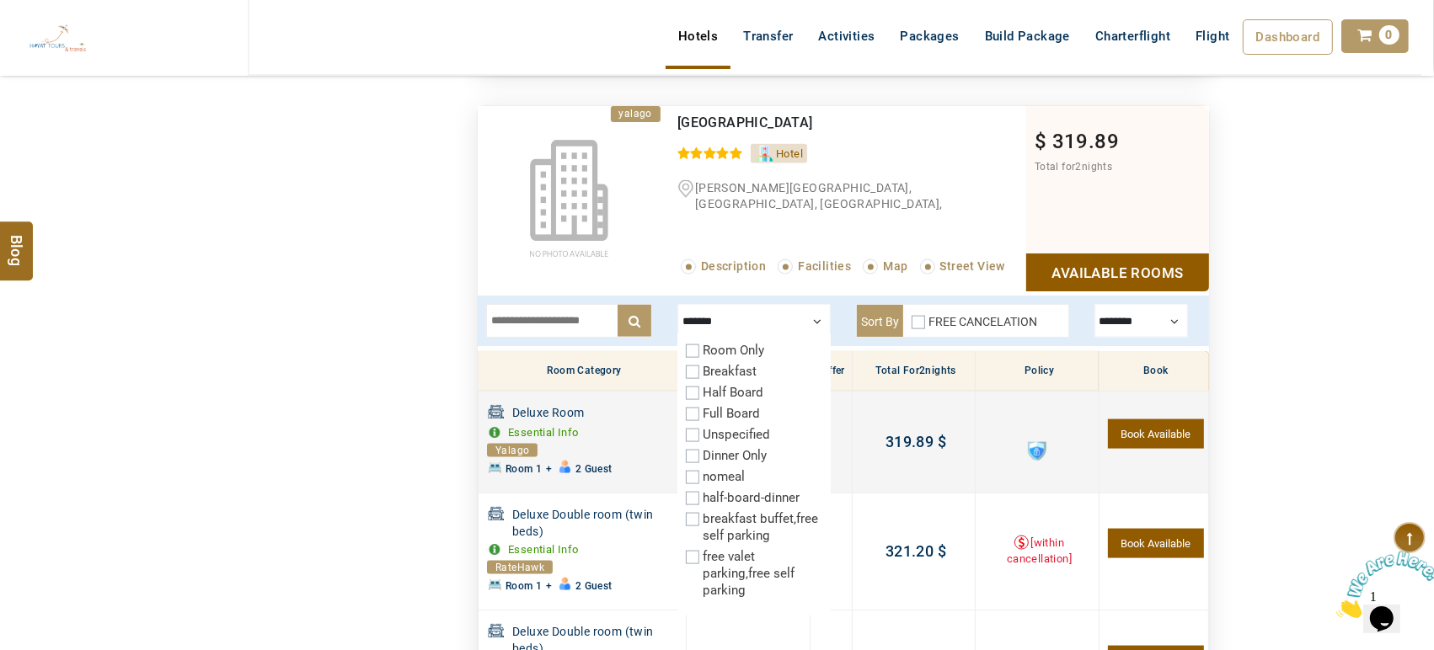
scroll to position [2193, 0]
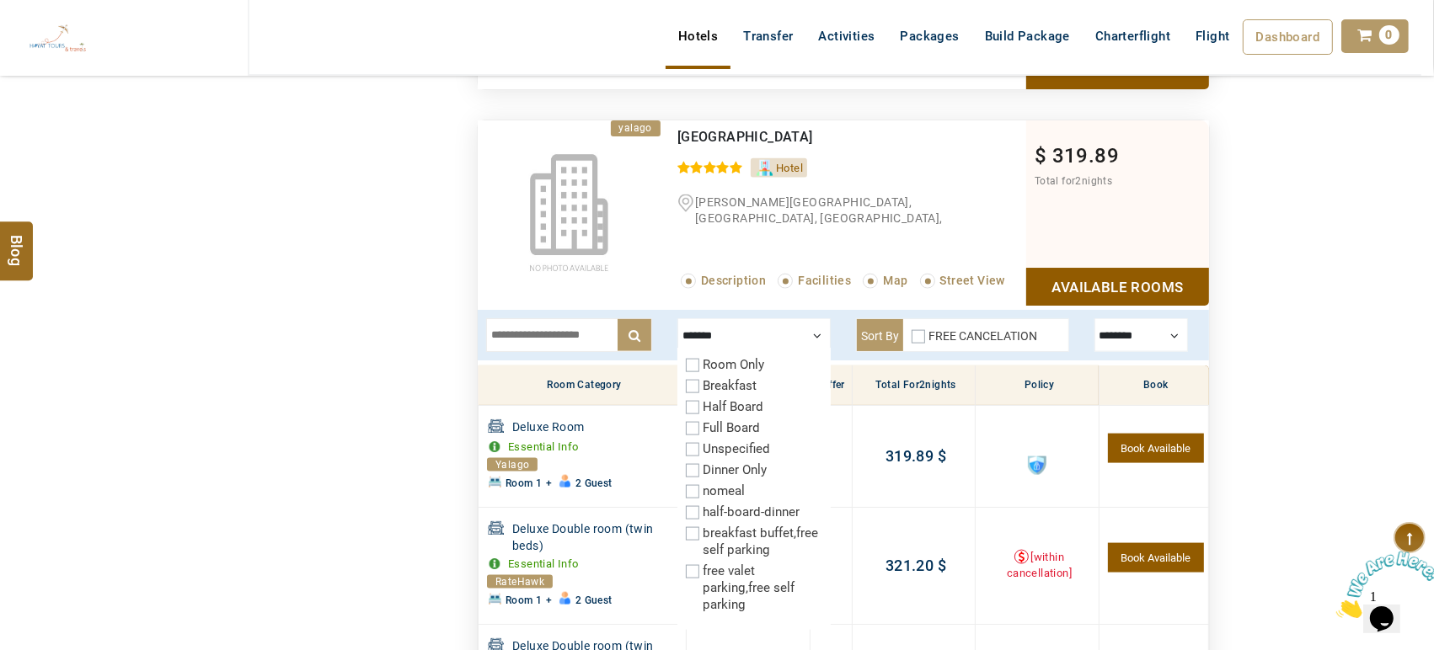
drag, startPoint x: 862, startPoint y: 136, endPoint x: 681, endPoint y: 127, distance: 181.4
click at [681, 129] on div "Marriott Hotel Downtown" at bounding box center [816, 137] width 279 height 17
